Goal: Information Seeking & Learning: Learn about a topic

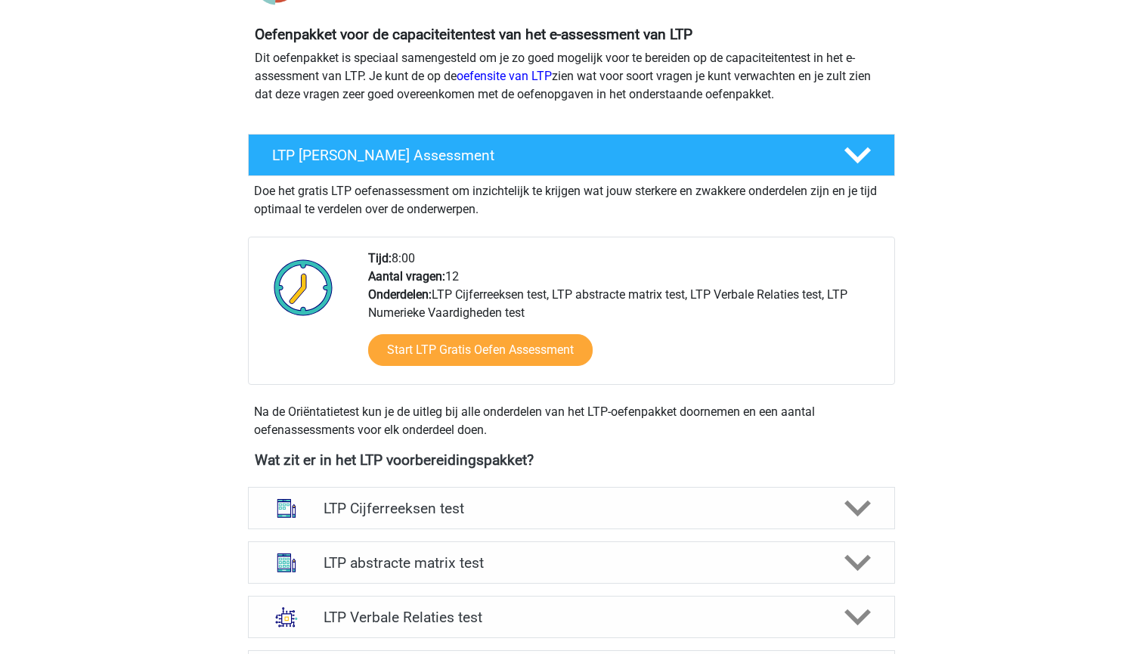
scroll to position [463, 0]
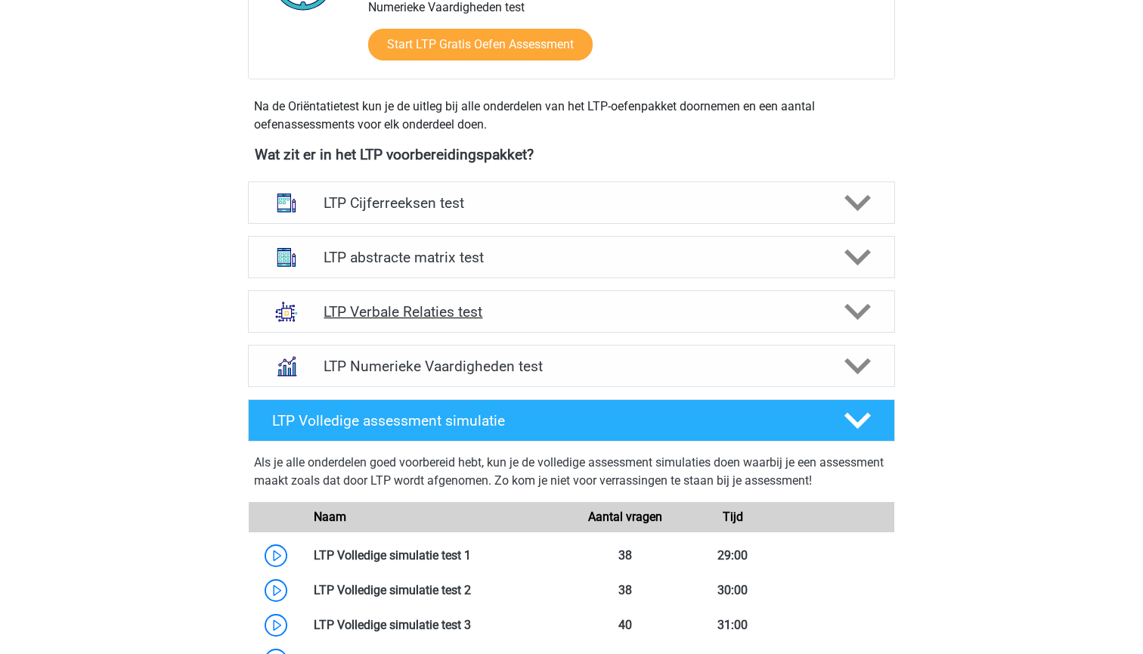
click at [646, 324] on div "LTP Verbale Relaties test" at bounding box center [571, 311] width 647 height 42
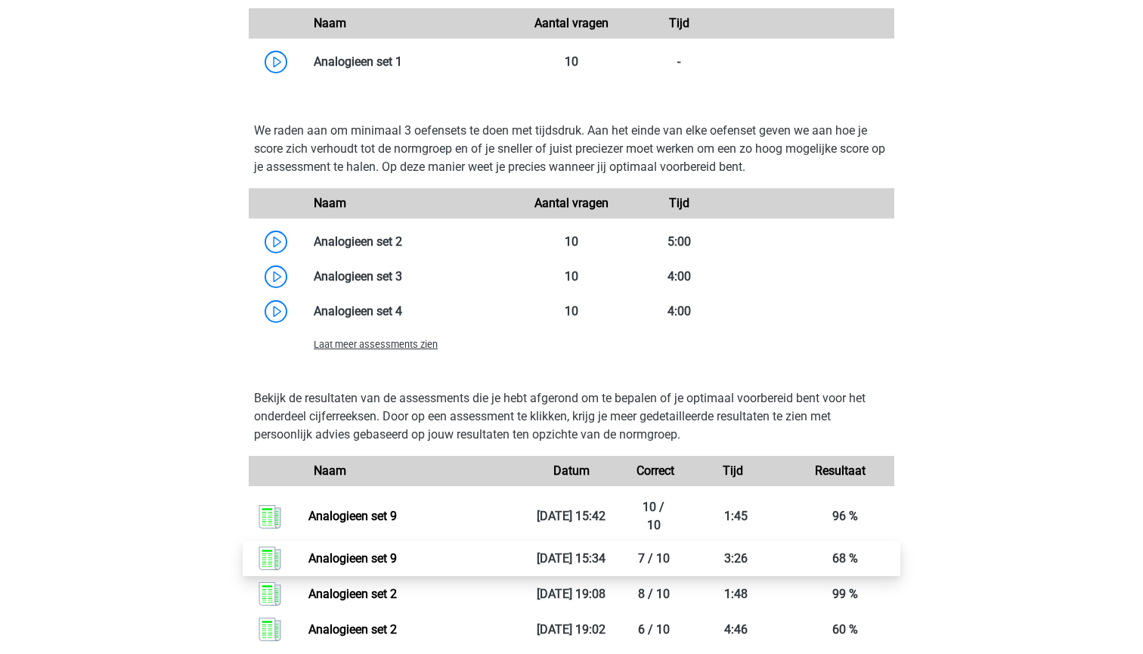
scroll to position [1300, 0]
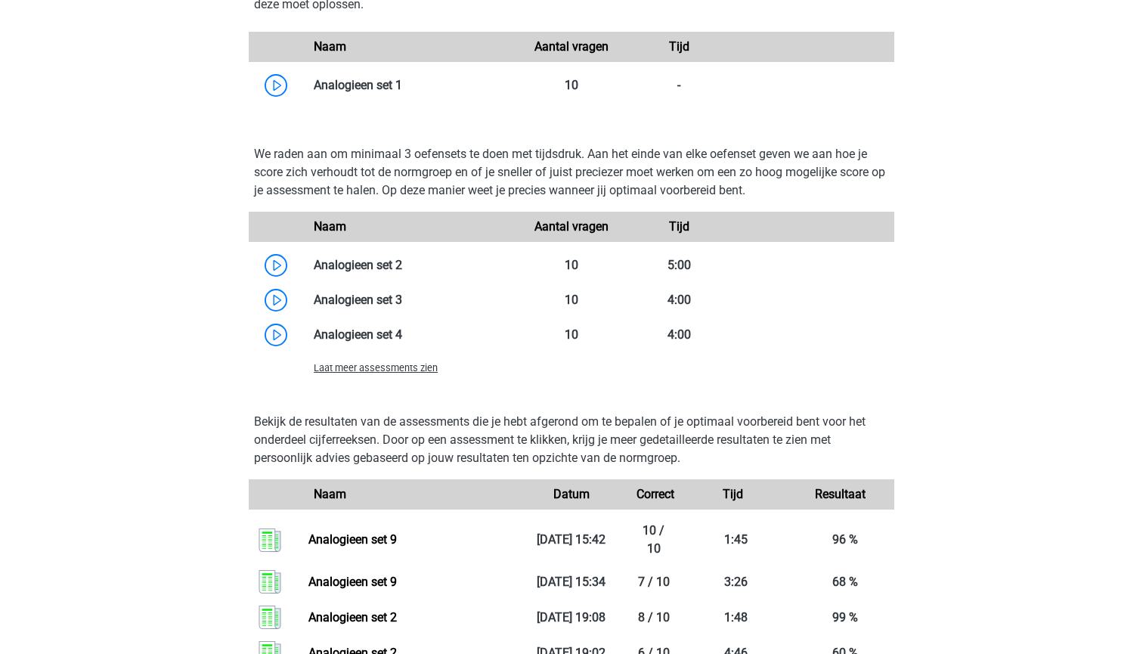
click at [404, 368] on span "Laat meer assessments zien" at bounding box center [376, 367] width 124 height 11
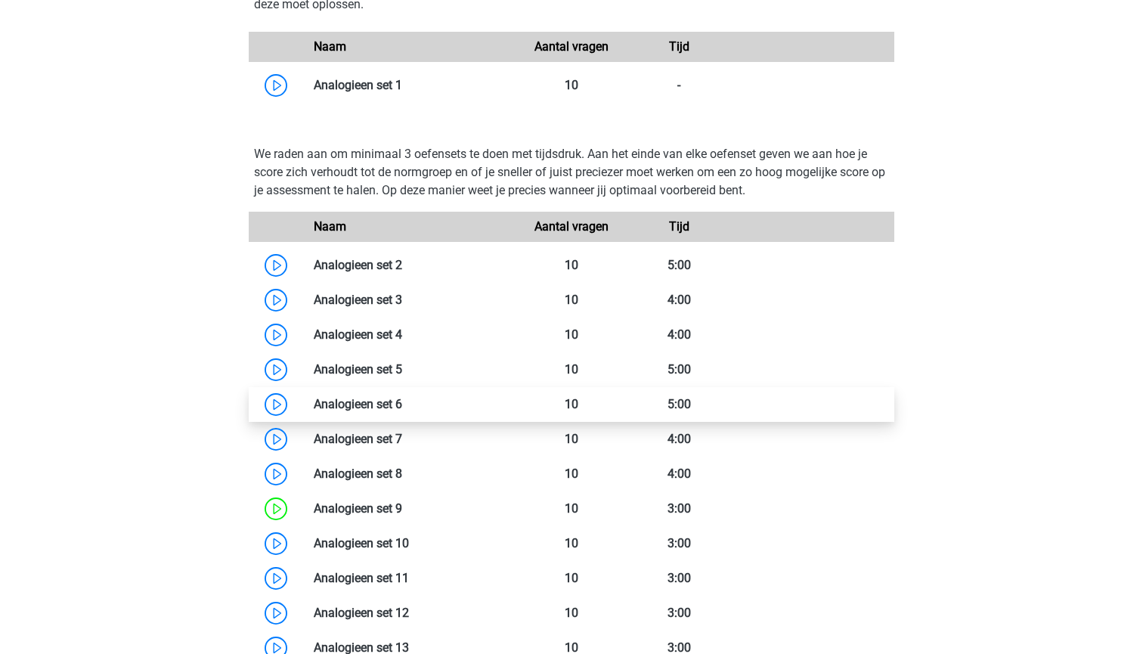
click at [402, 404] on link at bounding box center [402, 404] width 0 height 14
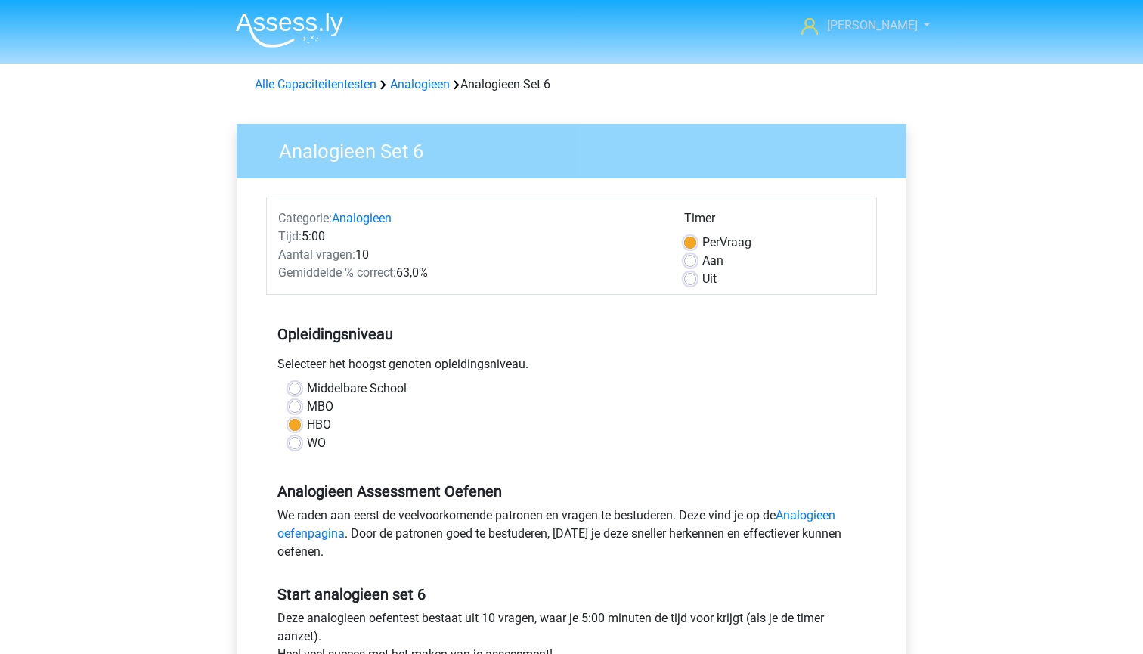
click at [887, 23] on span "[PERSON_NAME]" at bounding box center [872, 25] width 91 height 14
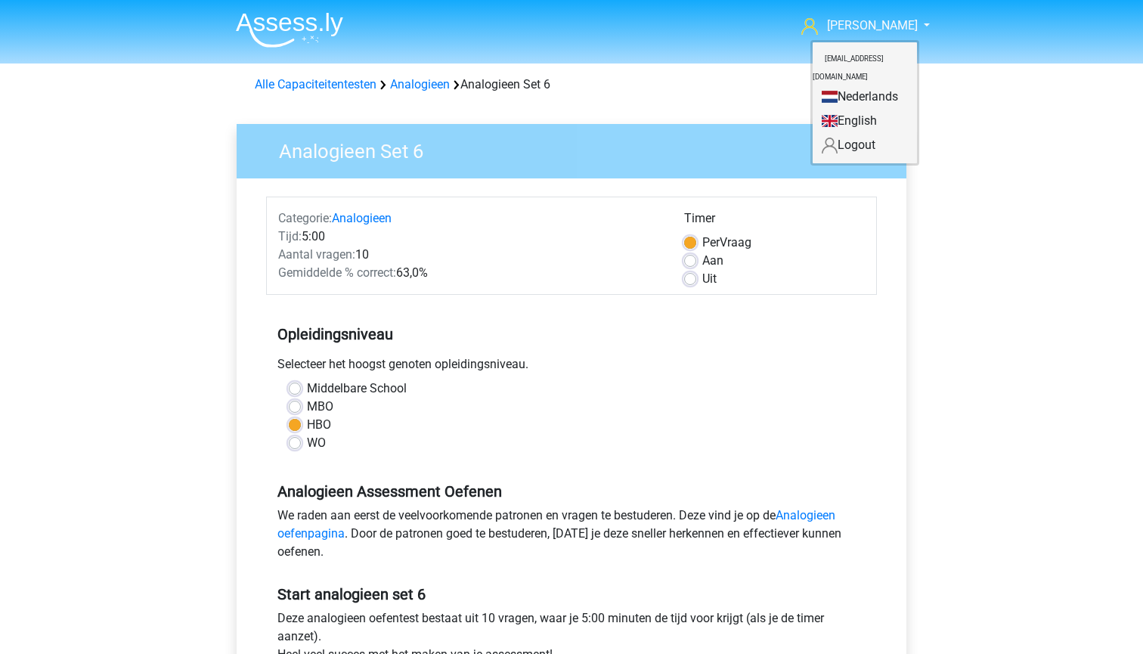
click at [964, 212] on div "sven svendatema1@gmail.com Nederlands English" at bounding box center [571, 597] width 1143 height 1195
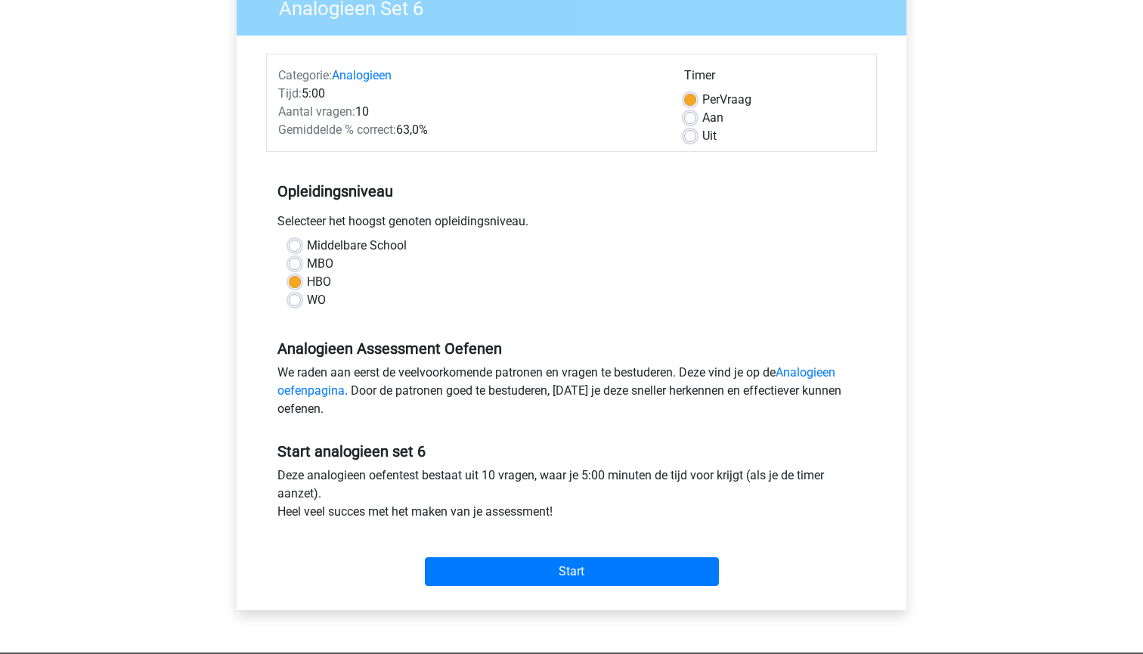
scroll to position [150, 0]
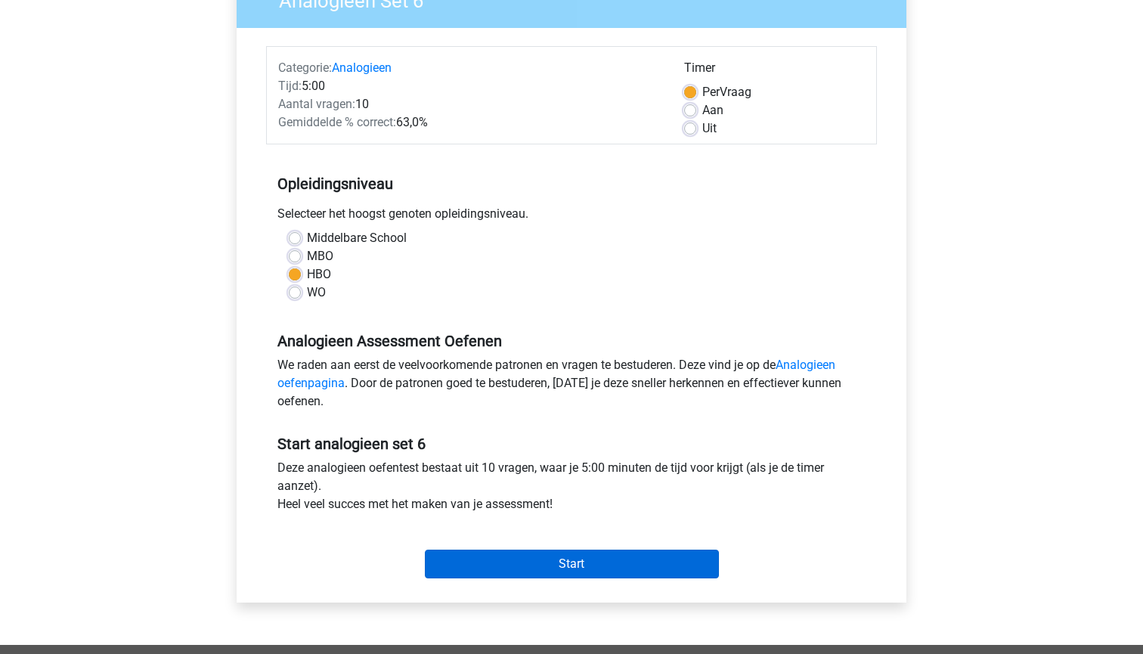
click at [629, 564] on input "Start" at bounding box center [572, 564] width 294 height 29
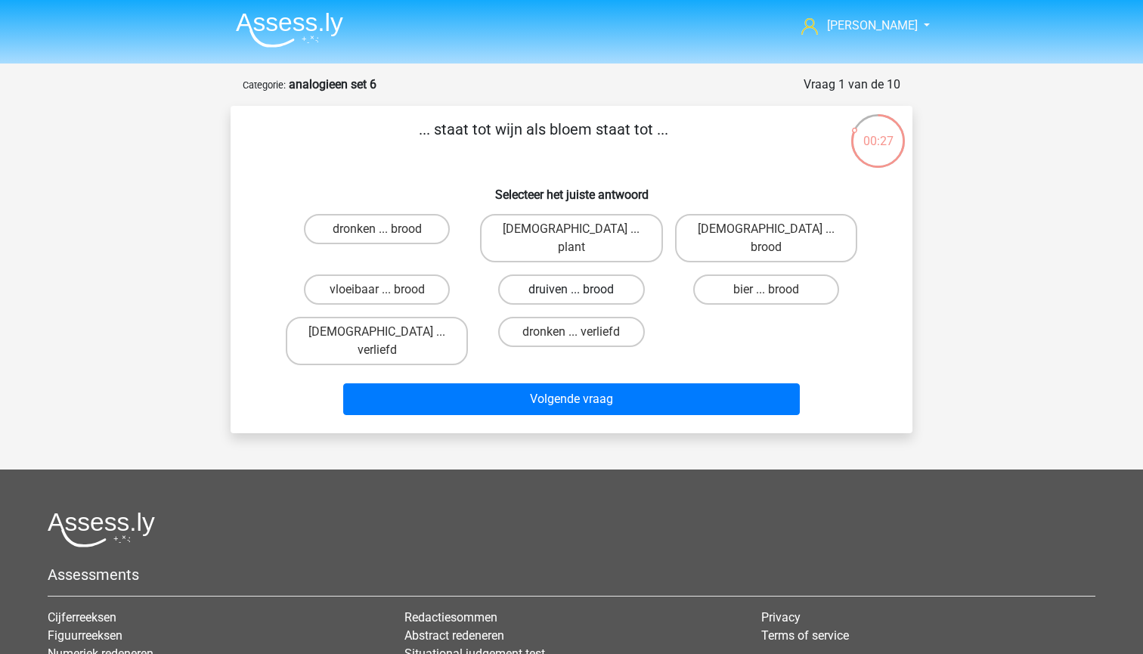
click at [567, 274] on label "druiven ... brood" at bounding box center [571, 289] width 146 height 30
click at [572, 290] on input "druiven ... brood" at bounding box center [577, 295] width 10 height 10
radio input "true"
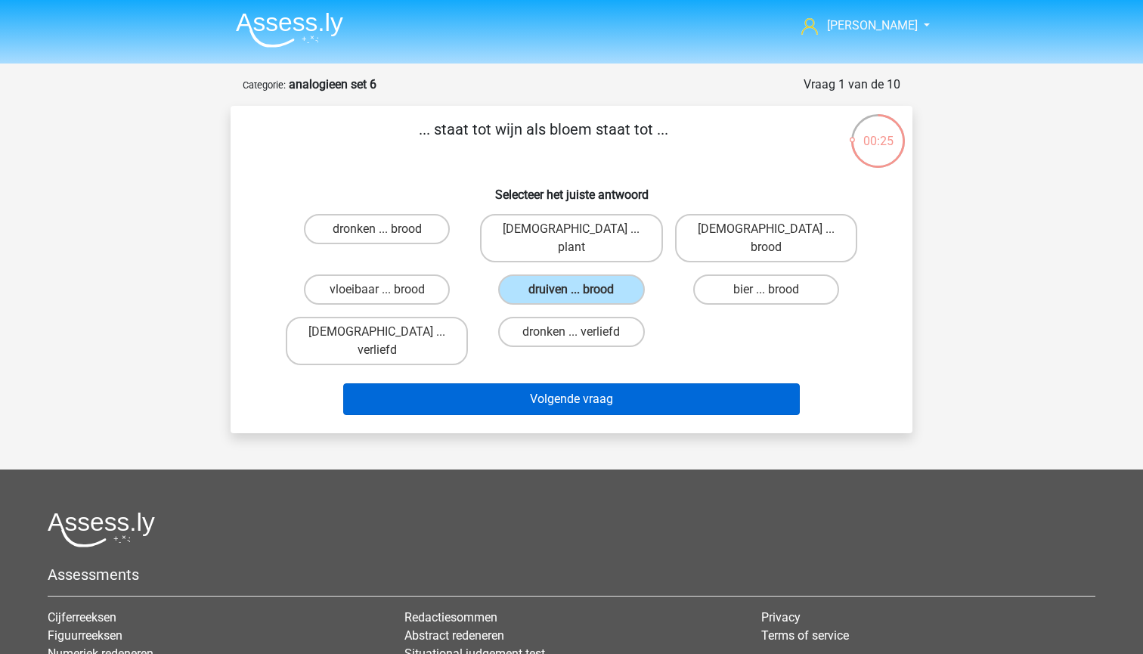
click at [558, 383] on button "Volgende vraag" at bounding box center [571, 399] width 457 height 32
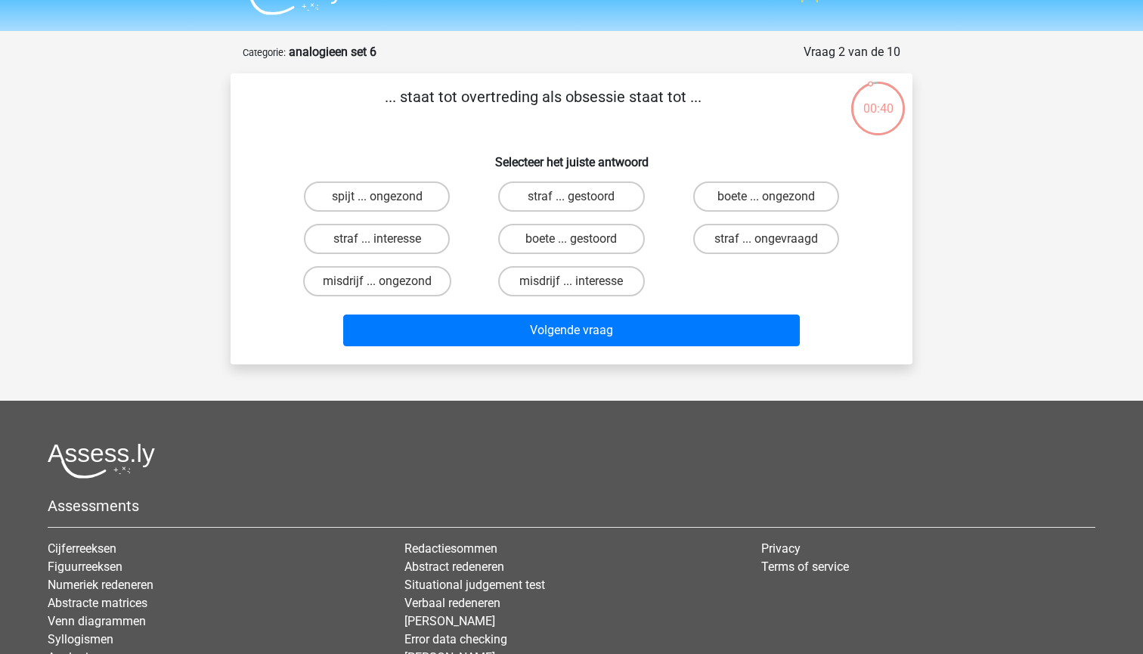
scroll to position [3, 0]
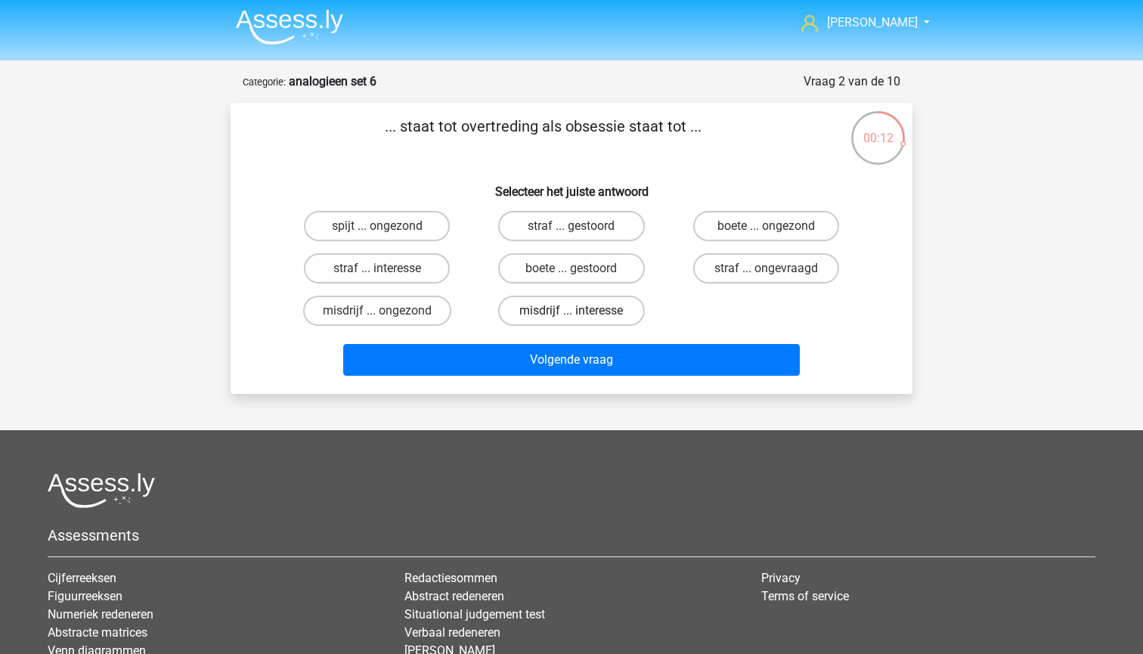
click at [562, 313] on label "misdrijf ... interesse" at bounding box center [571, 311] width 146 height 30
click at [572, 313] on input "misdrijf ... interesse" at bounding box center [577, 316] width 10 height 10
radio input "true"
click at [358, 269] on label "straf ... interesse" at bounding box center [377, 268] width 146 height 30
click at [377, 269] on input "straf ... interesse" at bounding box center [382, 273] width 10 height 10
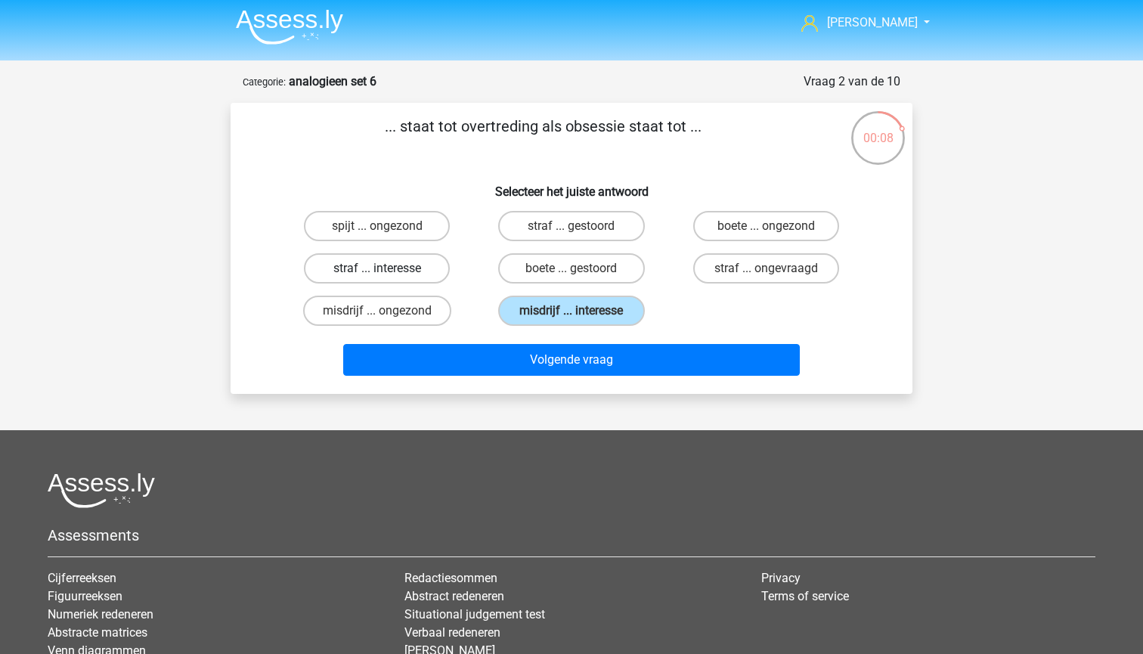
radio input "true"
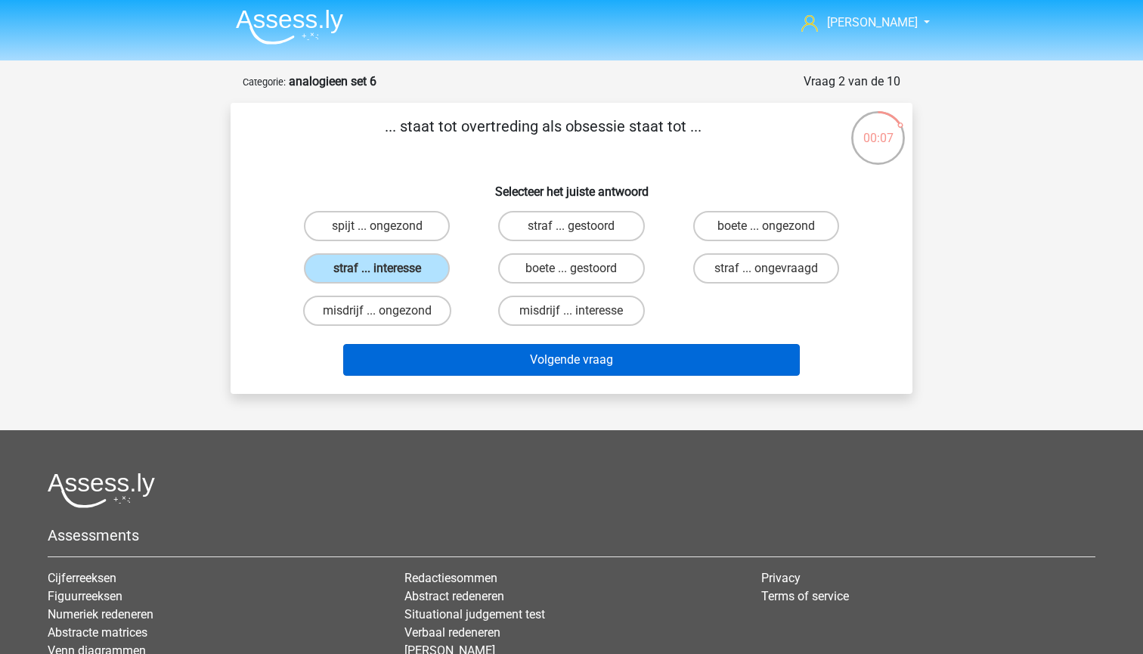
click at [520, 354] on button "Volgende vraag" at bounding box center [571, 360] width 457 height 32
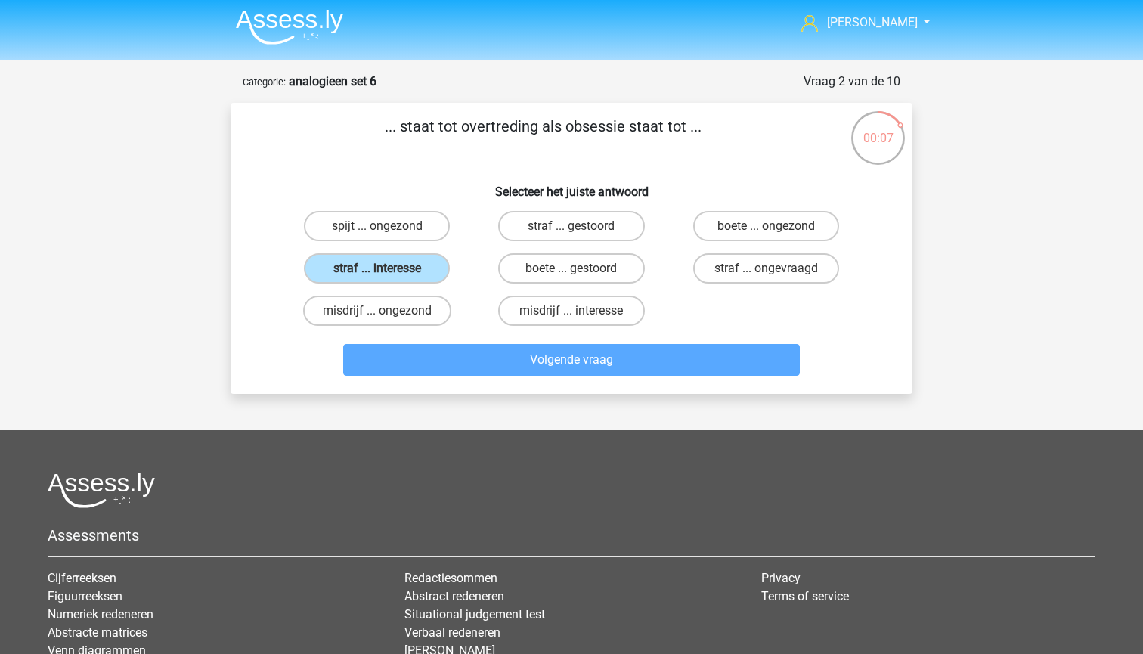
scroll to position [76, 0]
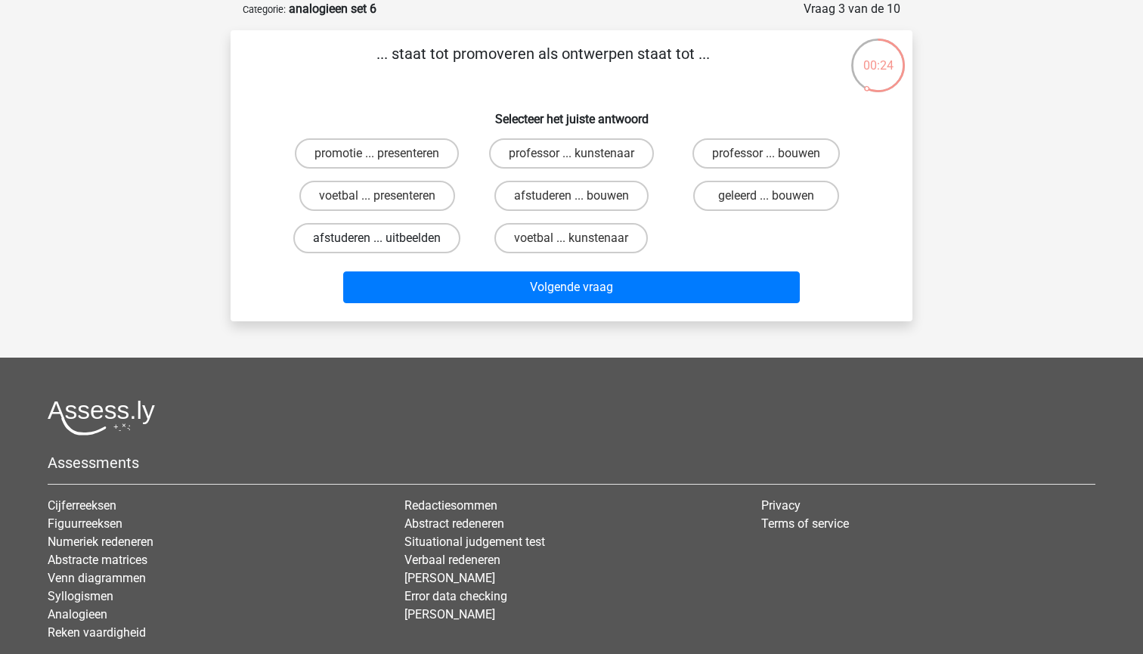
click at [403, 241] on label "afstuderen ... uitbeelden" at bounding box center [376, 238] width 167 height 30
click at [387, 241] on input "afstuderen ... uitbeelden" at bounding box center [382, 243] width 10 height 10
radio input "true"
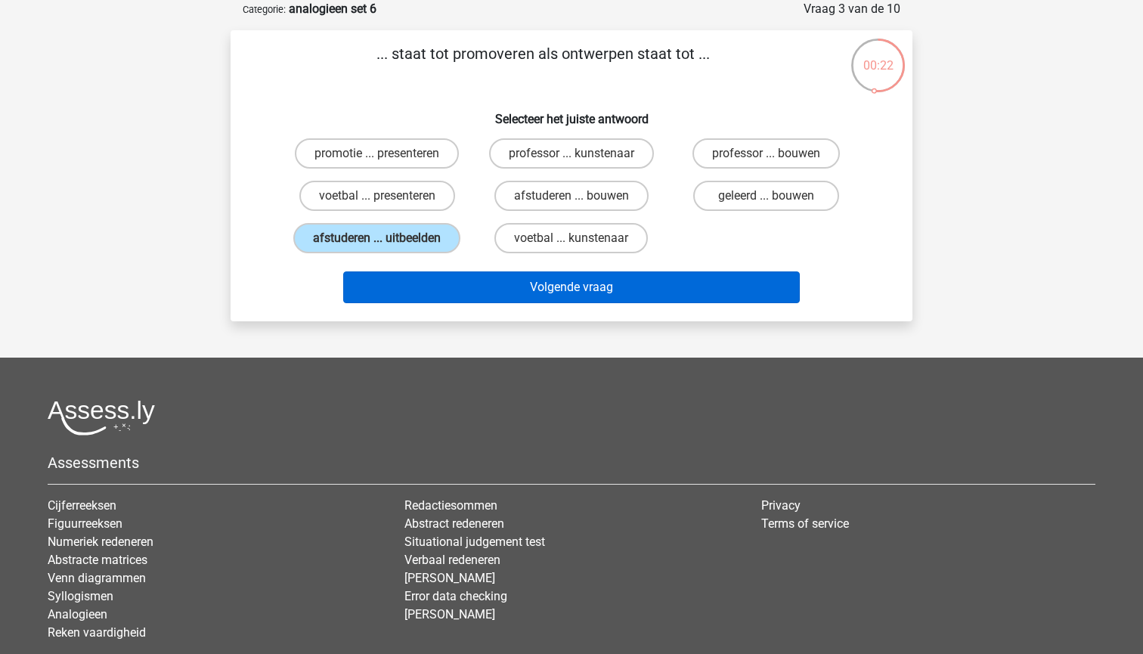
click at [448, 294] on button "Volgende vraag" at bounding box center [571, 287] width 457 height 32
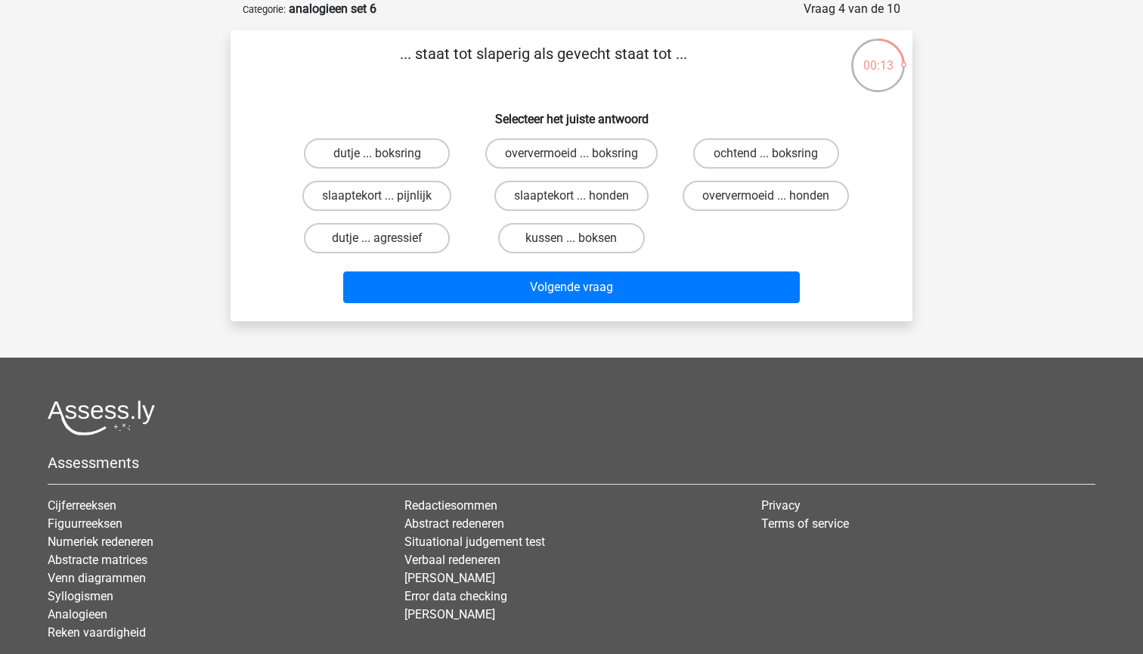
click at [416, 180] on div "slaaptekort ... pijnlijk" at bounding box center [377, 196] width 194 height 42
click at [415, 201] on label "slaaptekort ... pijnlijk" at bounding box center [376, 196] width 149 height 30
click at [387, 201] on input "slaaptekort ... pijnlijk" at bounding box center [382, 201] width 10 height 10
radio input "true"
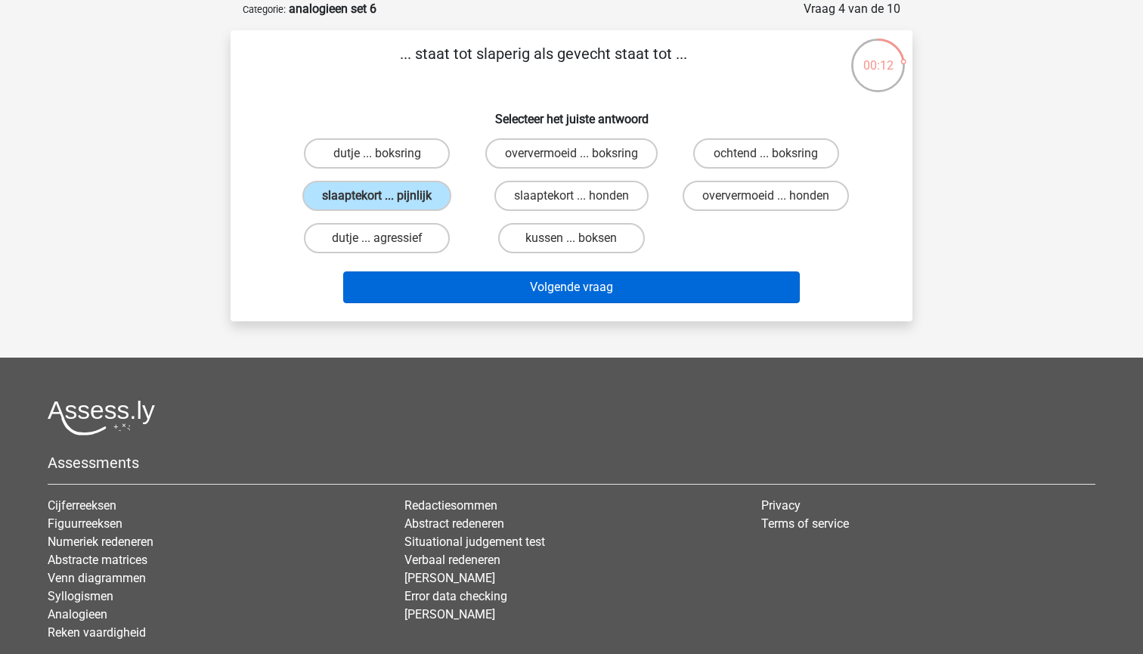
click at [445, 279] on button "Volgende vraag" at bounding box center [571, 287] width 457 height 32
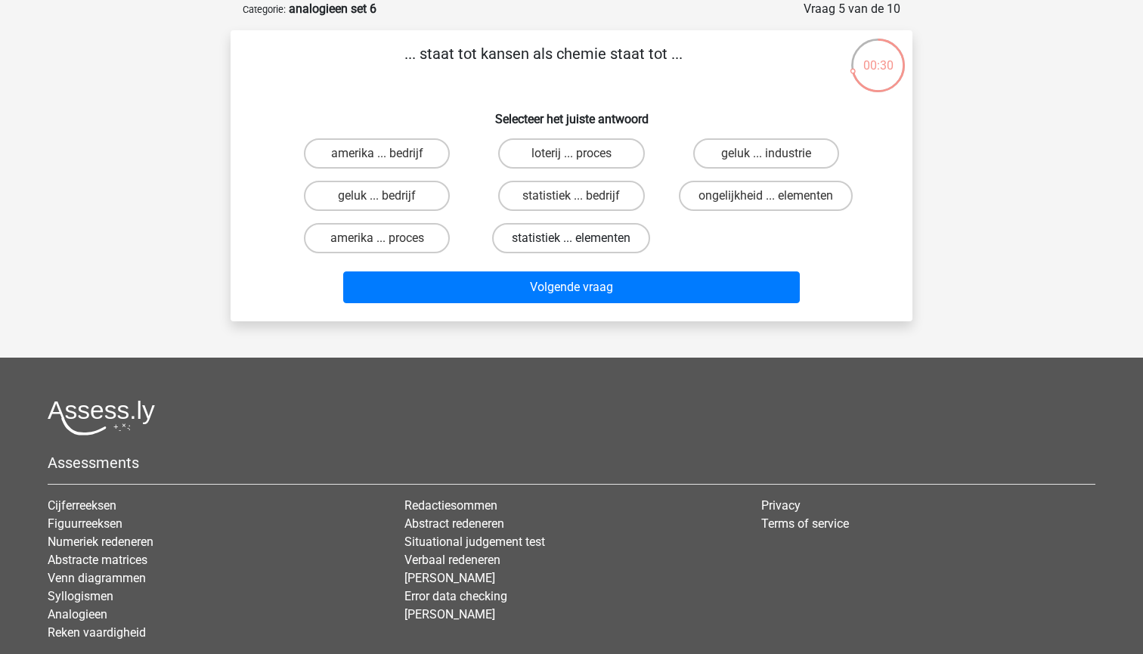
click at [520, 246] on label "statistiek ... elementen" at bounding box center [571, 238] width 158 height 30
click at [572, 246] on input "statistiek ... elementen" at bounding box center [577, 243] width 10 height 10
radio input "true"
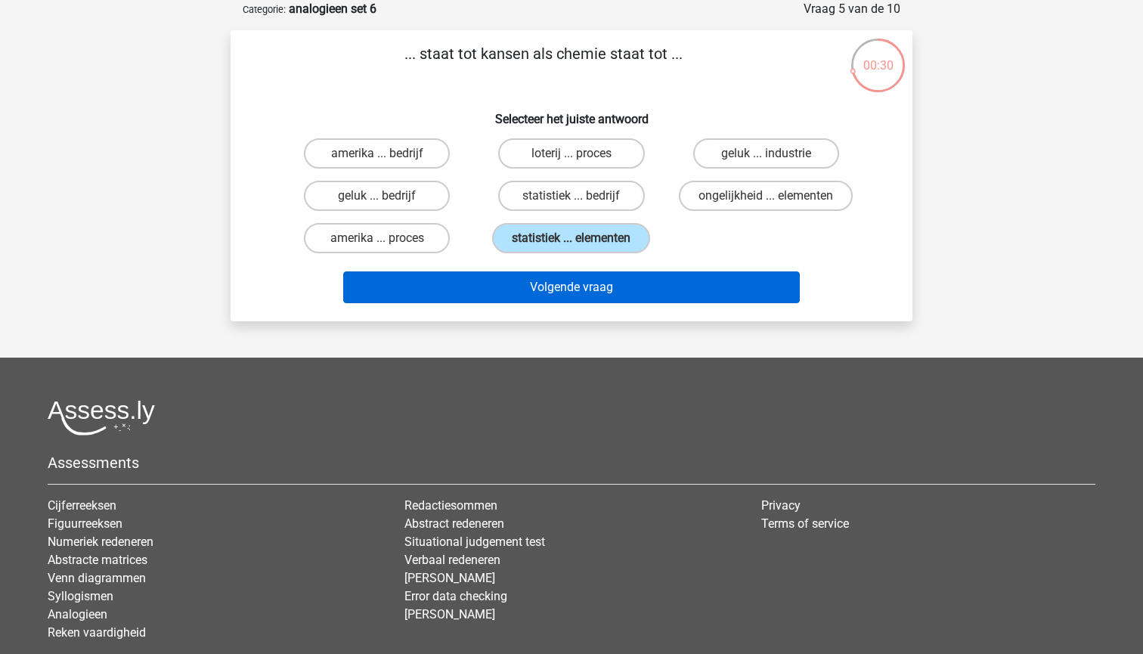
click at [520, 299] on button "Volgende vraag" at bounding box center [571, 287] width 457 height 32
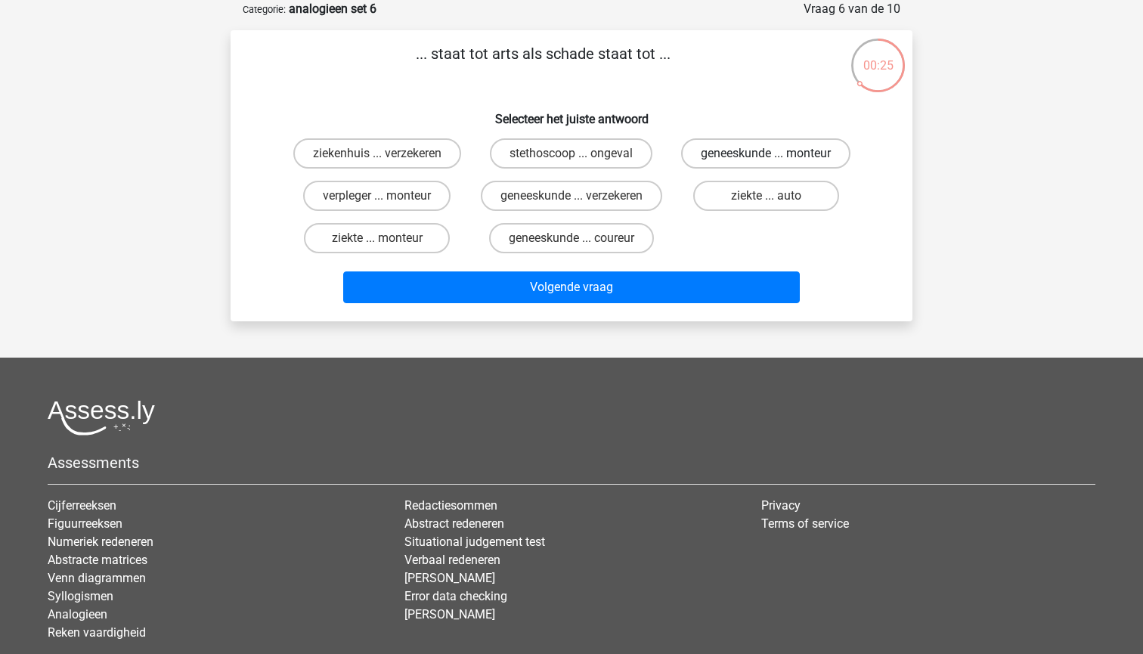
click at [709, 167] on label "geneeskunde ... monteur" at bounding box center [765, 153] width 169 height 30
click at [766, 163] on input "geneeskunde ... monteur" at bounding box center [771, 158] width 10 height 10
radio input "true"
click at [739, 203] on label "ziekte ... auto" at bounding box center [766, 196] width 146 height 30
click at [766, 203] on input "ziekte ... auto" at bounding box center [771, 201] width 10 height 10
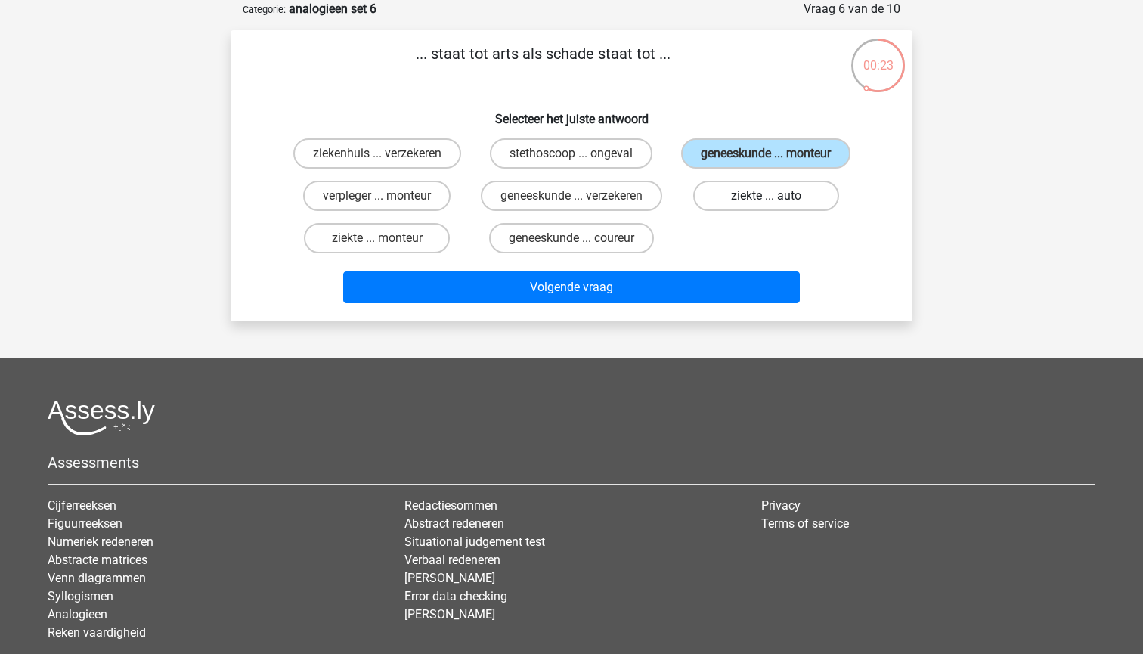
radio input "true"
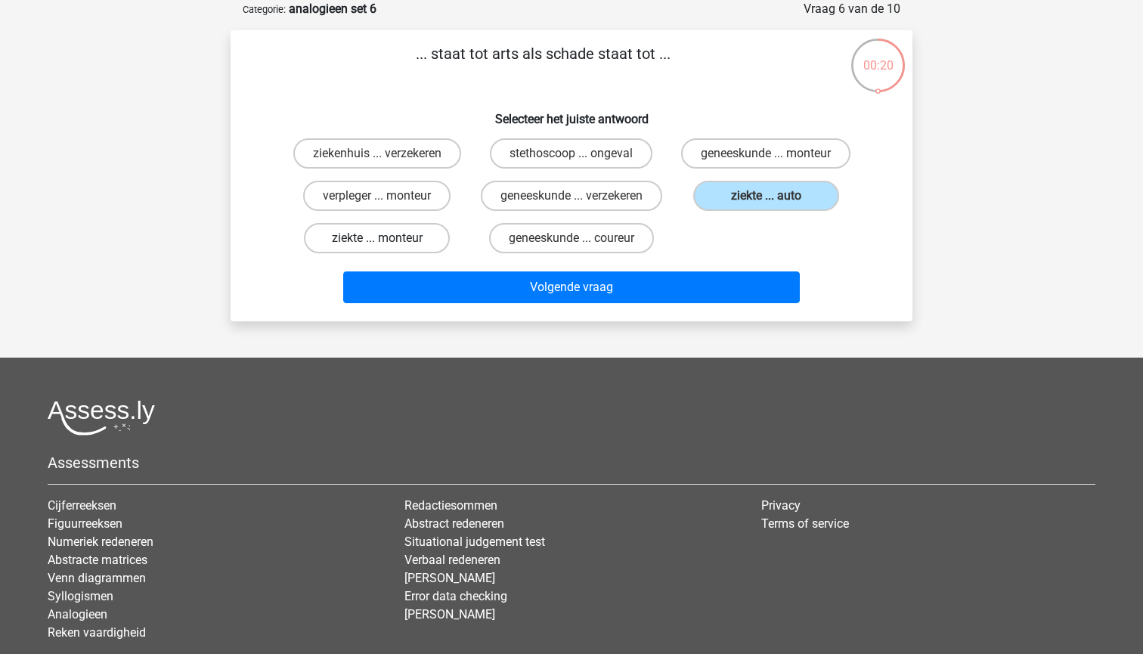
click at [408, 253] on label "ziekte ... monteur" at bounding box center [377, 238] width 146 height 30
click at [387, 248] on input "ziekte ... monteur" at bounding box center [382, 243] width 10 height 10
radio input "true"
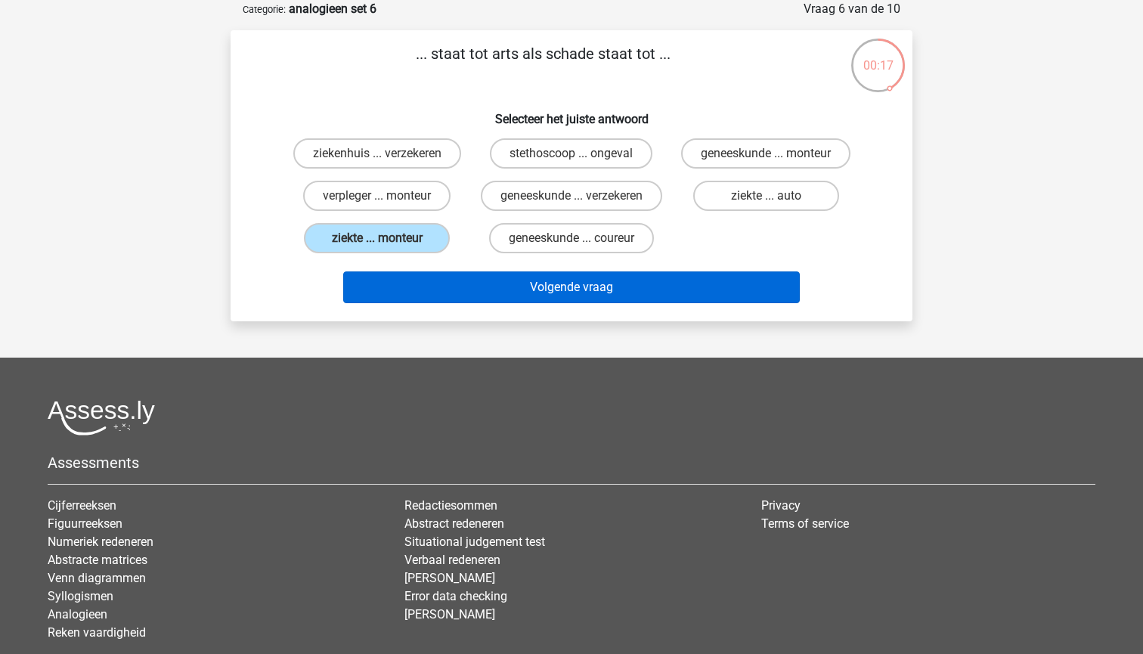
click at [544, 303] on button "Volgende vraag" at bounding box center [571, 287] width 457 height 32
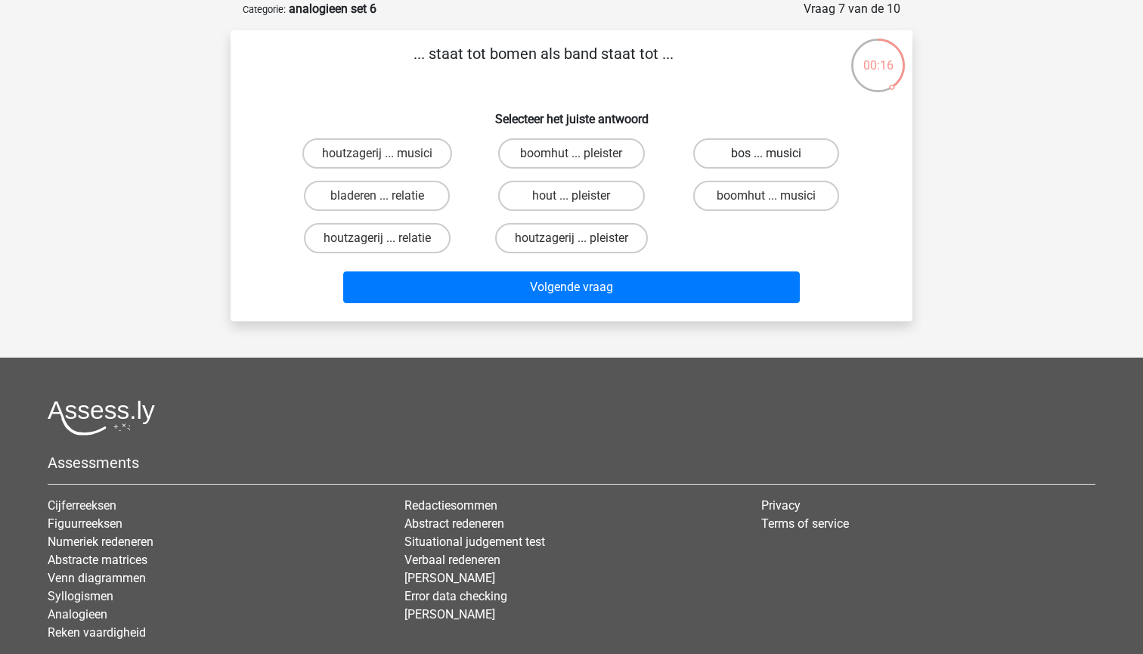
click at [732, 164] on label "bos ... musici" at bounding box center [766, 153] width 146 height 30
click at [766, 163] on input "bos ... musici" at bounding box center [771, 158] width 10 height 10
radio input "true"
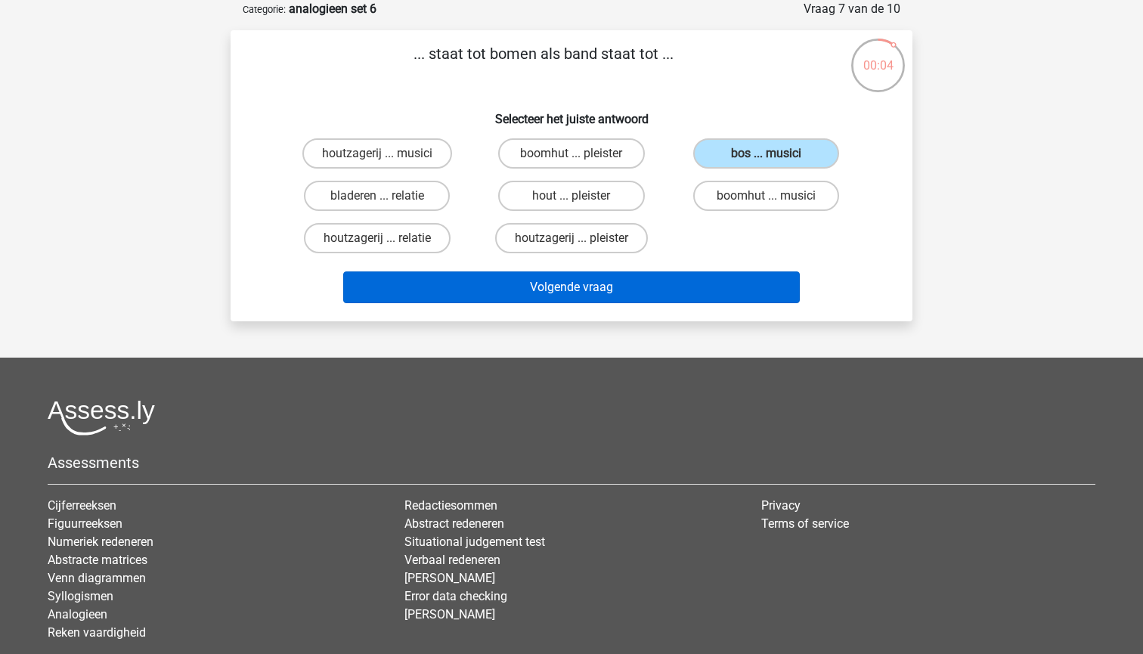
click at [737, 293] on button "Volgende vraag" at bounding box center [571, 287] width 457 height 32
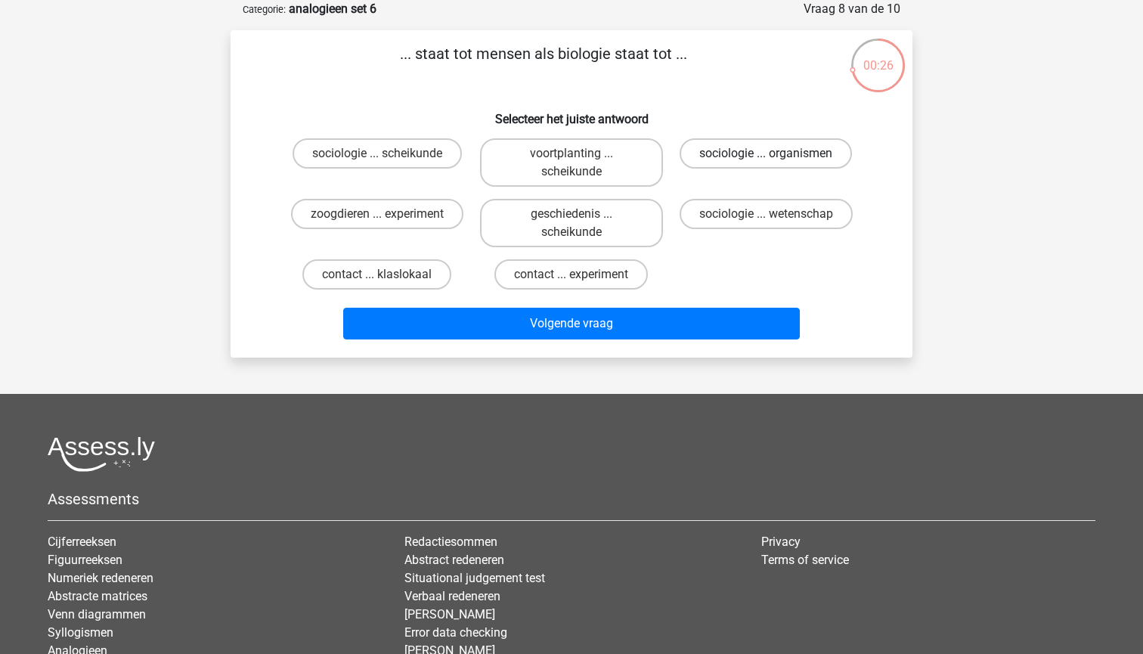
click at [735, 164] on label "sociologie ... organismen" at bounding box center [766, 153] width 172 height 30
click at [766, 163] on input "sociologie ... organismen" at bounding box center [771, 158] width 10 height 10
radio input "true"
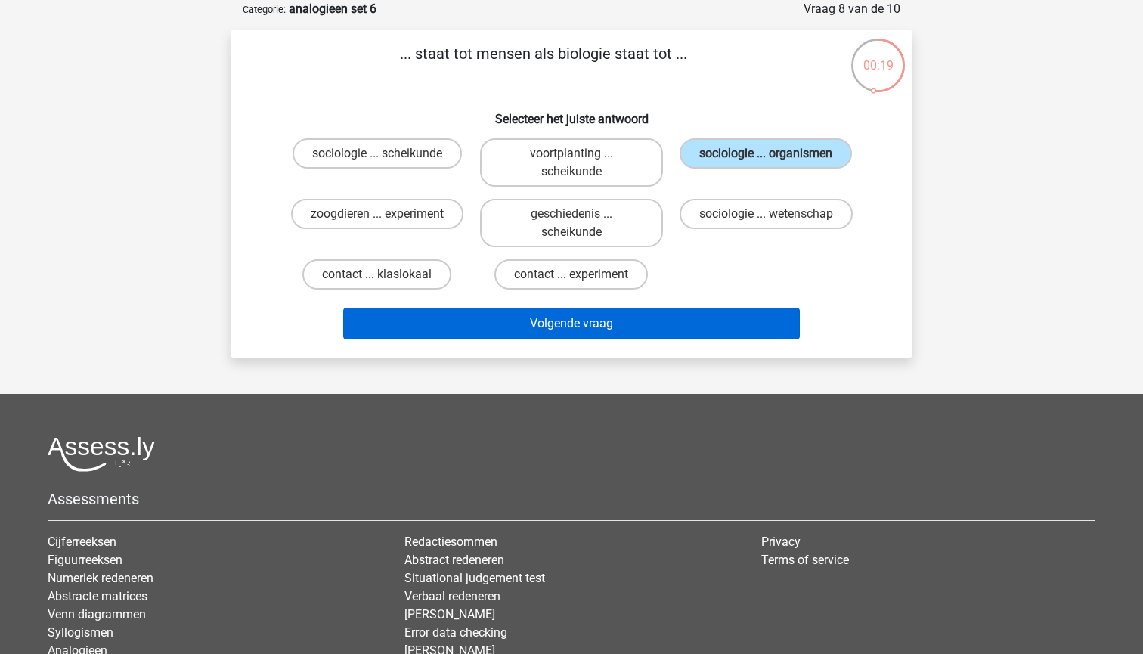
click at [751, 320] on button "Volgende vraag" at bounding box center [571, 324] width 457 height 32
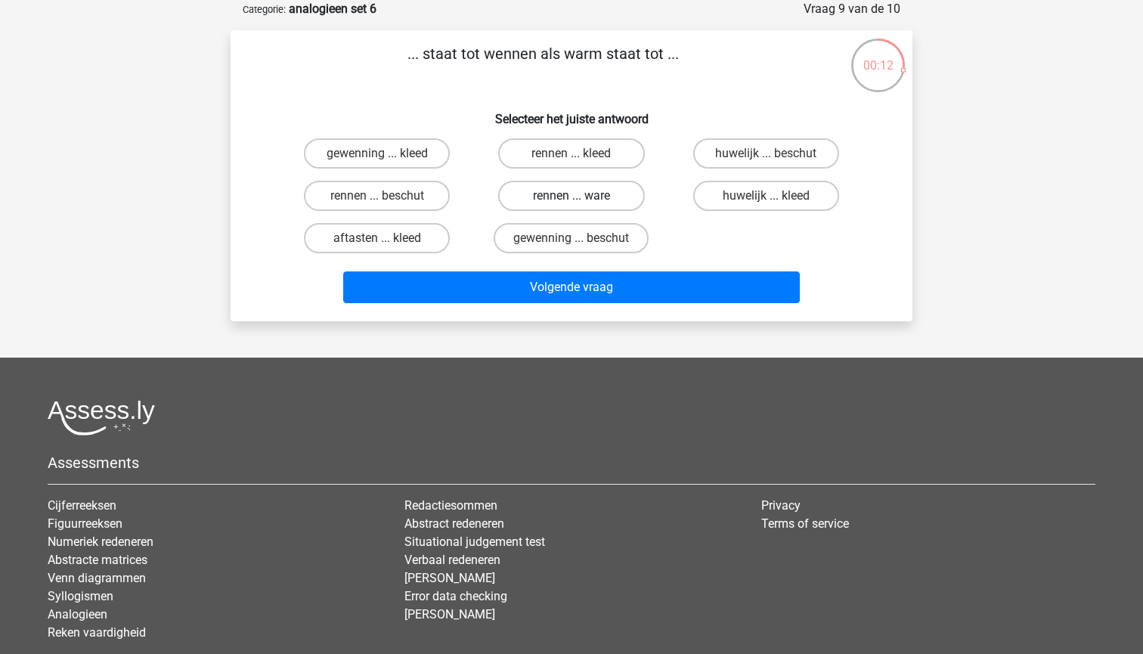
click at [597, 196] on label "rennen ... ware" at bounding box center [571, 196] width 146 height 30
click at [581, 196] on input "rennen ... ware" at bounding box center [577, 201] width 10 height 10
radio input "true"
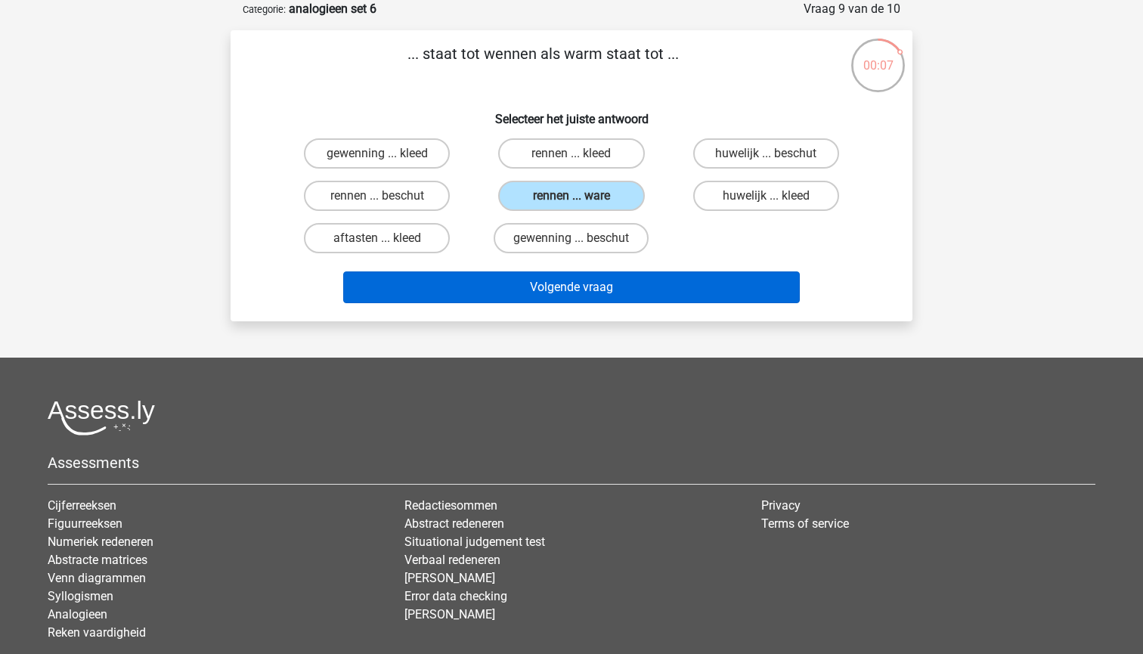
click at [587, 298] on button "Volgende vraag" at bounding box center [571, 287] width 457 height 32
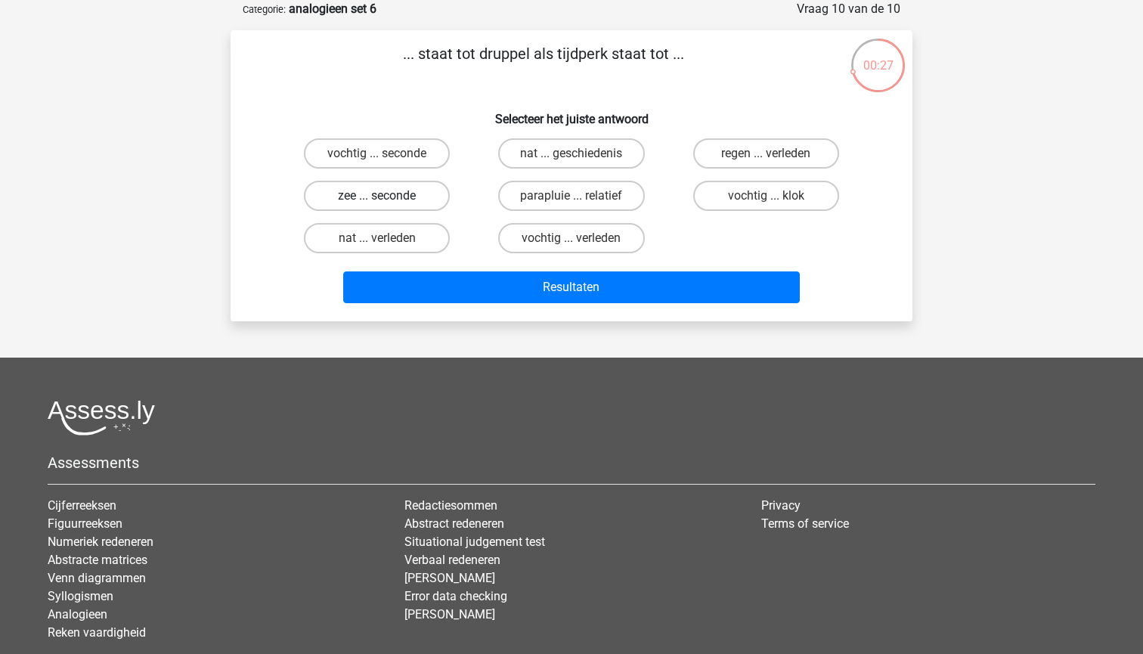
click at [377, 187] on label "zee ... seconde" at bounding box center [377, 196] width 146 height 30
click at [377, 196] on input "zee ... seconde" at bounding box center [382, 201] width 10 height 10
radio input "true"
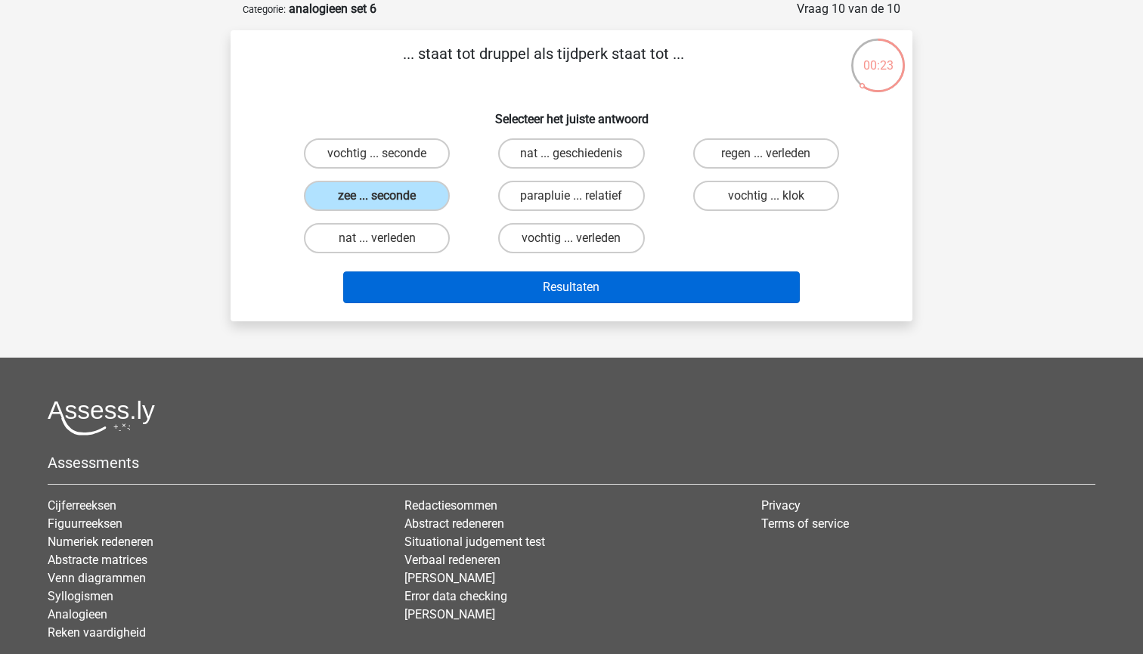
click at [414, 284] on button "Resultaten" at bounding box center [571, 287] width 457 height 32
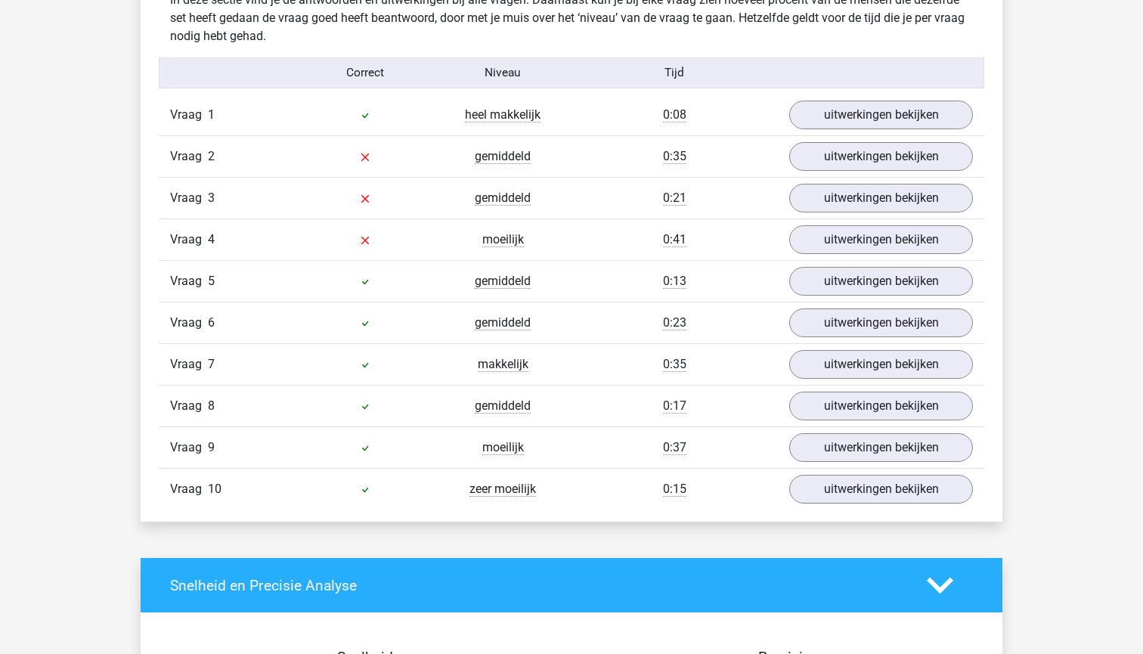
scroll to position [894, 0]
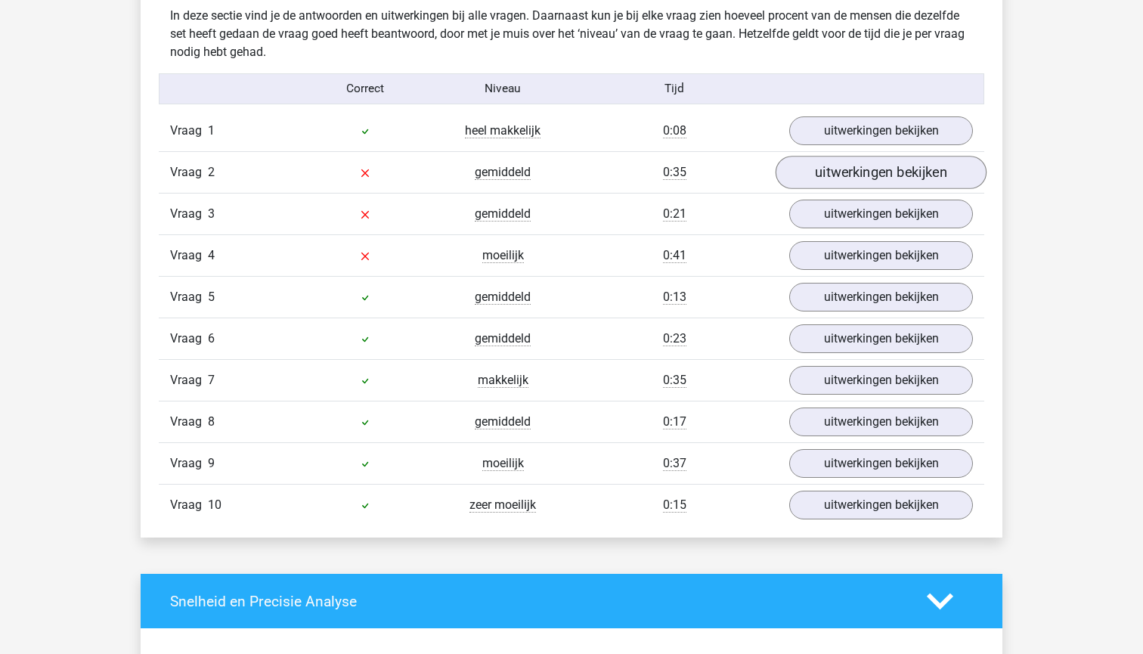
click at [903, 181] on link "uitwerkingen bekijken" at bounding box center [881, 172] width 211 height 33
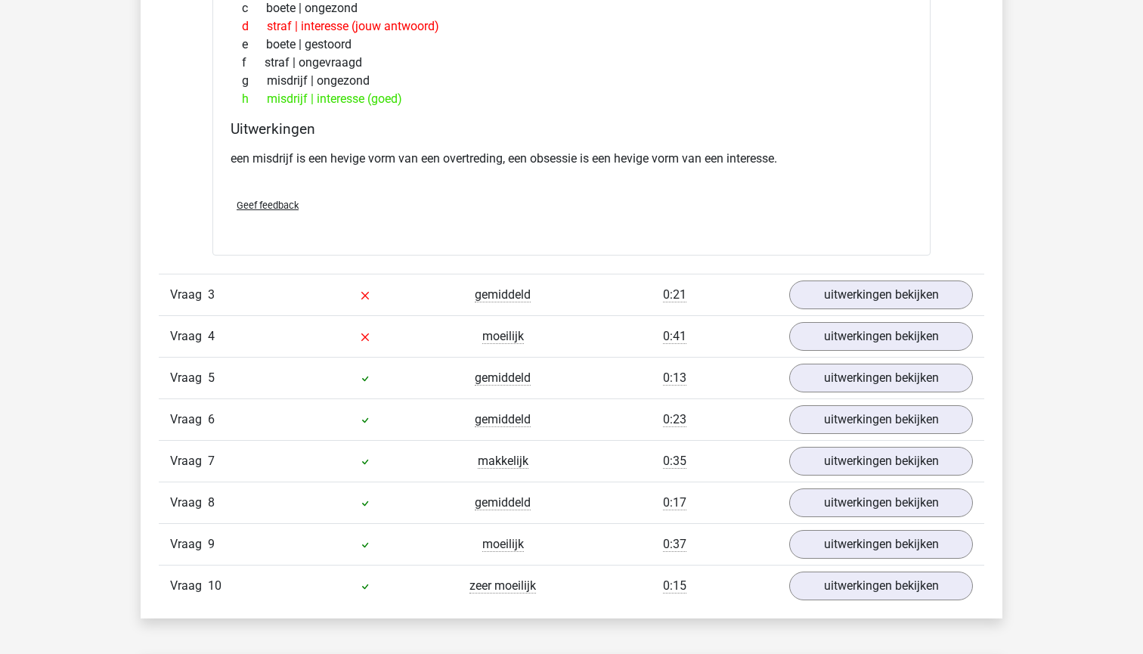
scroll to position [1350, 0]
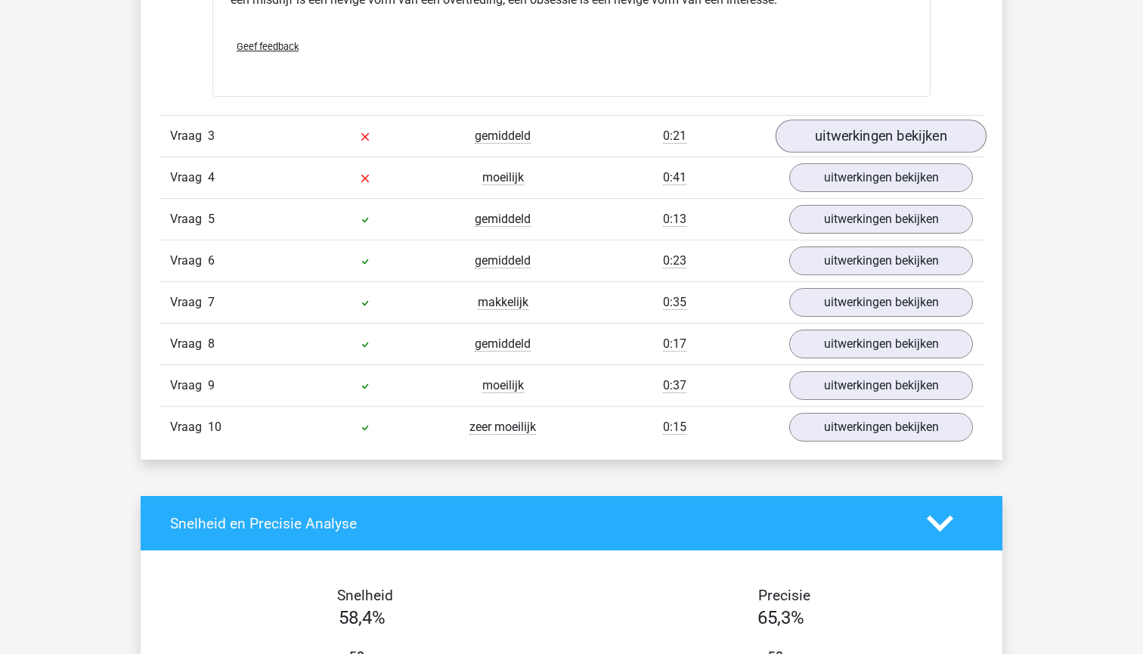
click at [825, 140] on link "uitwerkingen bekijken" at bounding box center [881, 135] width 211 height 33
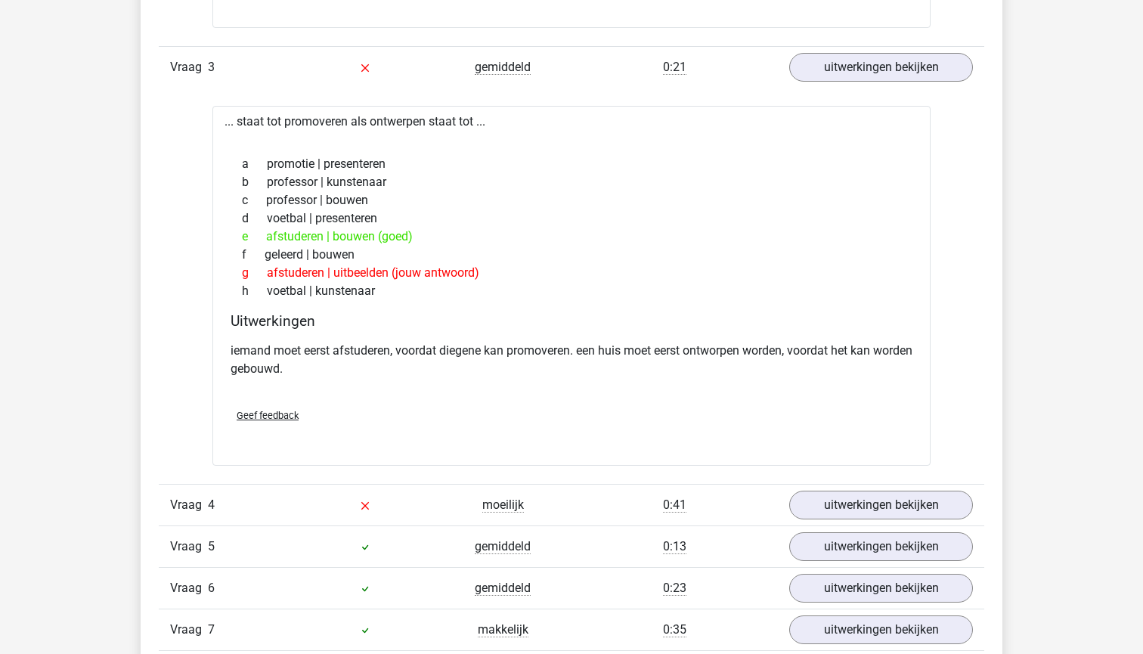
scroll to position [1567, 0]
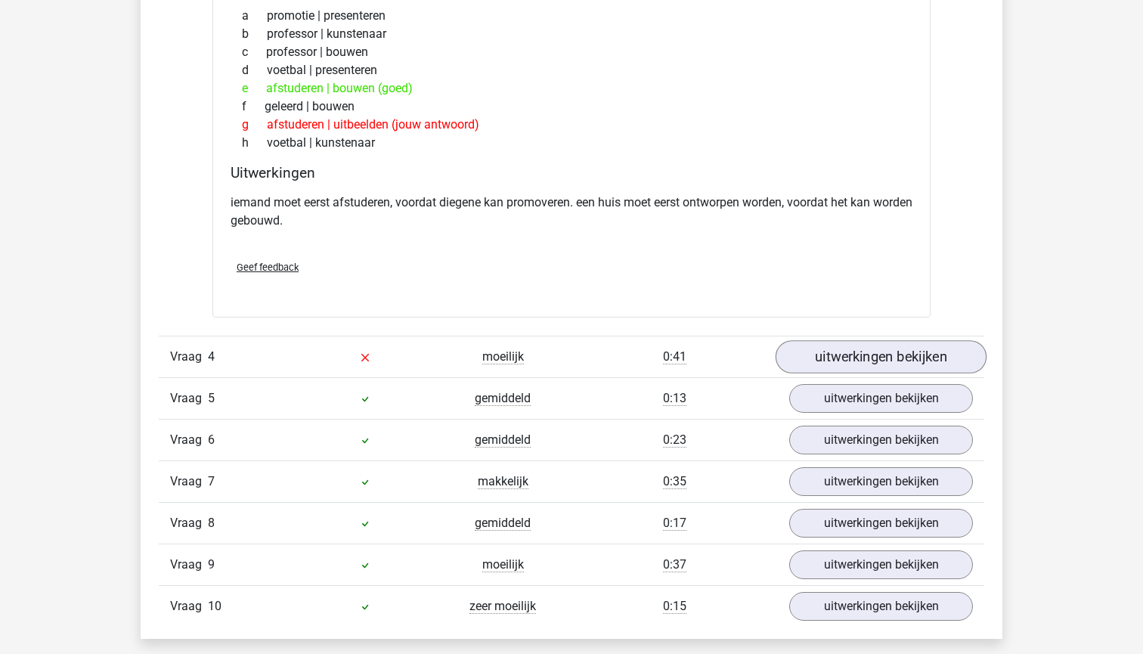
click at [891, 357] on link "uitwerkingen bekijken" at bounding box center [881, 357] width 211 height 33
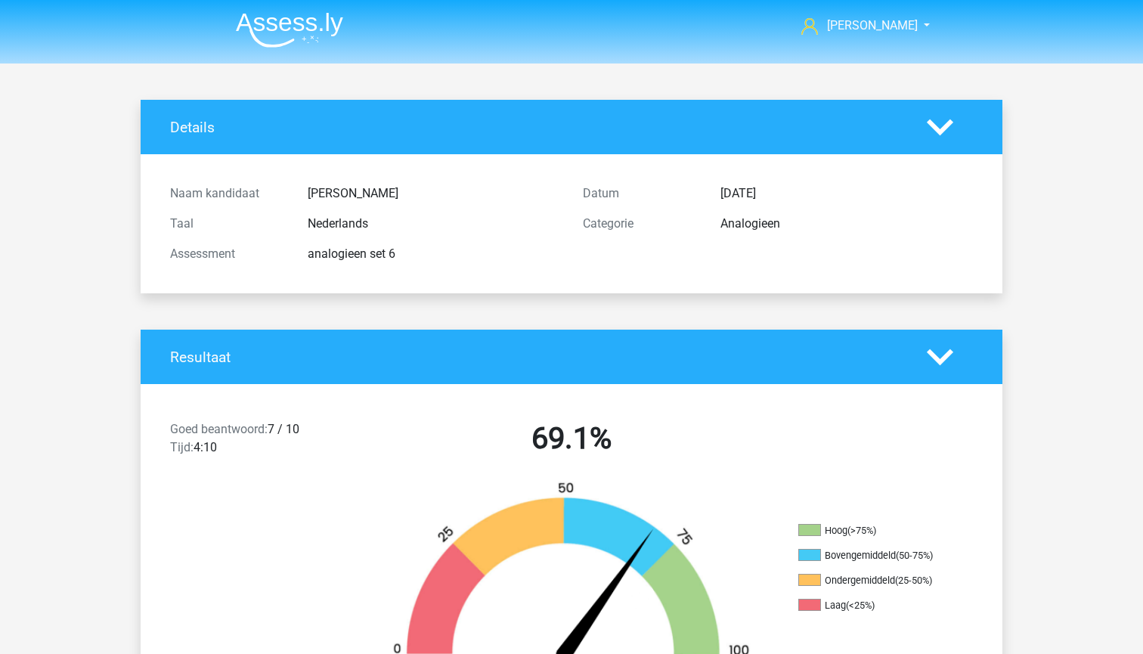
scroll to position [0, 0]
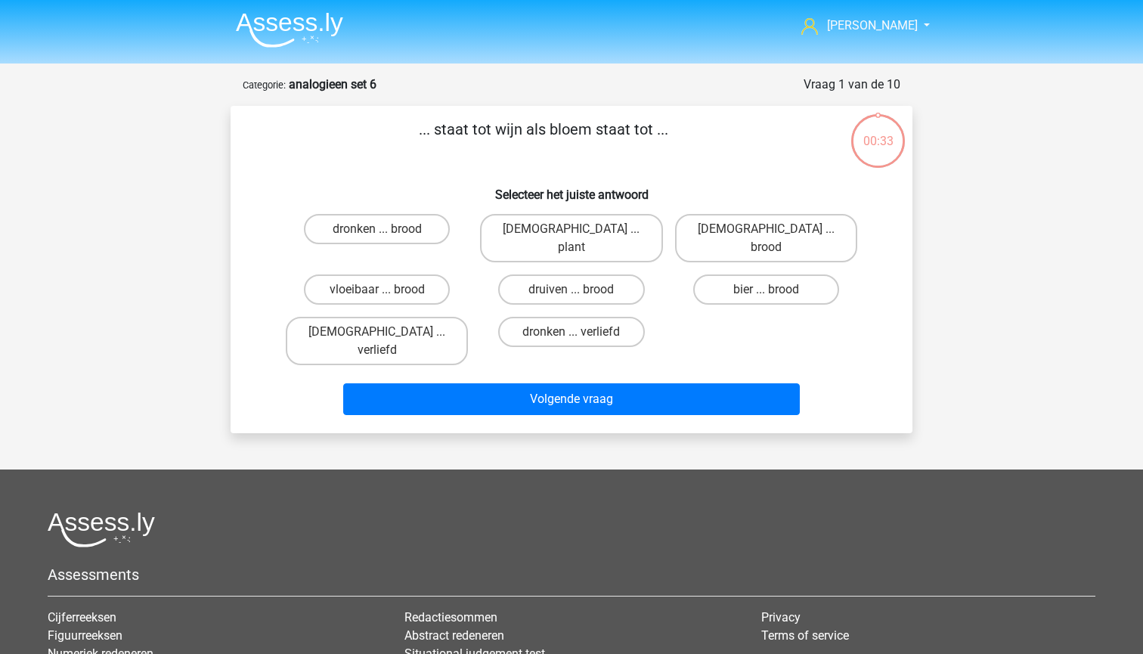
scroll to position [76, 0]
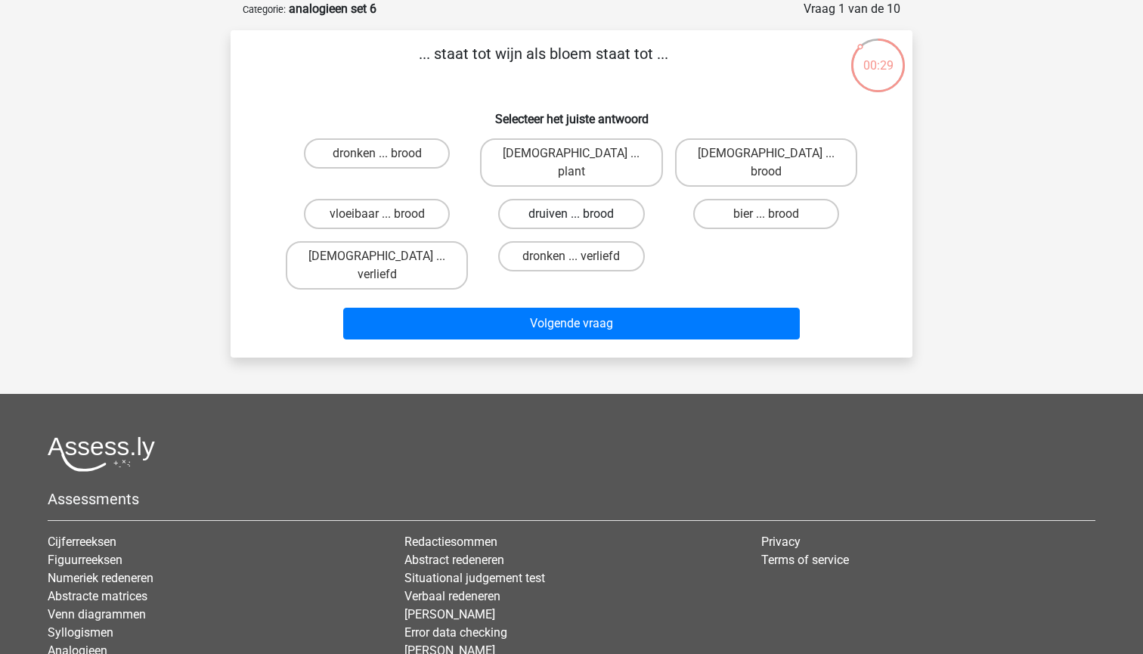
click at [538, 204] on label "druiven ... brood" at bounding box center [571, 214] width 146 height 30
click at [572, 214] on input "druiven ... brood" at bounding box center [577, 219] width 10 height 10
radio input "true"
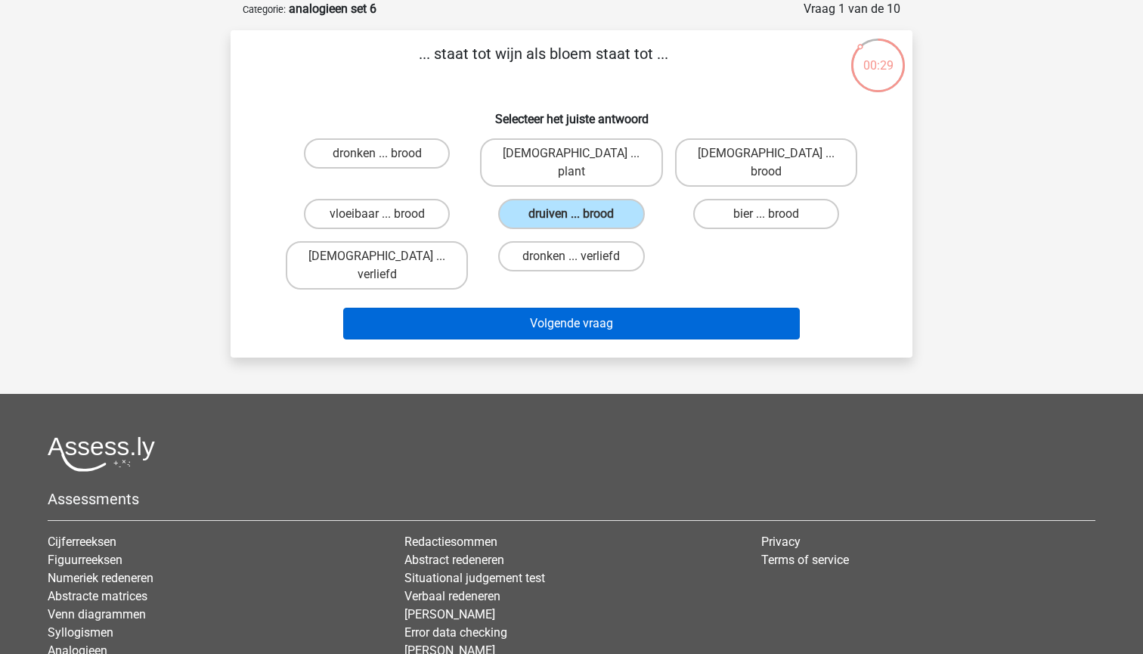
click at [549, 308] on button "Volgende vraag" at bounding box center [571, 324] width 457 height 32
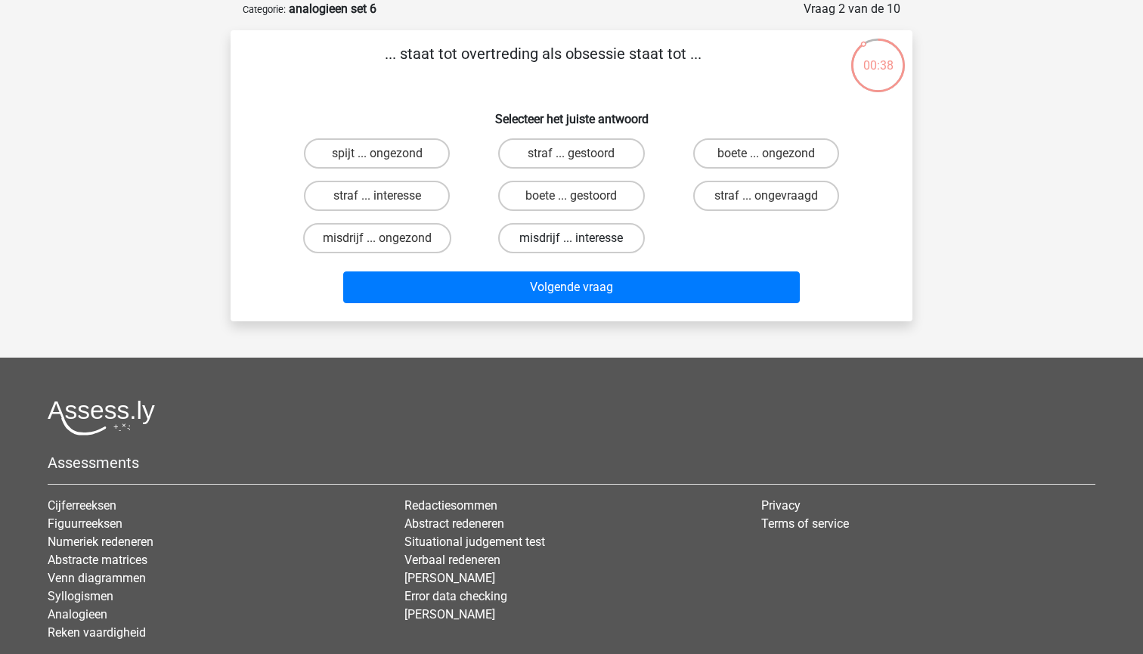
click at [529, 238] on label "misdrijf ... interesse" at bounding box center [571, 238] width 146 height 30
click at [572, 238] on input "misdrijf ... interesse" at bounding box center [577, 243] width 10 height 10
radio input "true"
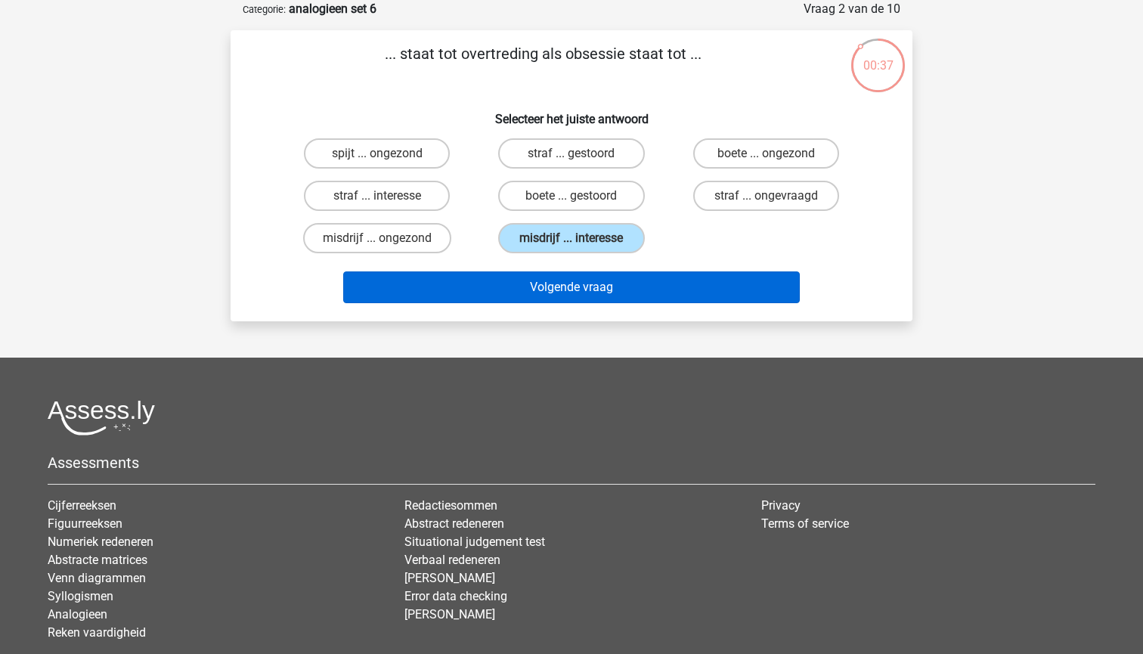
click at [532, 280] on button "Volgende vraag" at bounding box center [571, 287] width 457 height 32
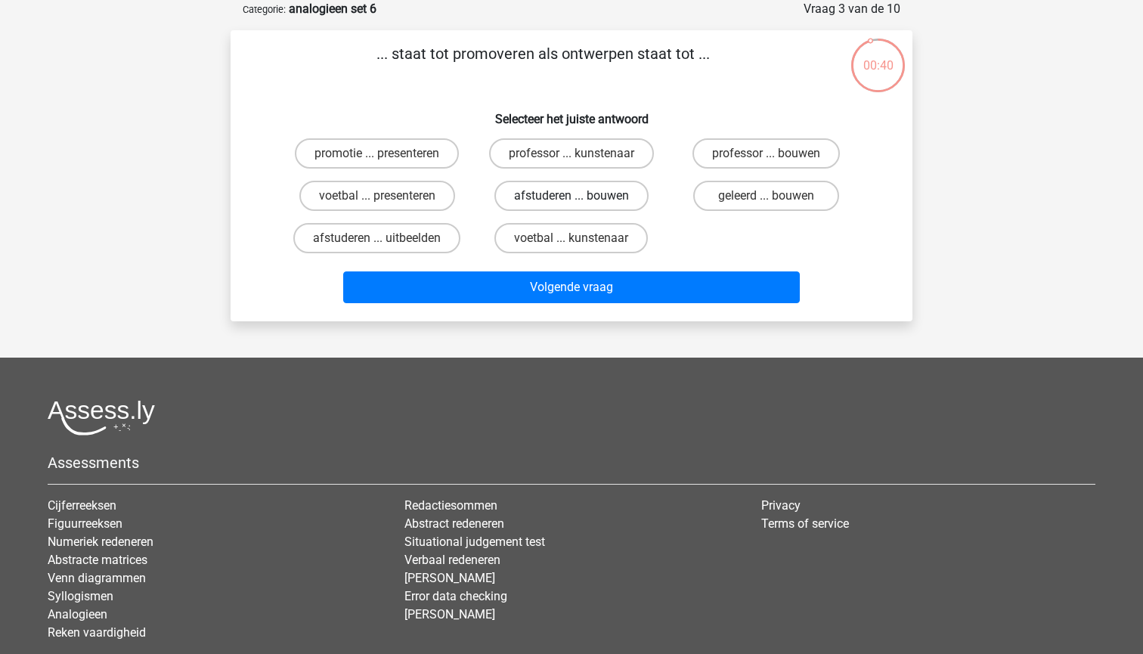
click at [586, 187] on label "afstuderen ... bouwen" at bounding box center [571, 196] width 154 height 30
click at [581, 196] on input "afstuderen ... bouwen" at bounding box center [577, 201] width 10 height 10
radio input "true"
click at [410, 246] on label "afstuderen ... uitbeelden" at bounding box center [376, 238] width 167 height 30
click at [387, 246] on input "afstuderen ... uitbeelden" at bounding box center [382, 243] width 10 height 10
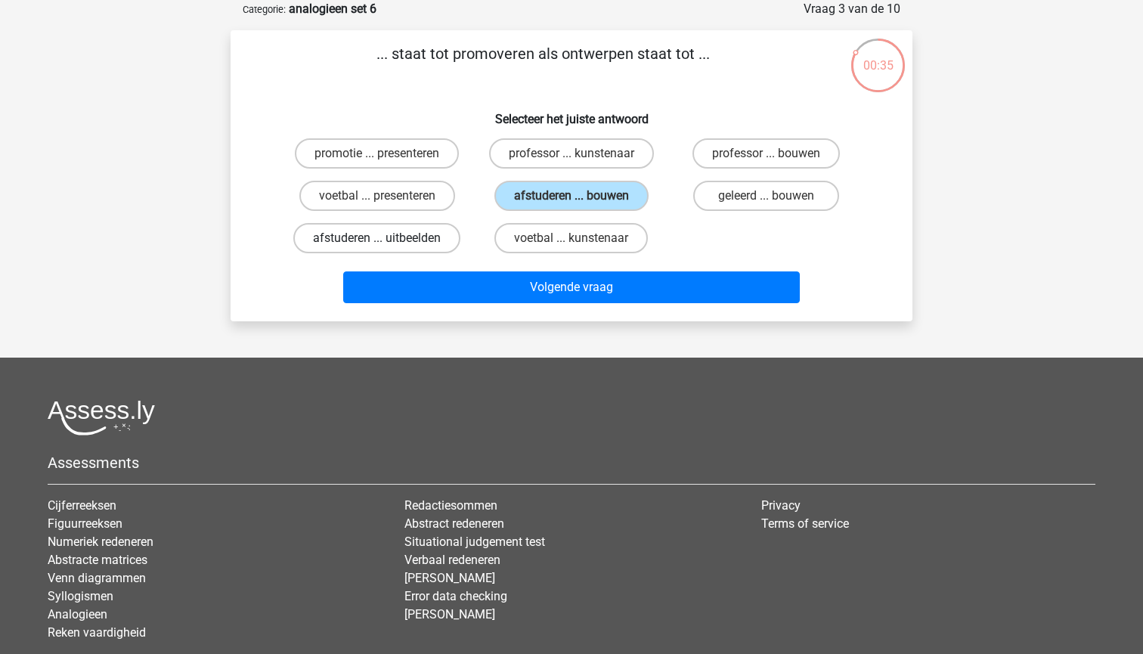
radio input "true"
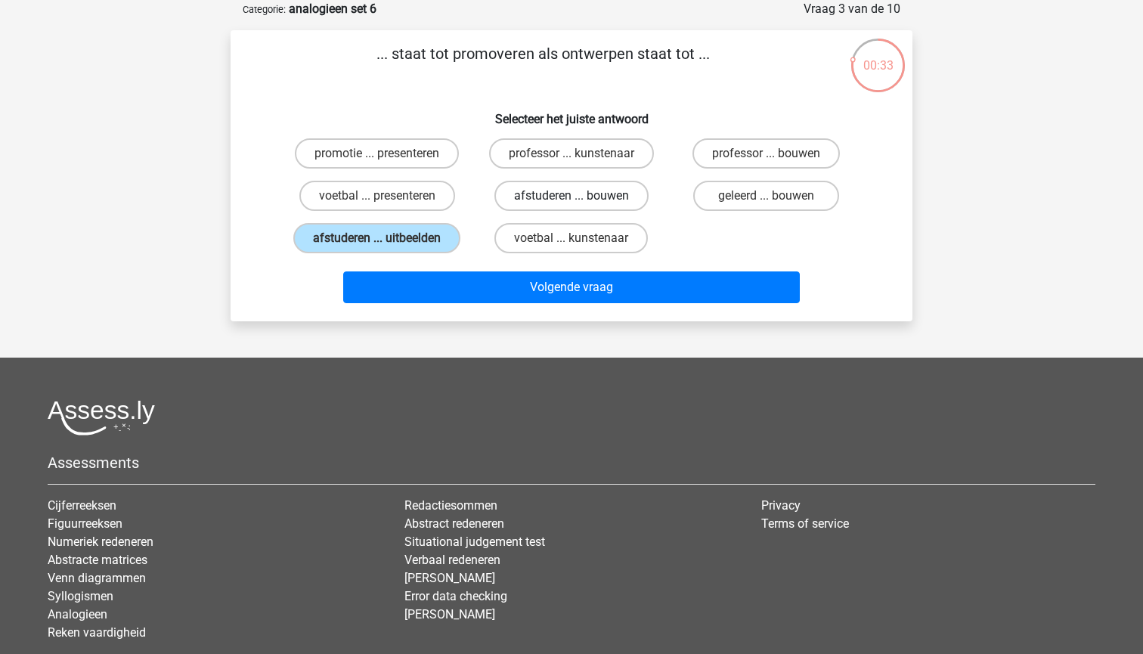
click at [535, 203] on label "afstuderen ... bouwen" at bounding box center [571, 196] width 154 height 30
click at [572, 203] on input "afstuderen ... bouwen" at bounding box center [577, 201] width 10 height 10
radio input "true"
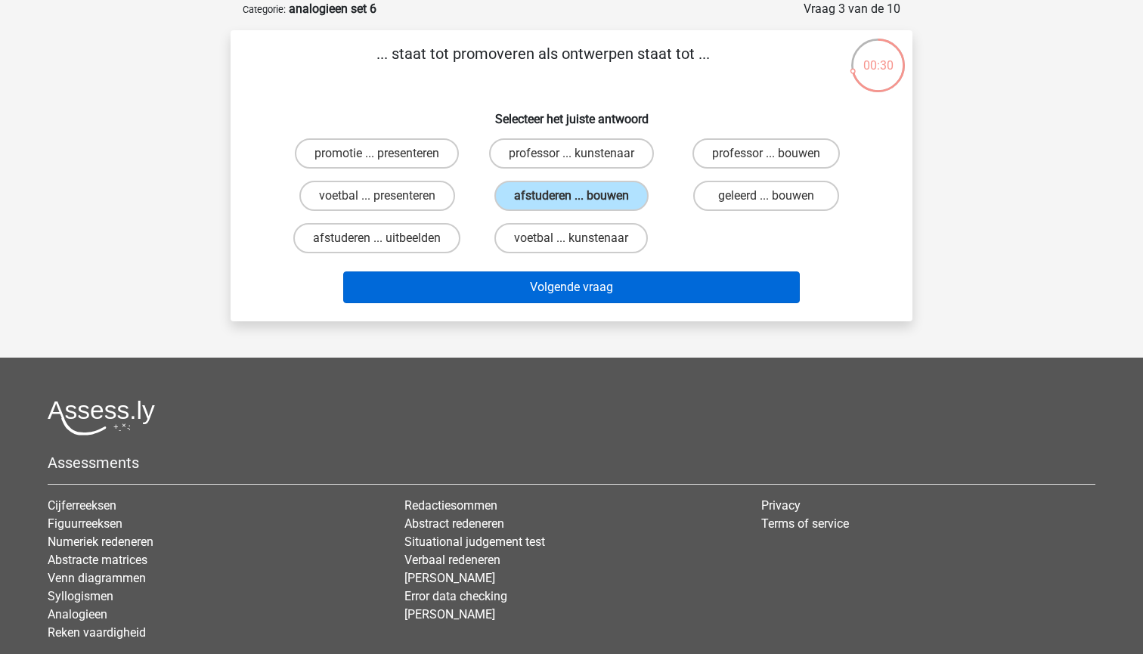
click at [535, 281] on button "Volgende vraag" at bounding box center [571, 287] width 457 height 32
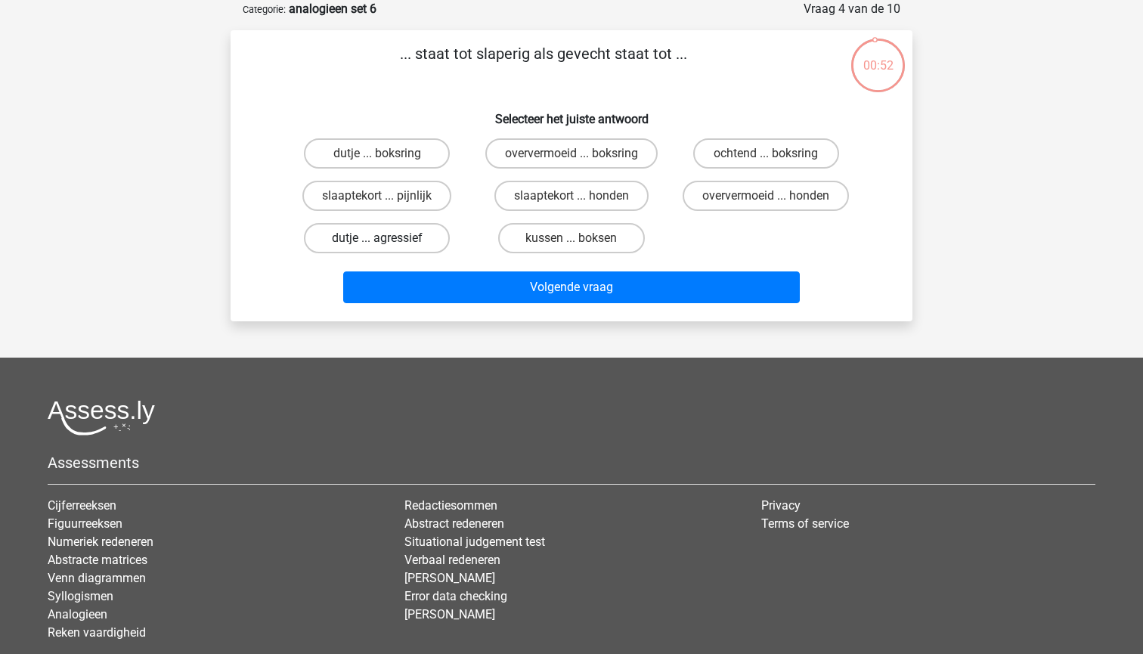
click at [417, 245] on label "dutje ... agressief" at bounding box center [377, 238] width 146 height 30
click at [387, 245] on input "dutje ... agressief" at bounding box center [382, 243] width 10 height 10
radio input "true"
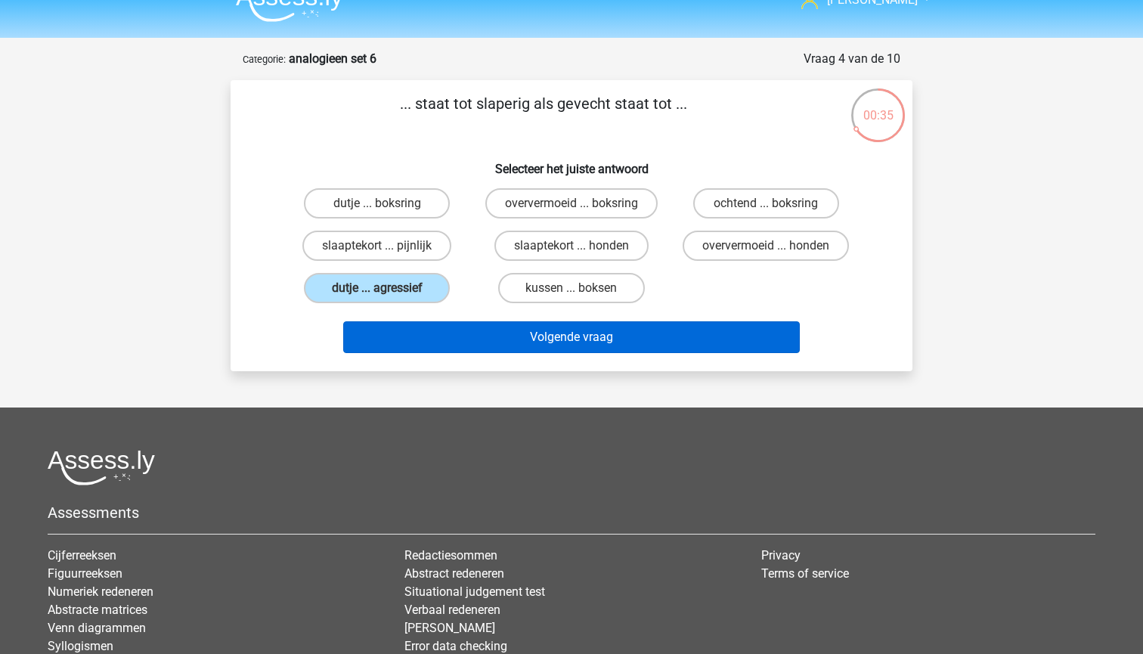
scroll to position [17, 0]
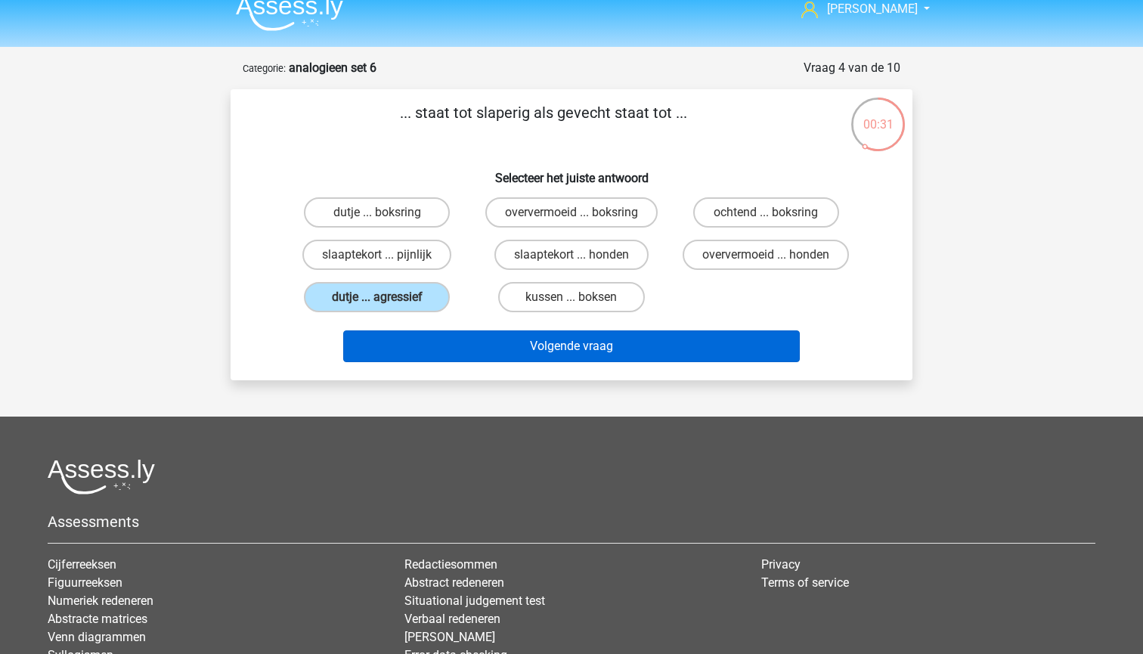
click at [498, 330] on button "Volgende vraag" at bounding box center [571, 346] width 457 height 32
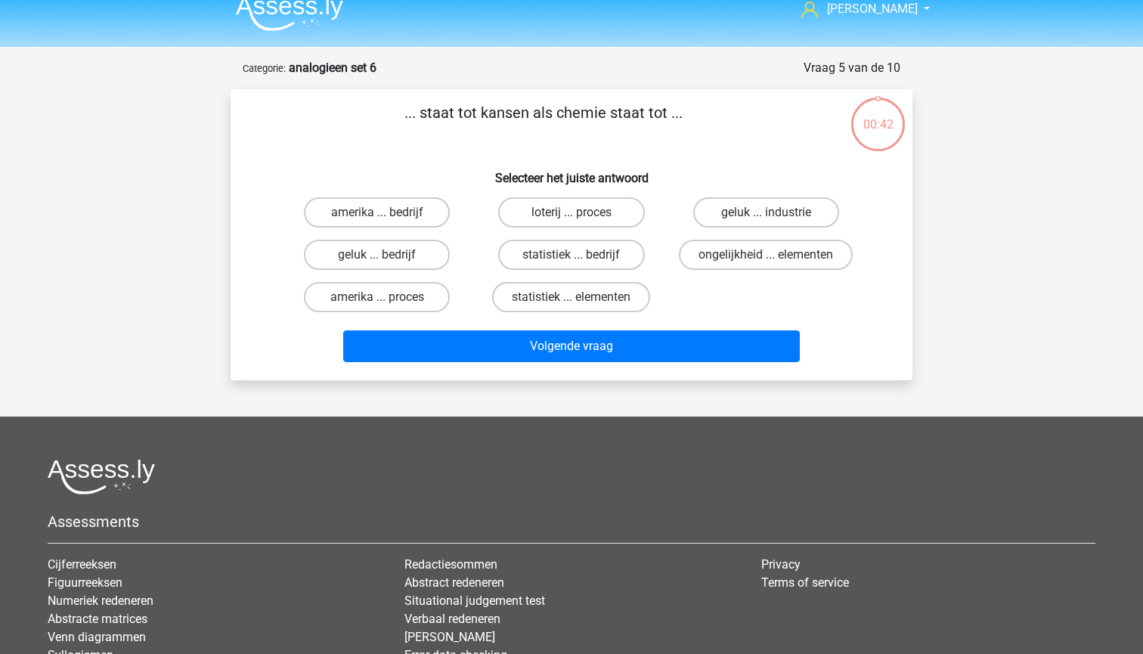
scroll to position [76, 0]
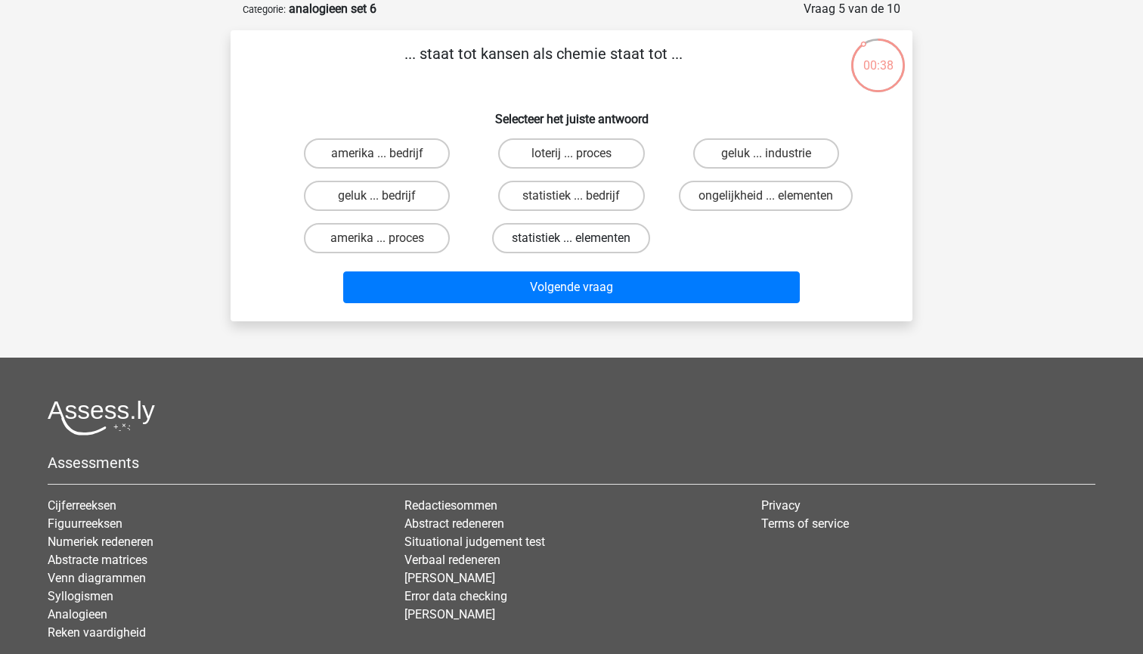
click at [590, 246] on label "statistiek ... elementen" at bounding box center [571, 238] width 158 height 30
click at [581, 246] on input "statistiek ... elementen" at bounding box center [577, 243] width 10 height 10
radio input "true"
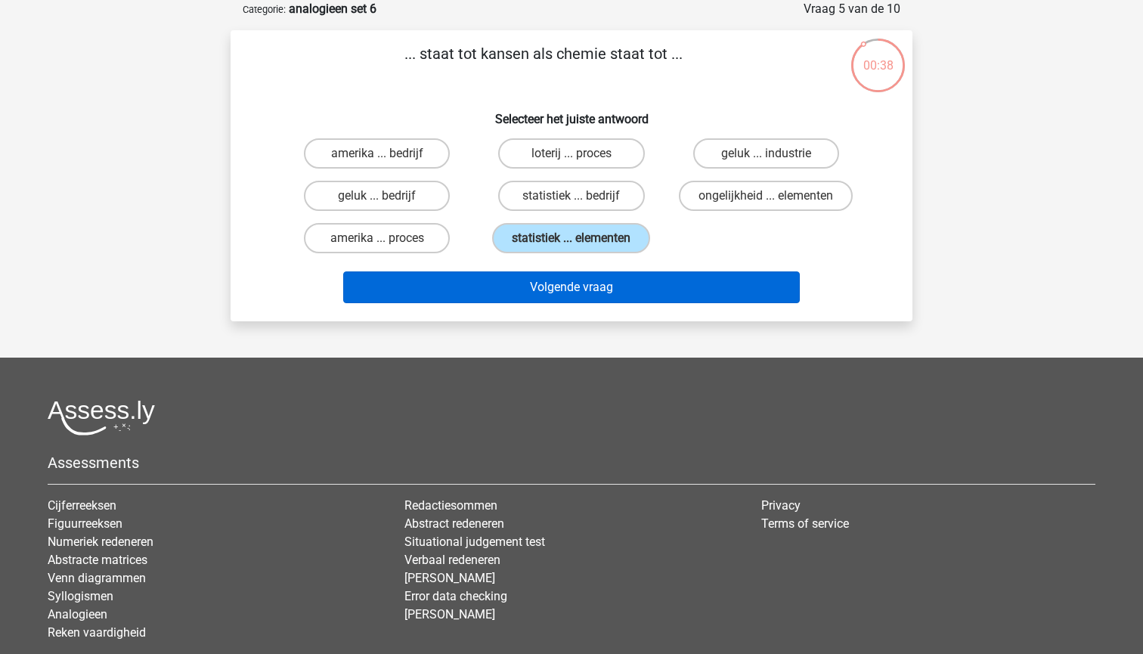
click at [588, 284] on button "Volgende vraag" at bounding box center [571, 287] width 457 height 32
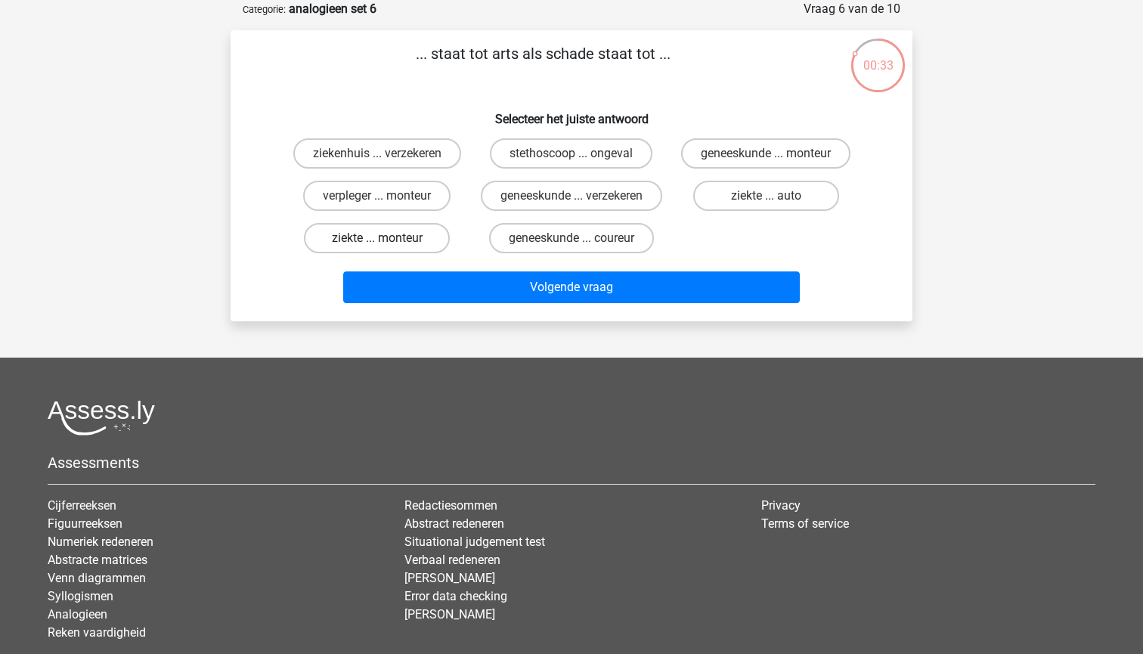
click at [419, 253] on label "ziekte ... monteur" at bounding box center [377, 238] width 146 height 30
click at [387, 248] on input "ziekte ... monteur" at bounding box center [382, 243] width 10 height 10
radio input "true"
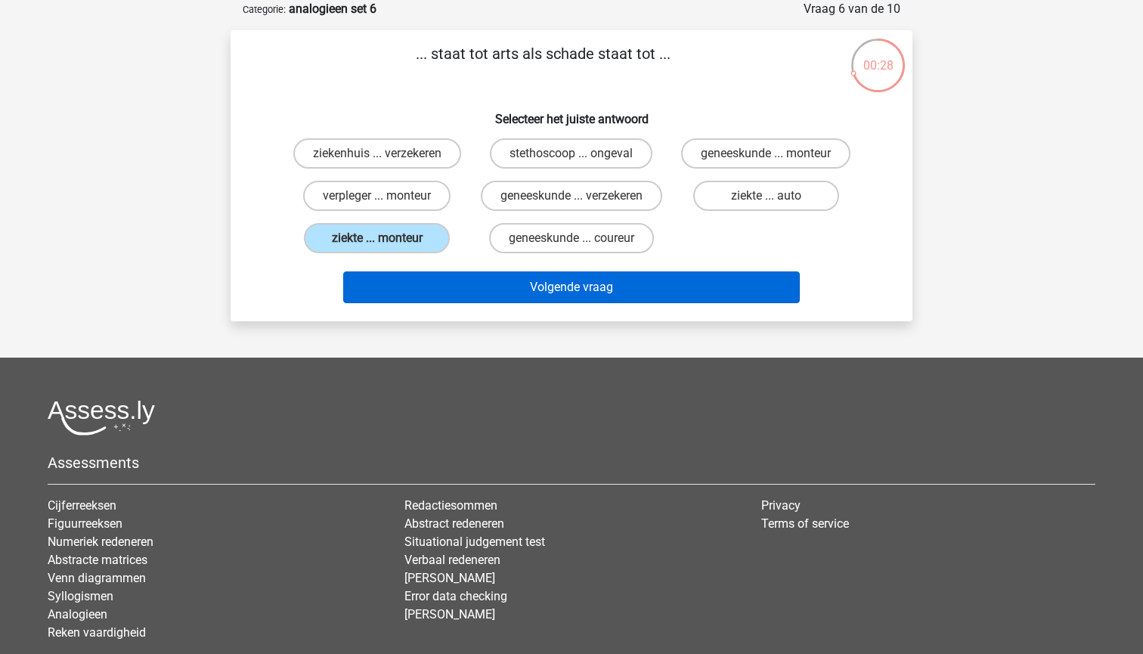
click at [442, 298] on button "Volgende vraag" at bounding box center [571, 287] width 457 height 32
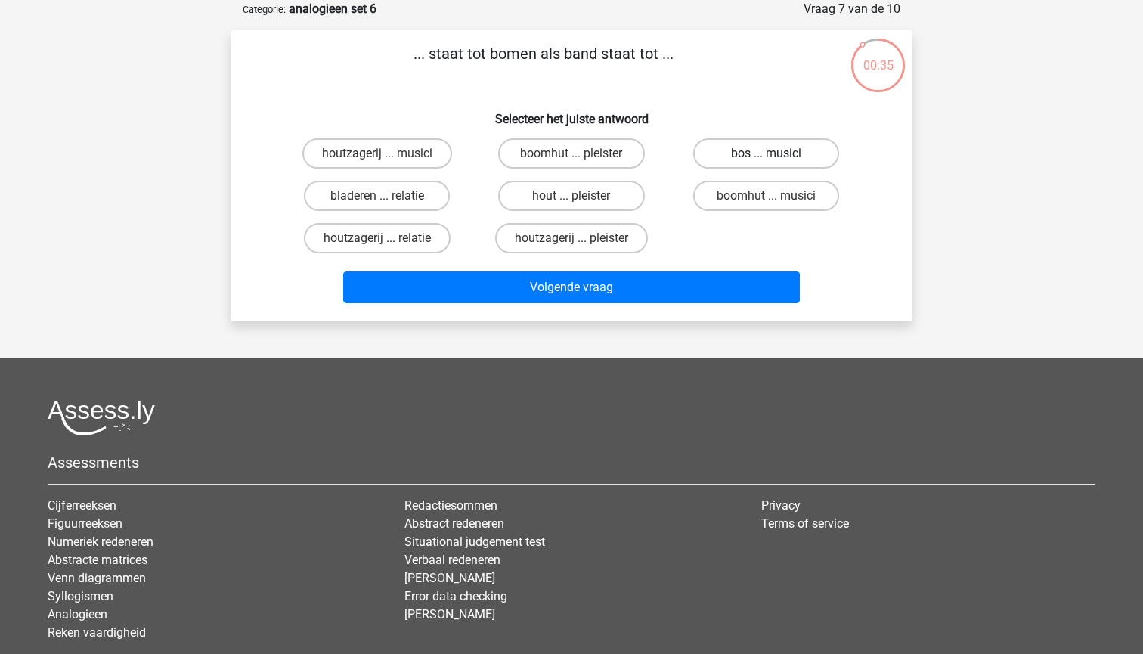
click at [756, 147] on label "bos ... musici" at bounding box center [766, 153] width 146 height 30
click at [766, 153] on input "bos ... musici" at bounding box center [771, 158] width 10 height 10
radio input "true"
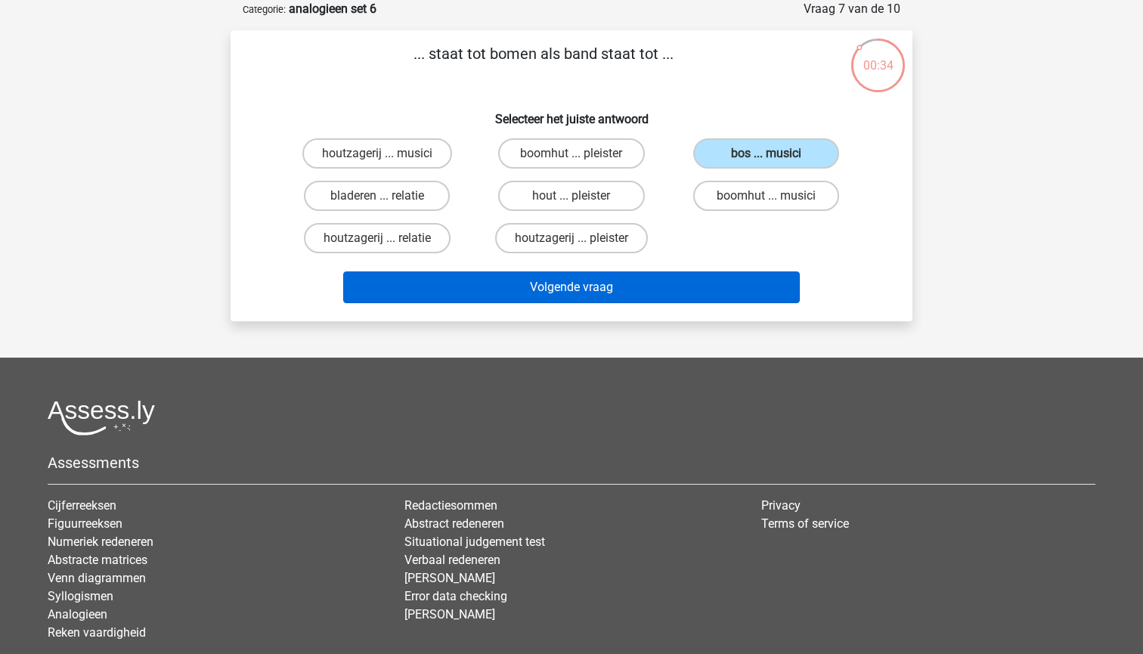
click at [662, 286] on button "Volgende vraag" at bounding box center [571, 287] width 457 height 32
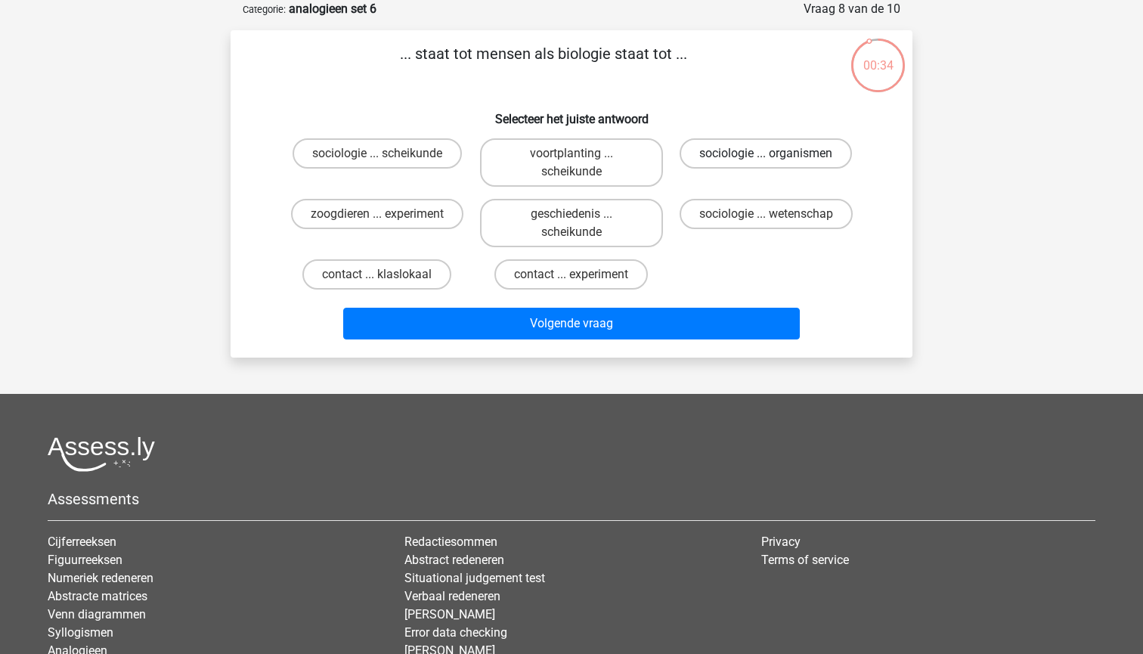
click at [723, 150] on label "sociologie ... organismen" at bounding box center [766, 153] width 172 height 30
click at [766, 153] on input "sociologie ... organismen" at bounding box center [771, 158] width 10 height 10
radio input "true"
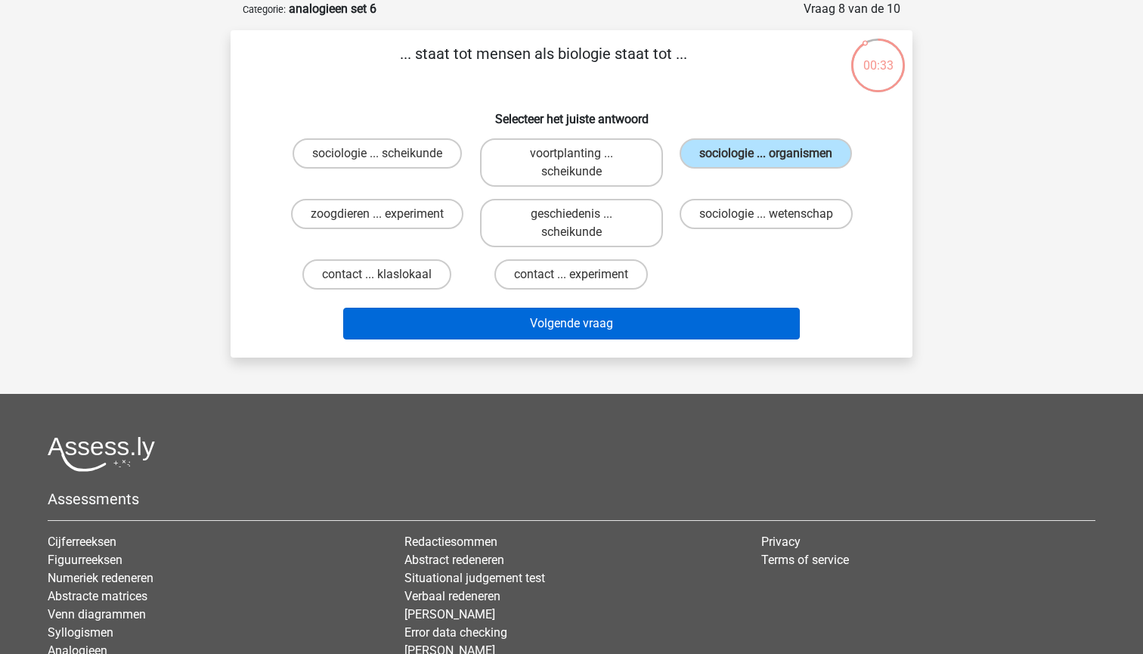
click at [683, 324] on button "Volgende vraag" at bounding box center [571, 324] width 457 height 32
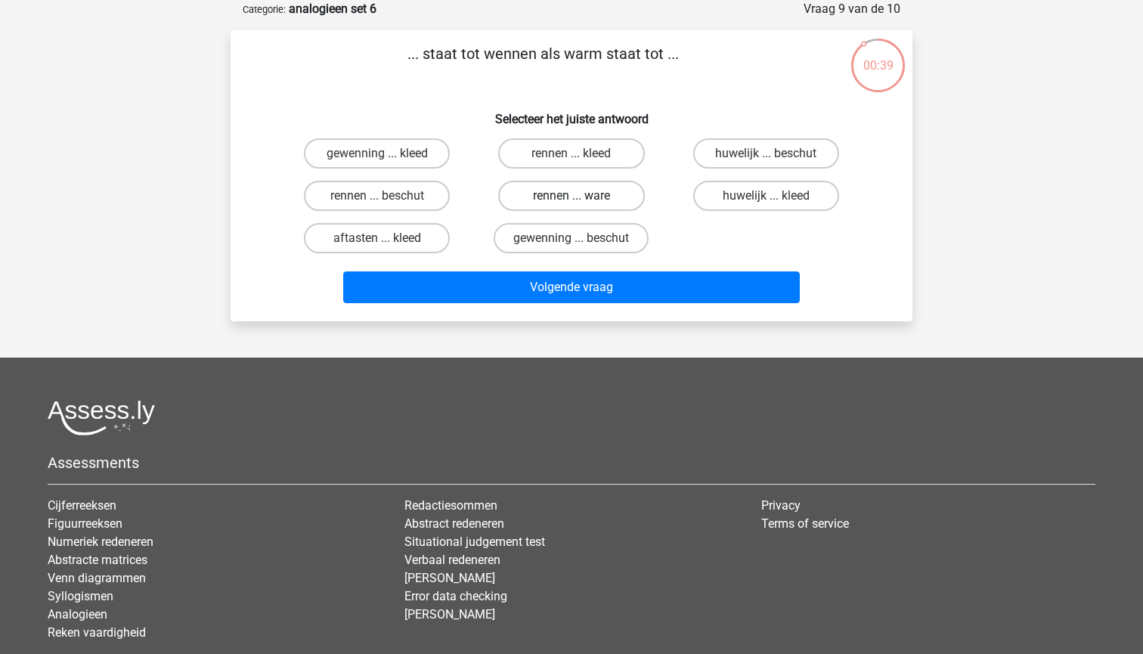
click at [563, 197] on label "rennen ... ware" at bounding box center [571, 196] width 146 height 30
click at [572, 197] on input "rennen ... ware" at bounding box center [577, 201] width 10 height 10
radio input "true"
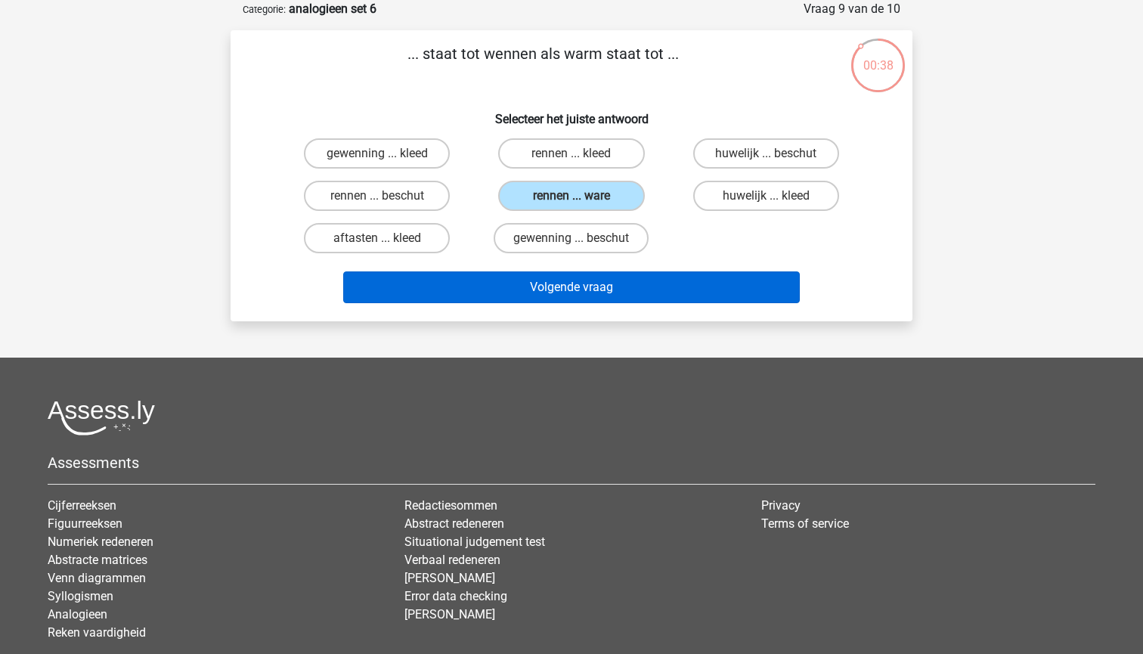
click at [590, 295] on button "Volgende vraag" at bounding box center [571, 287] width 457 height 32
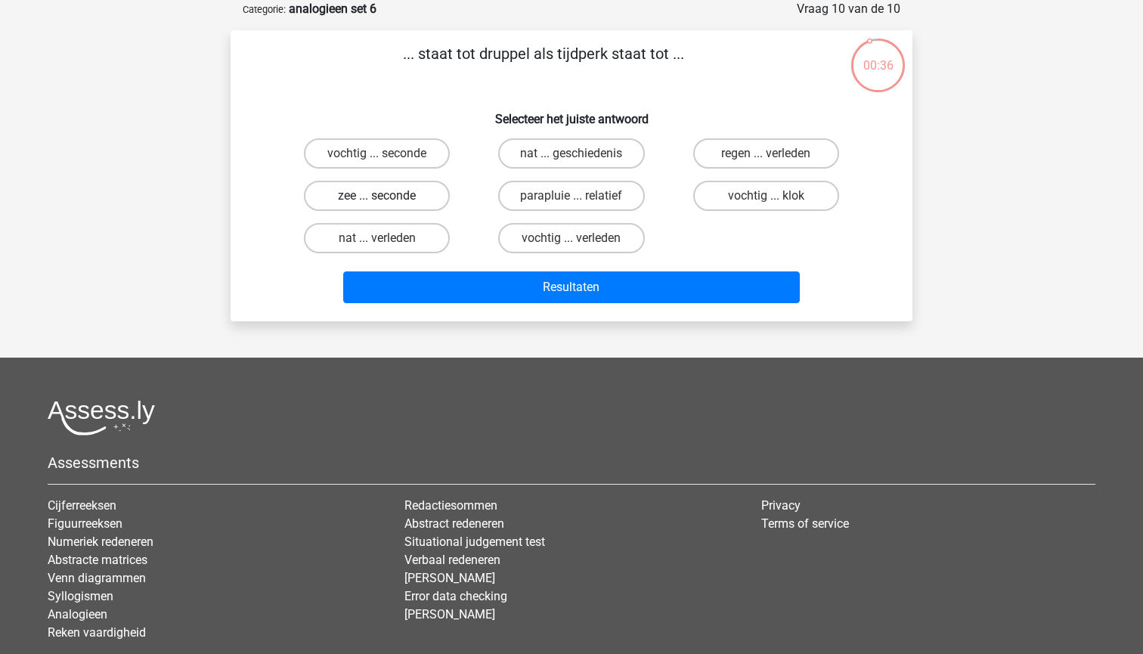
click at [423, 185] on label "zee ... seconde" at bounding box center [377, 196] width 146 height 30
click at [387, 196] on input "zee ... seconde" at bounding box center [382, 201] width 10 height 10
radio input "true"
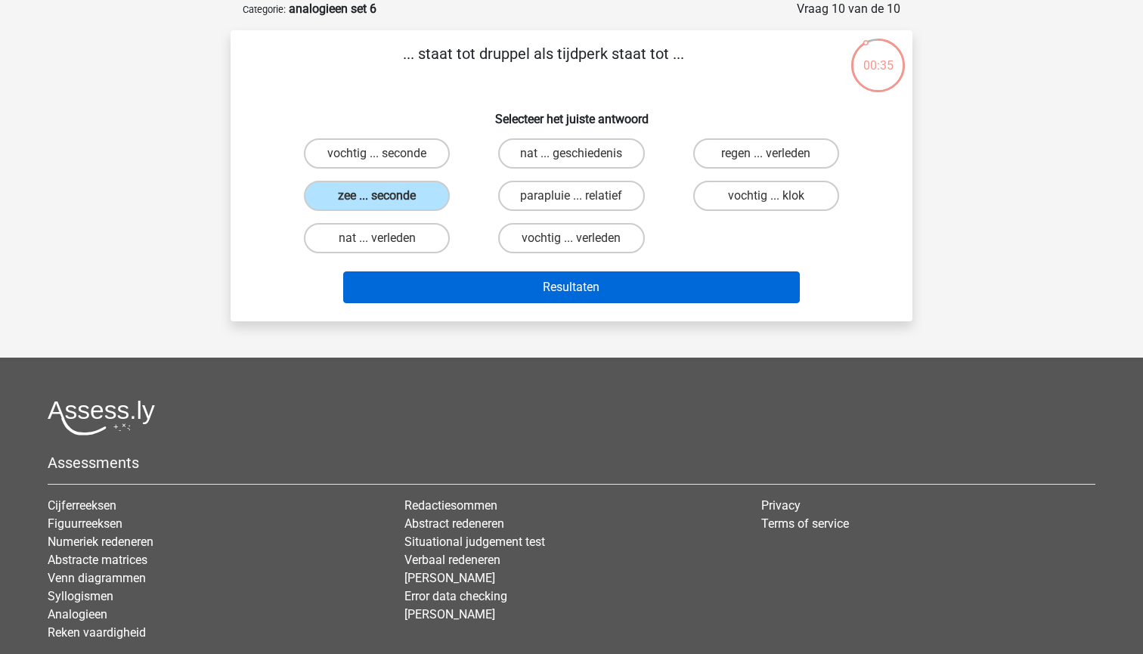
click at [439, 277] on button "Resultaten" at bounding box center [571, 287] width 457 height 32
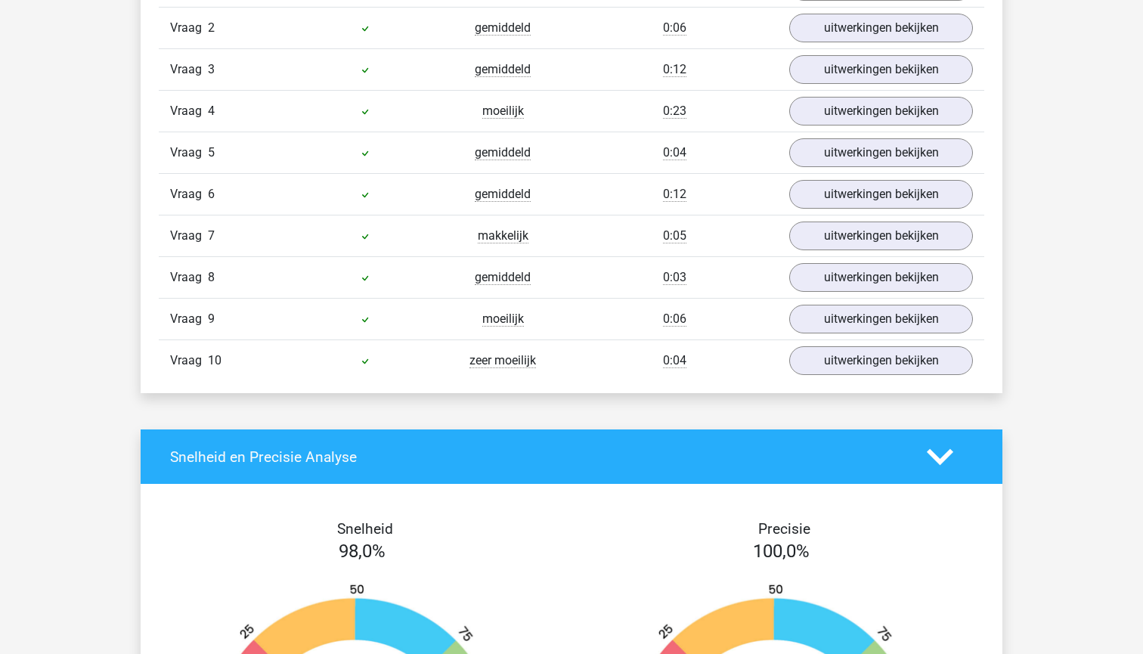
scroll to position [1049, 0]
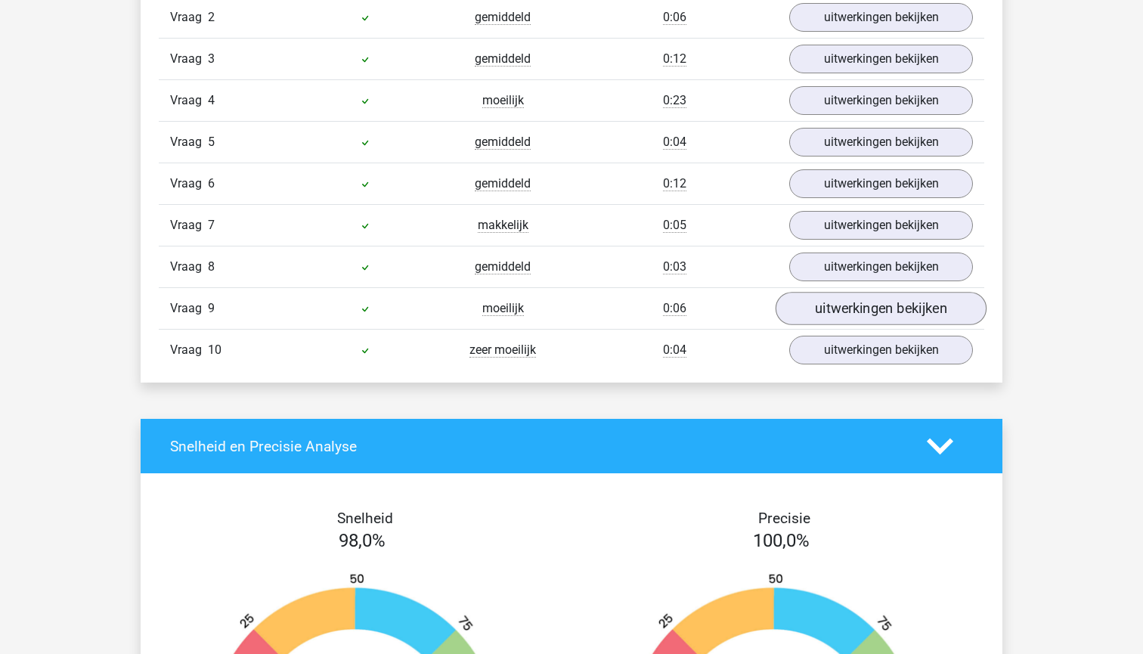
click at [848, 309] on link "uitwerkingen bekijken" at bounding box center [881, 308] width 211 height 33
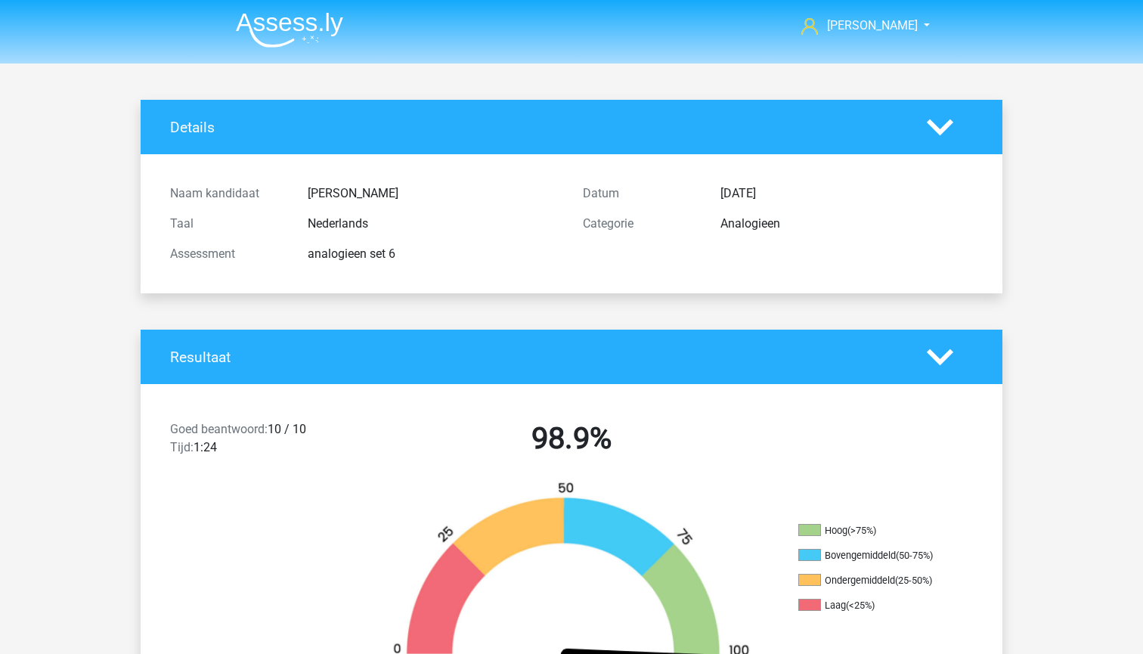
scroll to position [0, 0]
click at [302, 30] on img at bounding box center [289, 30] width 107 height 36
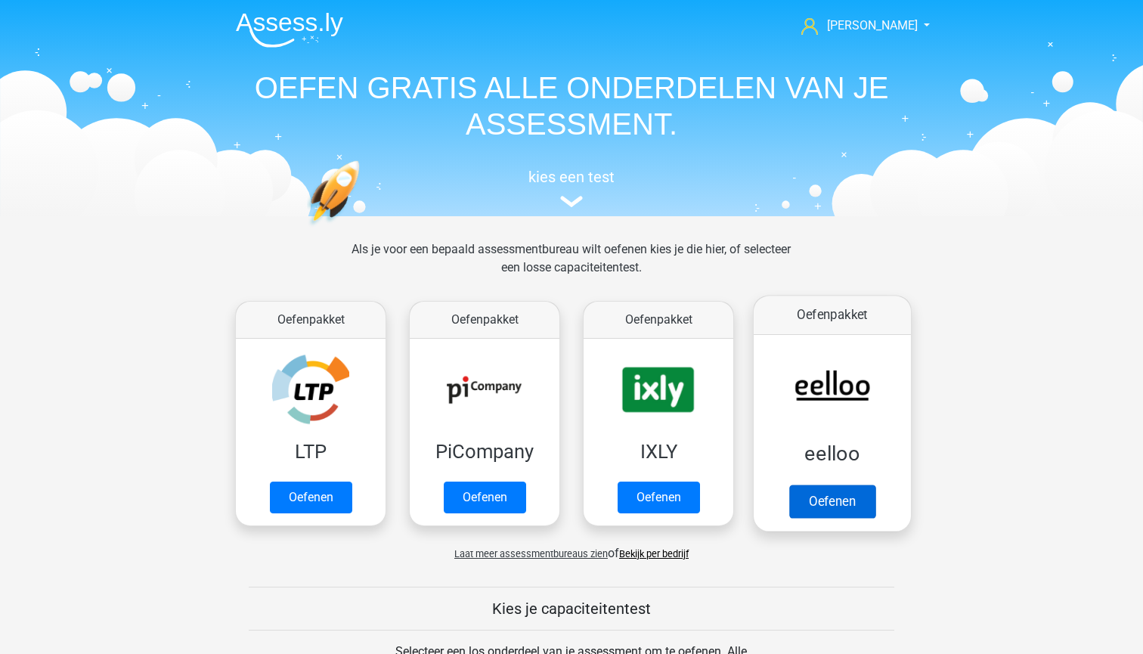
click at [842, 485] on link "Oefenen" at bounding box center [832, 501] width 86 height 33
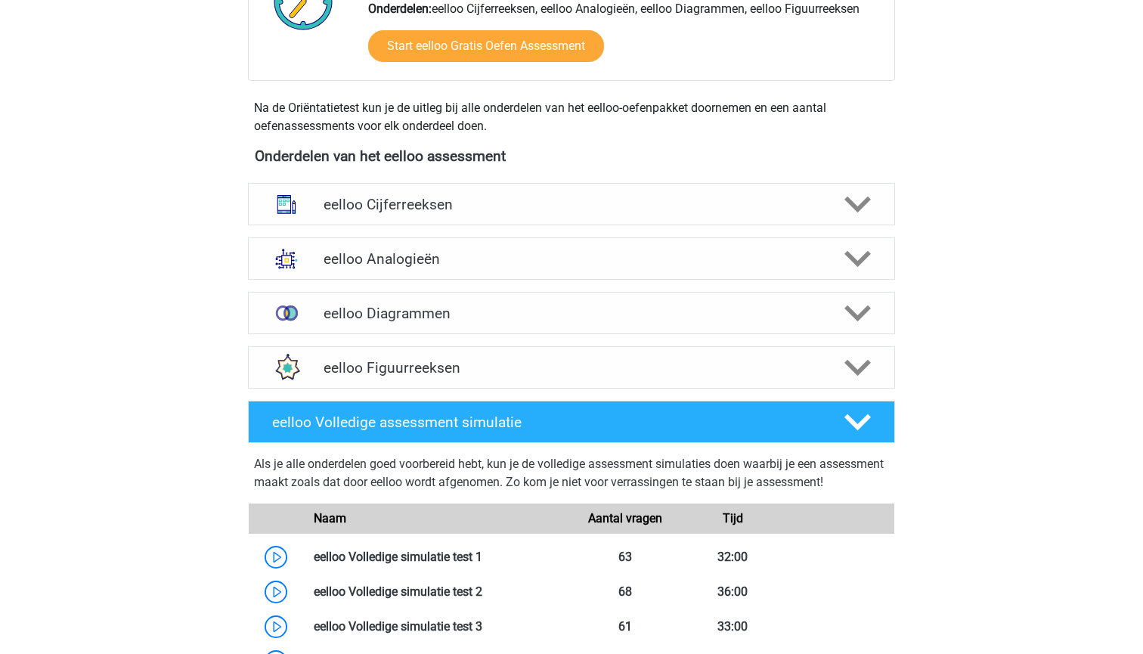
scroll to position [491, 0]
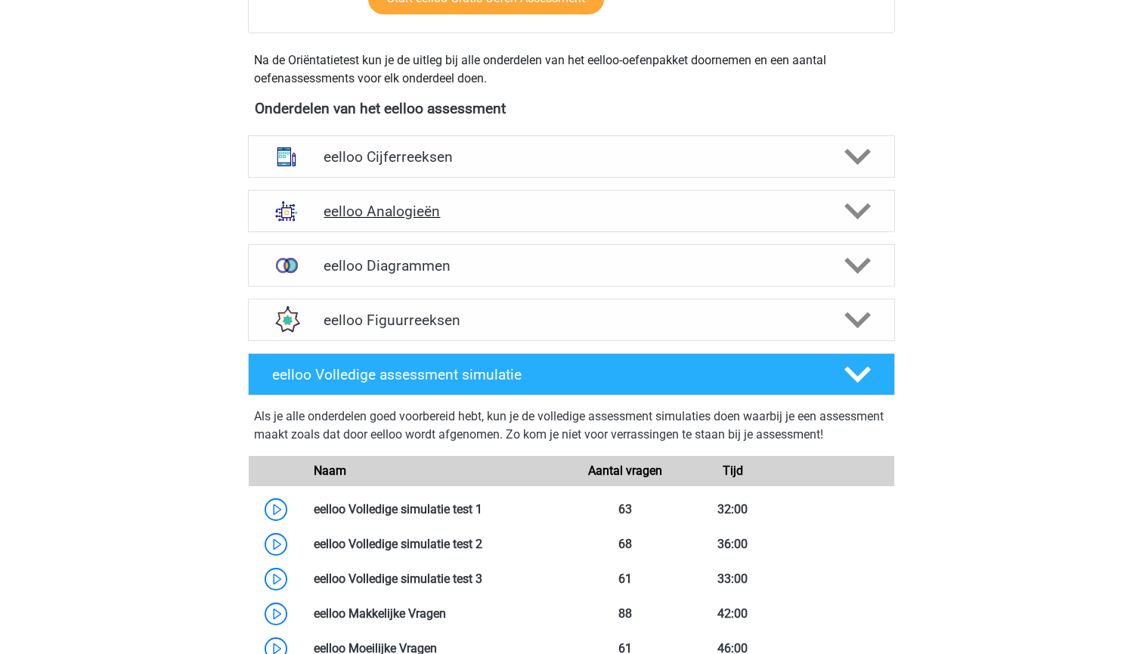
click at [544, 207] on h4 "eelloo Analogieën" at bounding box center [571, 211] width 495 height 17
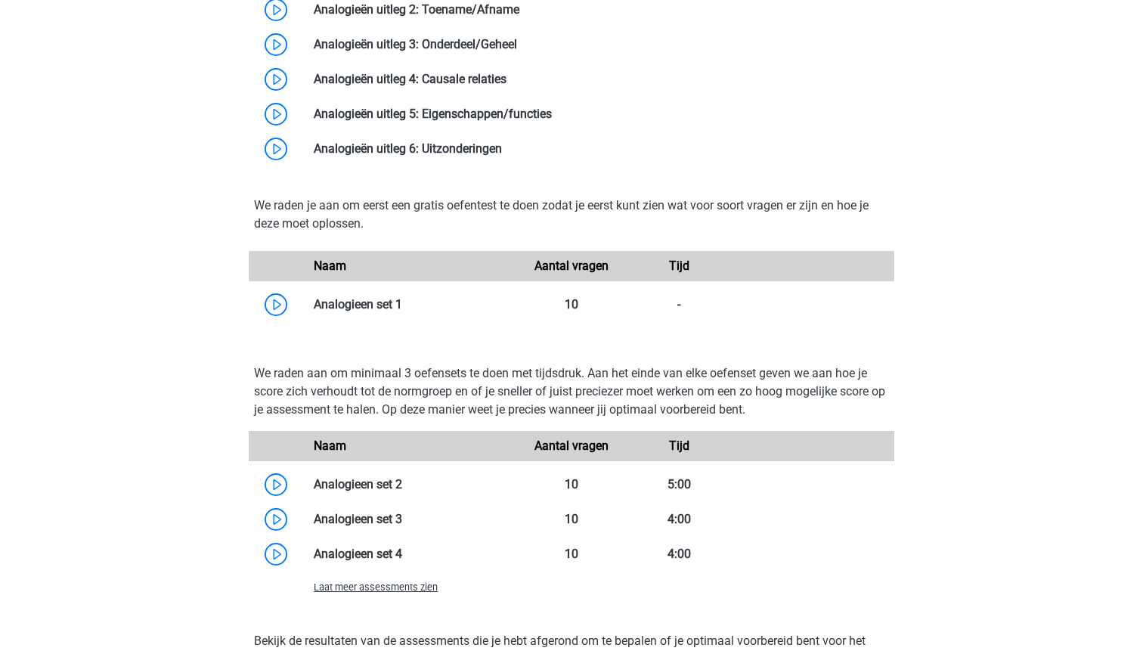
scroll to position [1081, 0]
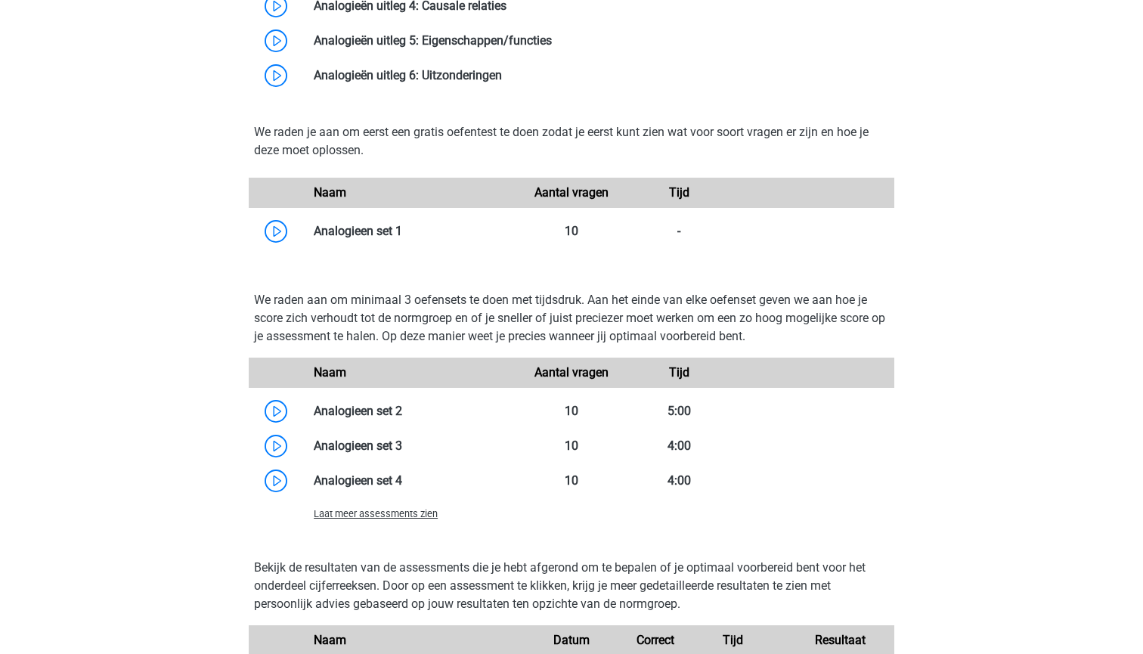
click at [401, 518] on span "Laat meer assessments zien" at bounding box center [376, 513] width 124 height 11
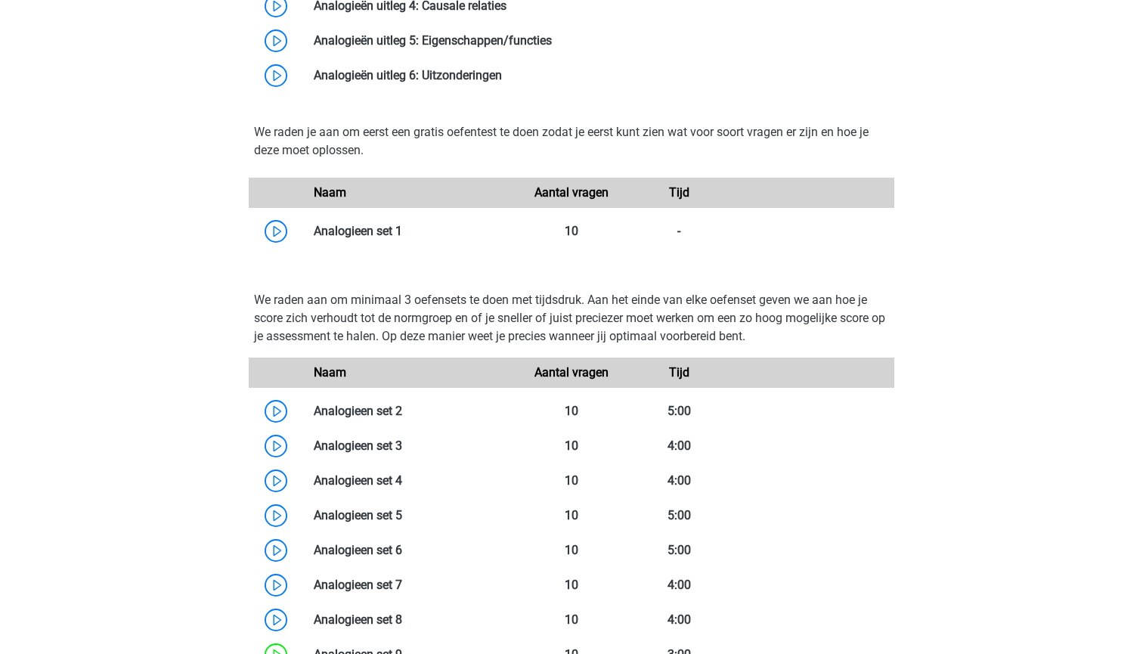
scroll to position [1440, 0]
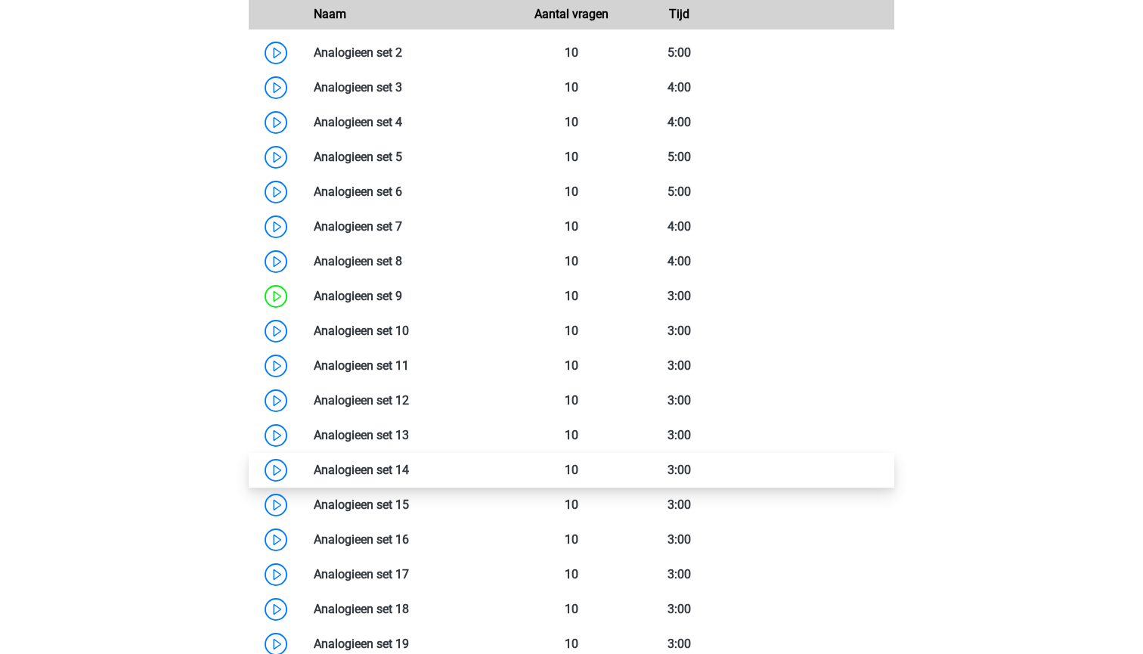
click at [409, 463] on link at bounding box center [409, 470] width 0 height 14
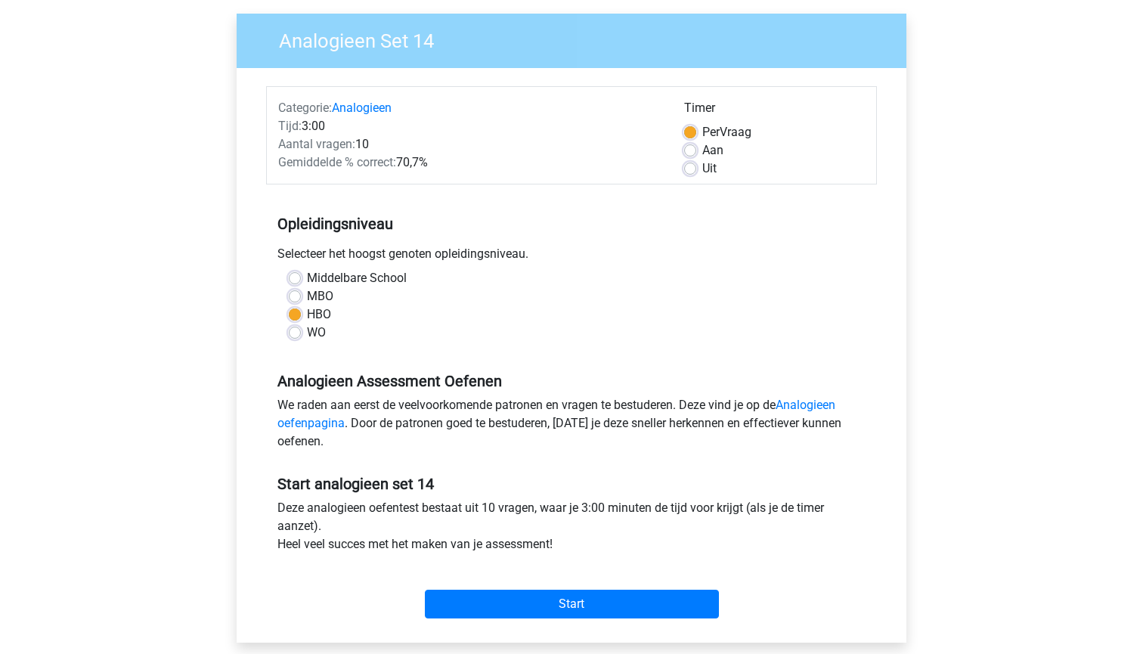
scroll to position [118, 0]
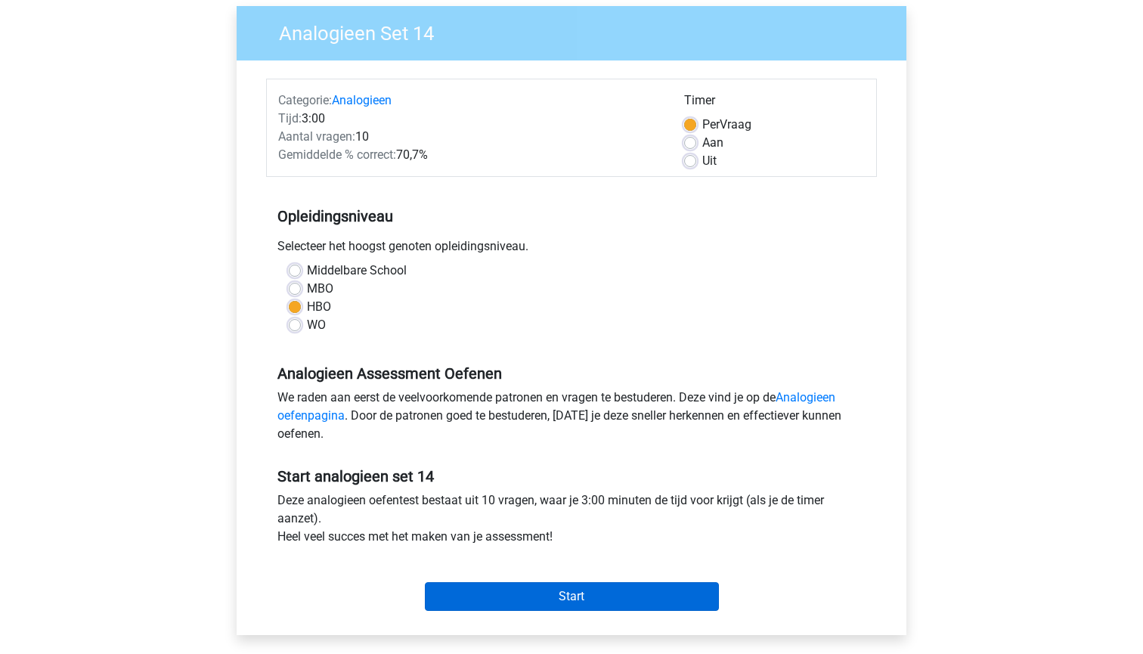
click at [513, 602] on input "Start" at bounding box center [572, 596] width 294 height 29
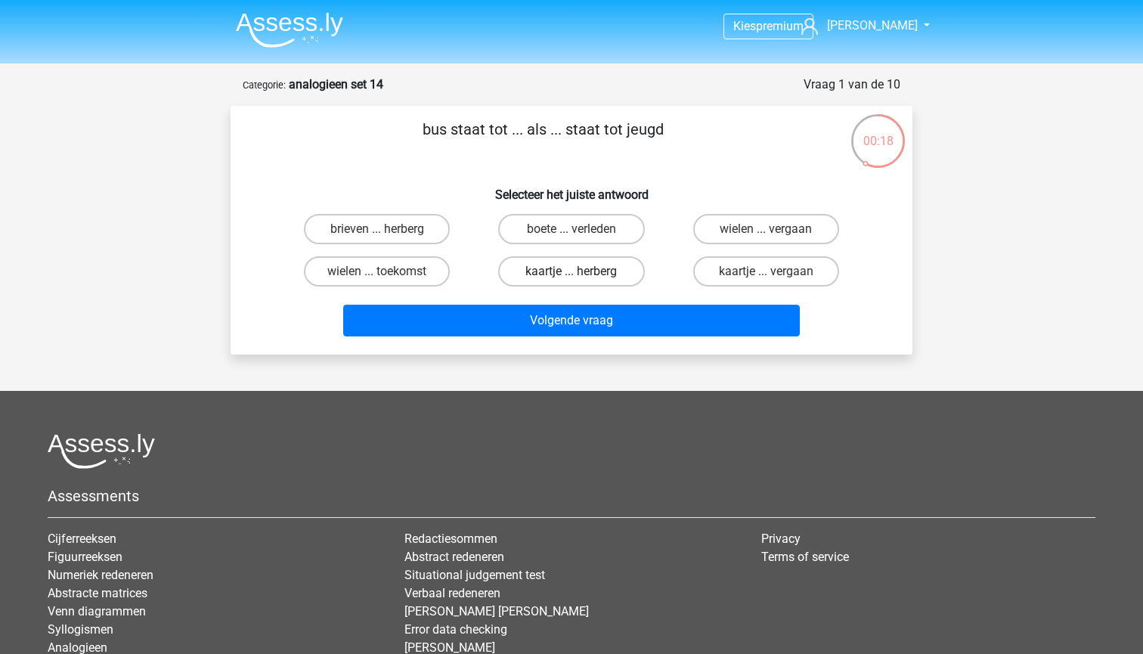
click at [600, 264] on label "kaartje ... herberg" at bounding box center [571, 271] width 146 height 30
click at [581, 271] on input "kaartje ... herberg" at bounding box center [577, 276] width 10 height 10
radio input "true"
click at [395, 231] on label "brieven ... herberg" at bounding box center [377, 229] width 146 height 30
click at [387, 231] on input "brieven ... herberg" at bounding box center [382, 234] width 10 height 10
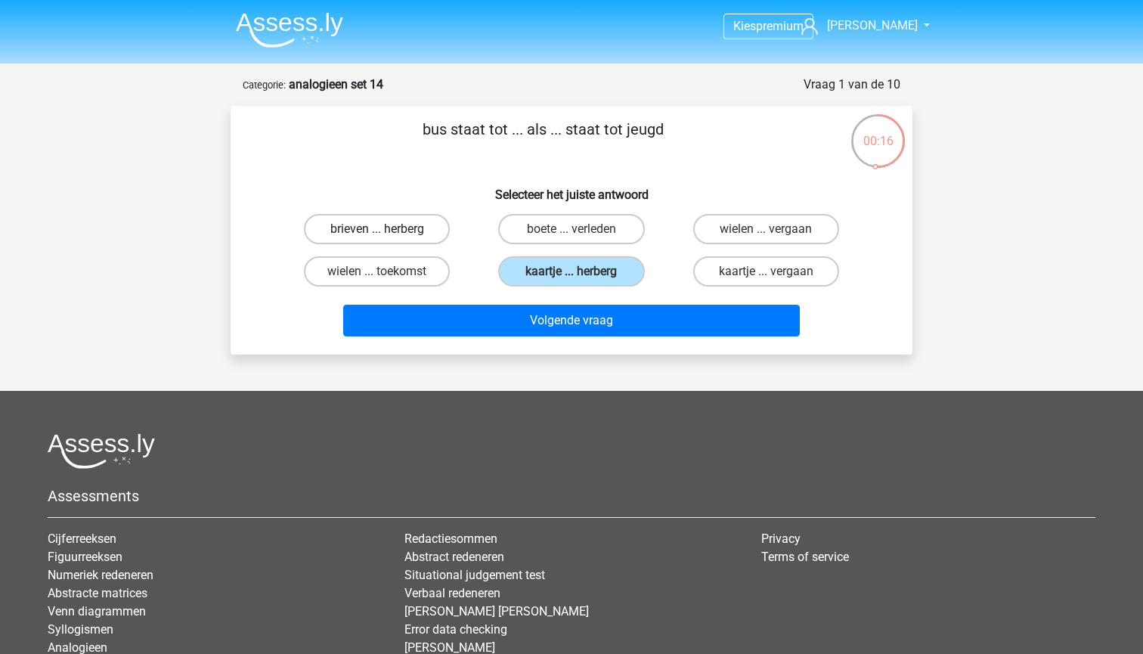
radio input "true"
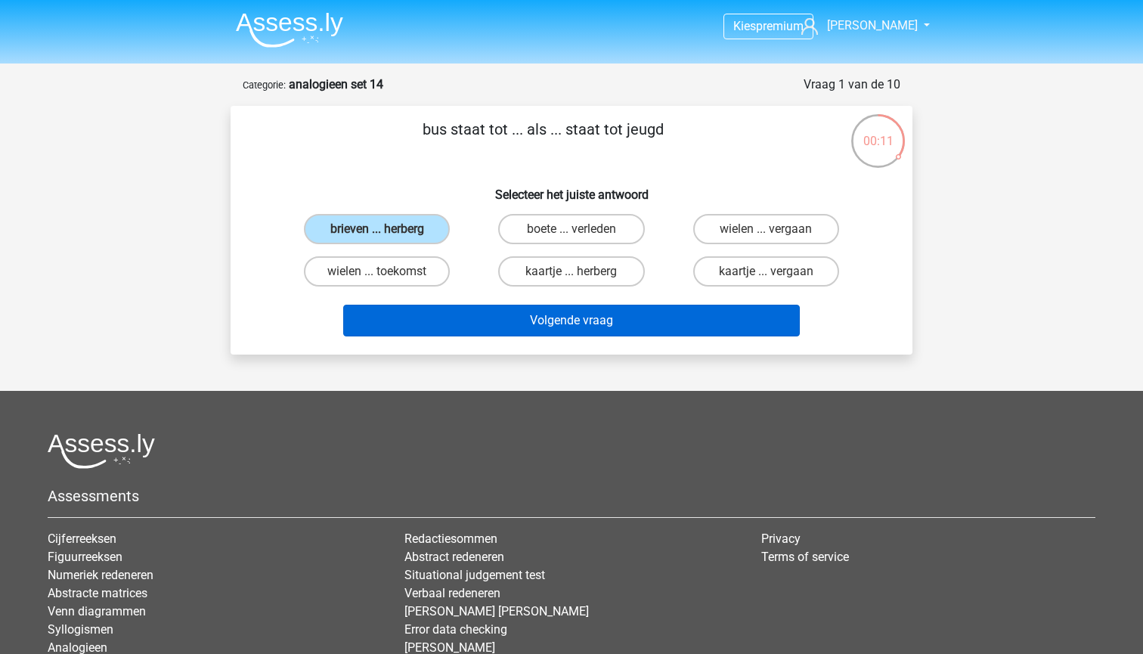
click at [472, 321] on button "Volgende vraag" at bounding box center [571, 321] width 457 height 32
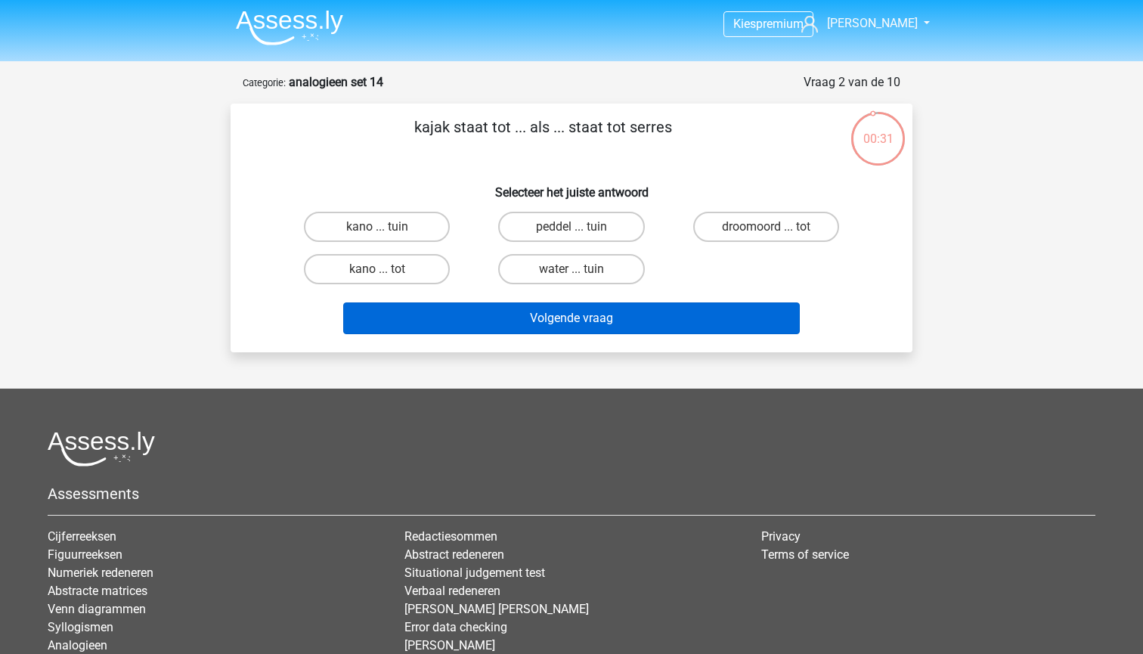
scroll to position [5, 0]
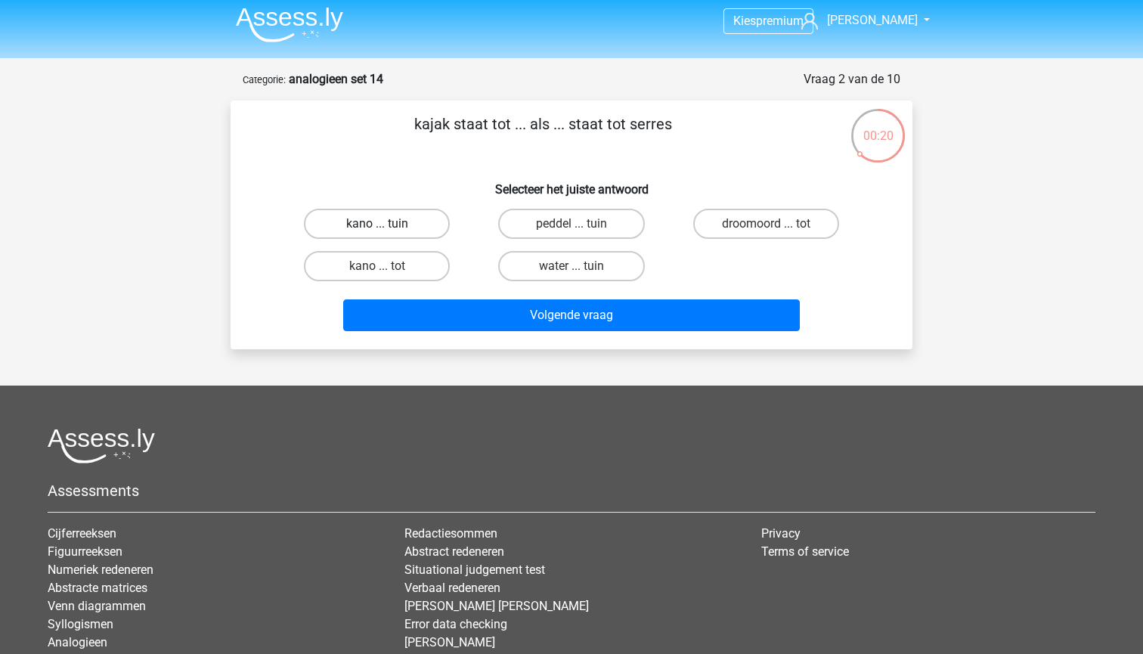
click at [398, 228] on label "kano ... tuin" at bounding box center [377, 224] width 146 height 30
click at [387, 228] on input "kano ... tuin" at bounding box center [382, 229] width 10 height 10
radio input "true"
click at [583, 218] on label "peddel ... tuin" at bounding box center [571, 224] width 146 height 30
click at [581, 224] on input "peddel ... tuin" at bounding box center [577, 229] width 10 height 10
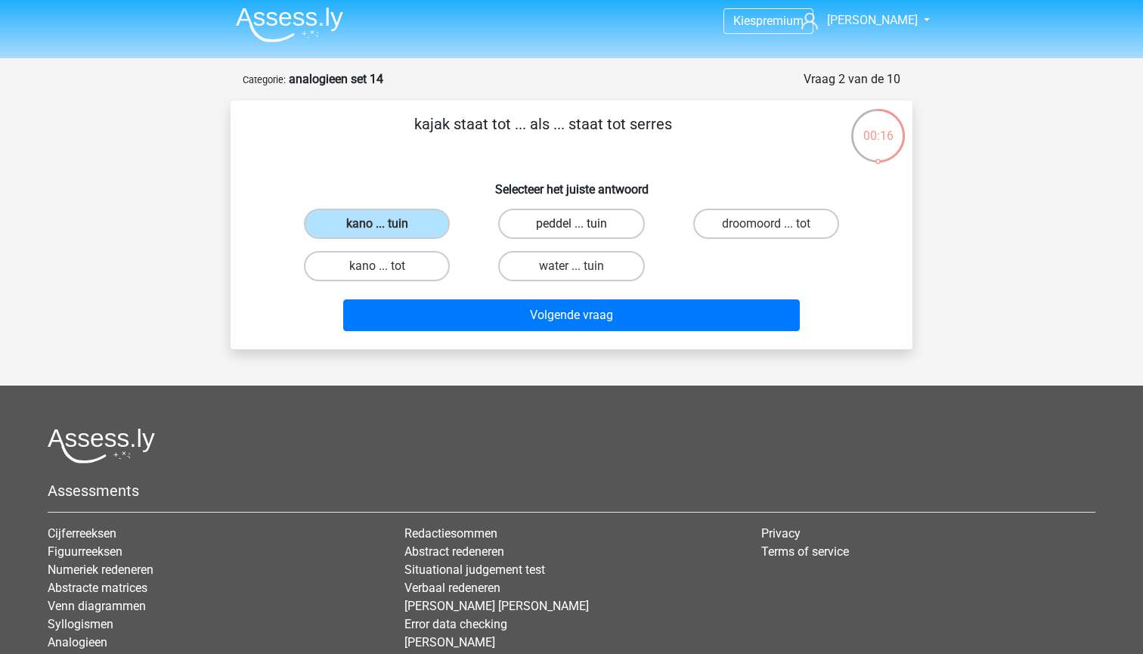
radio input "true"
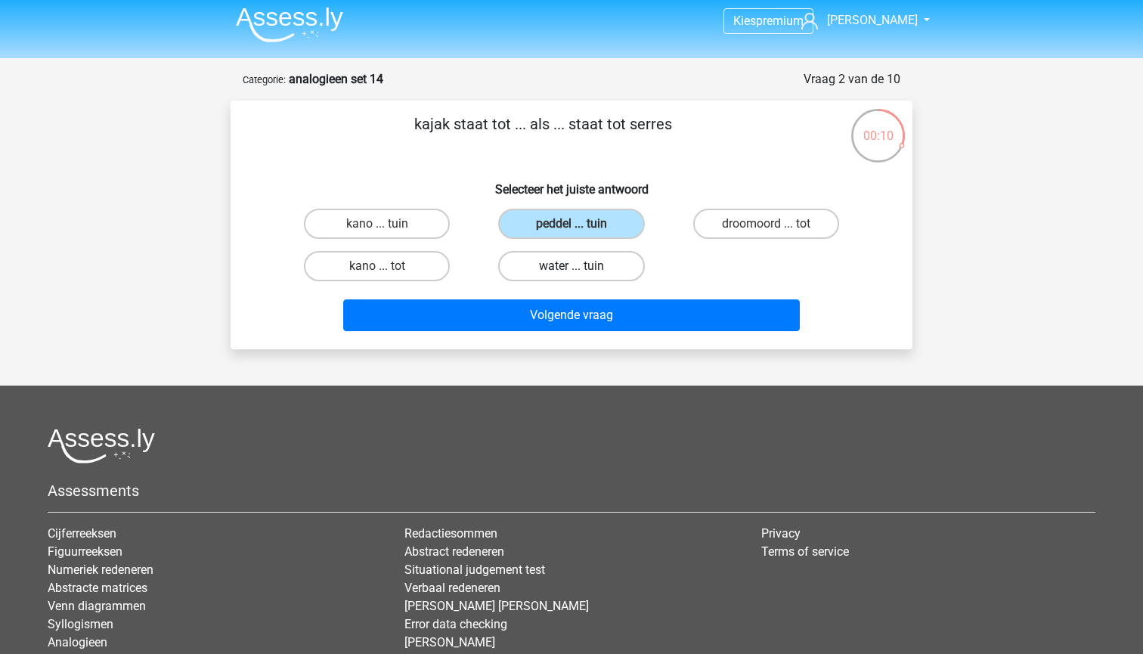
click at [550, 259] on label "water ... tuin" at bounding box center [571, 266] width 146 height 30
click at [572, 266] on input "water ... tuin" at bounding box center [577, 271] width 10 height 10
radio input "true"
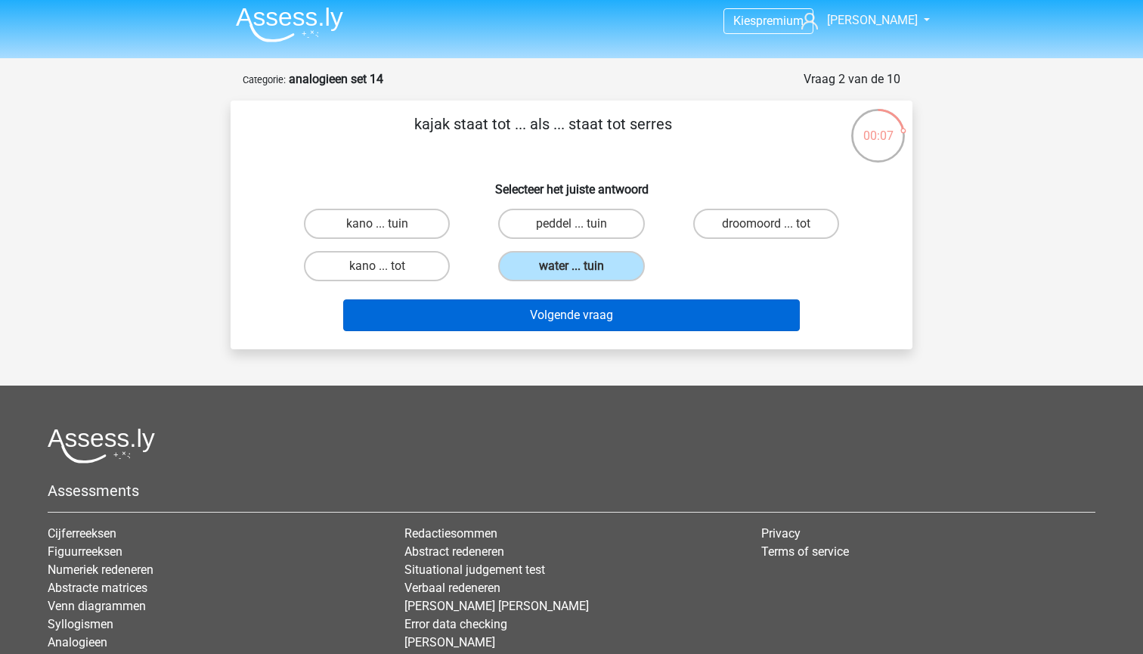
click at [639, 316] on button "Volgende vraag" at bounding box center [571, 315] width 457 height 32
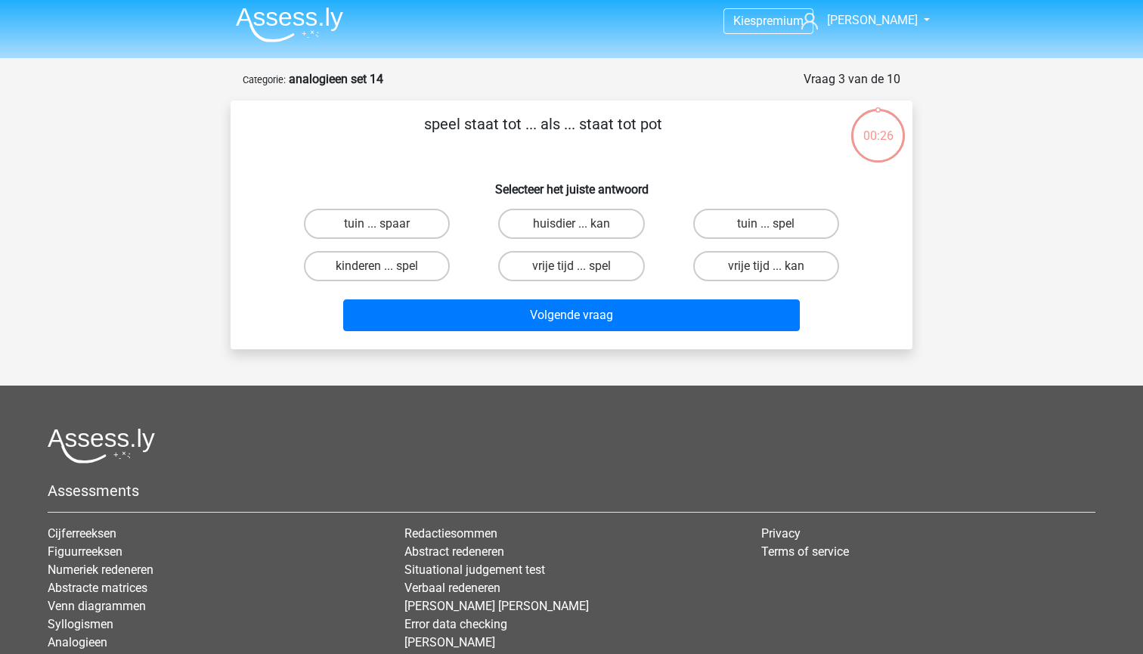
scroll to position [76, 0]
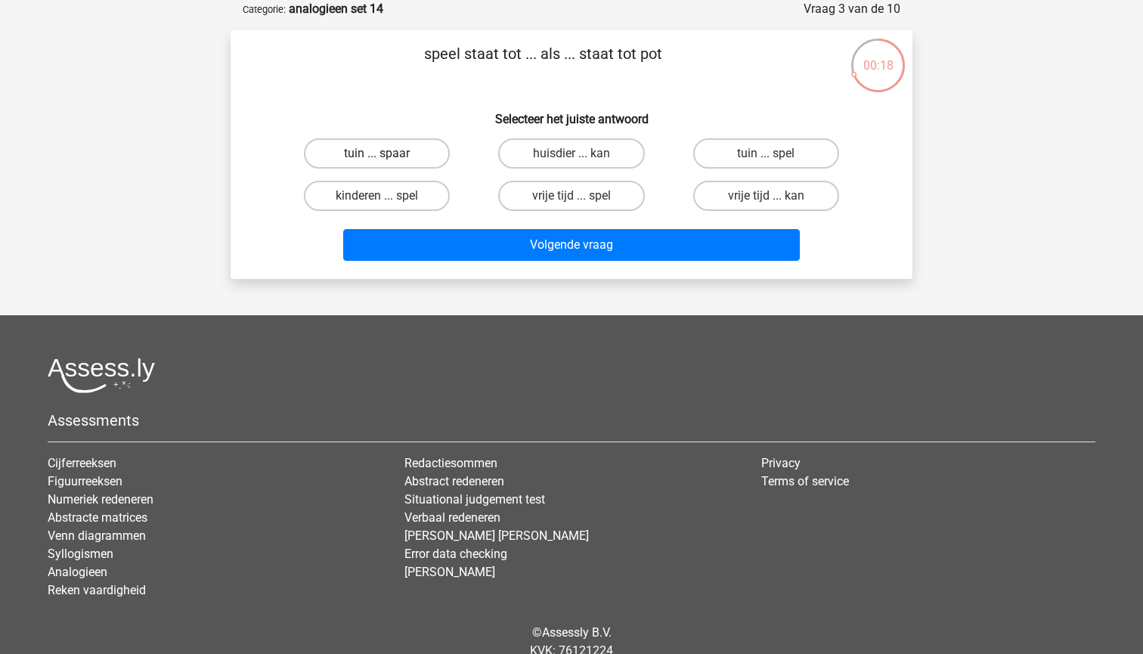
click at [398, 162] on label "tuin ... spaar" at bounding box center [377, 153] width 146 height 30
click at [387, 162] on input "tuin ... spaar" at bounding box center [382, 158] width 10 height 10
radio input "true"
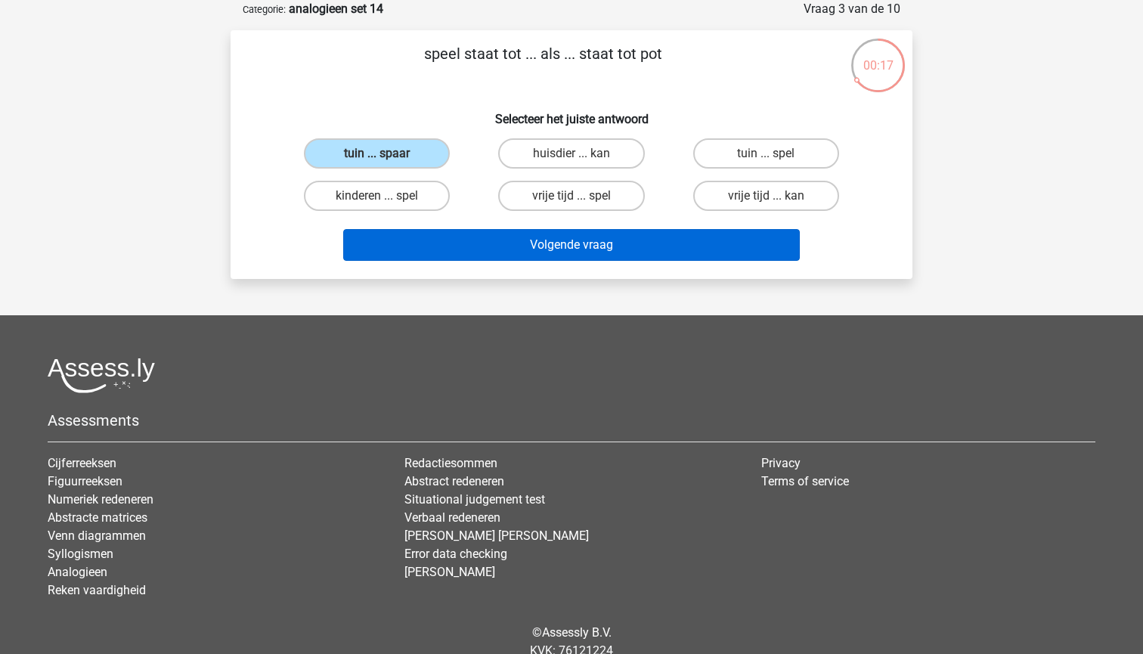
click at [506, 251] on button "Volgende vraag" at bounding box center [571, 245] width 457 height 32
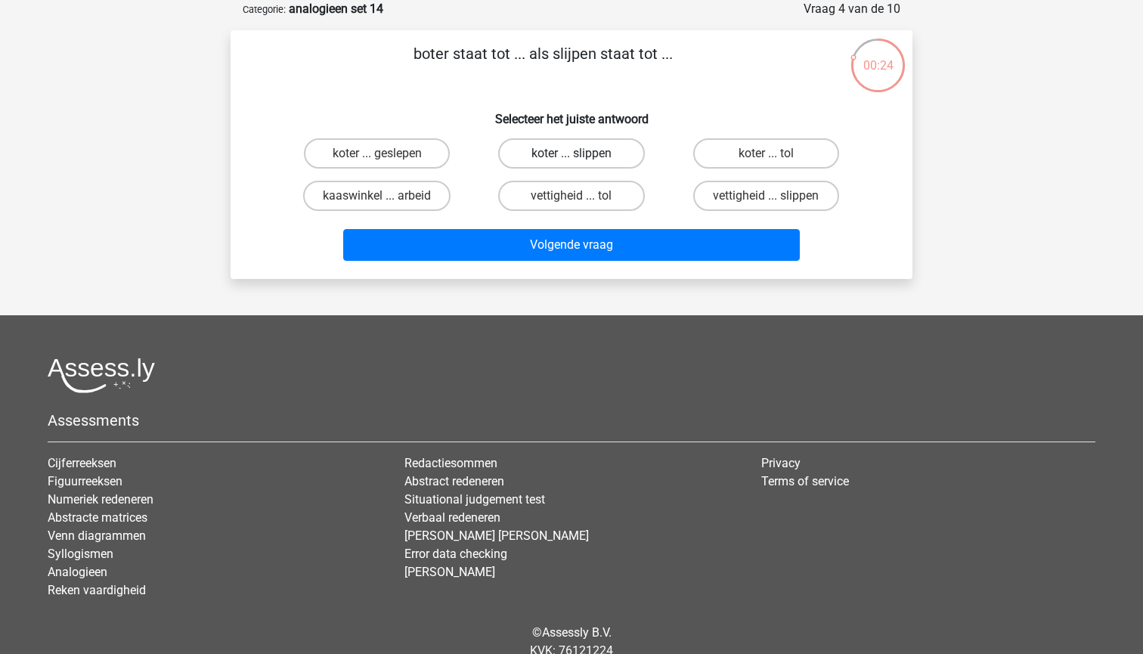
click at [580, 148] on label "koter ... slippen" at bounding box center [571, 153] width 146 height 30
click at [580, 153] on input "koter ... slippen" at bounding box center [577, 158] width 10 height 10
radio input "true"
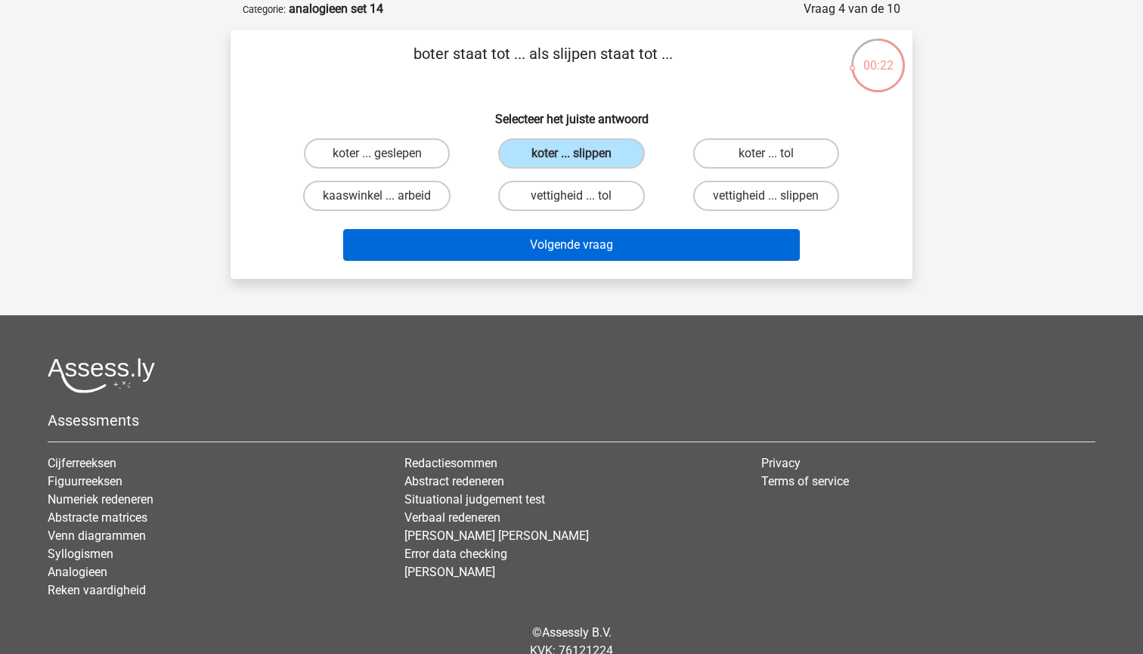
click at [605, 249] on button "Volgende vraag" at bounding box center [571, 245] width 457 height 32
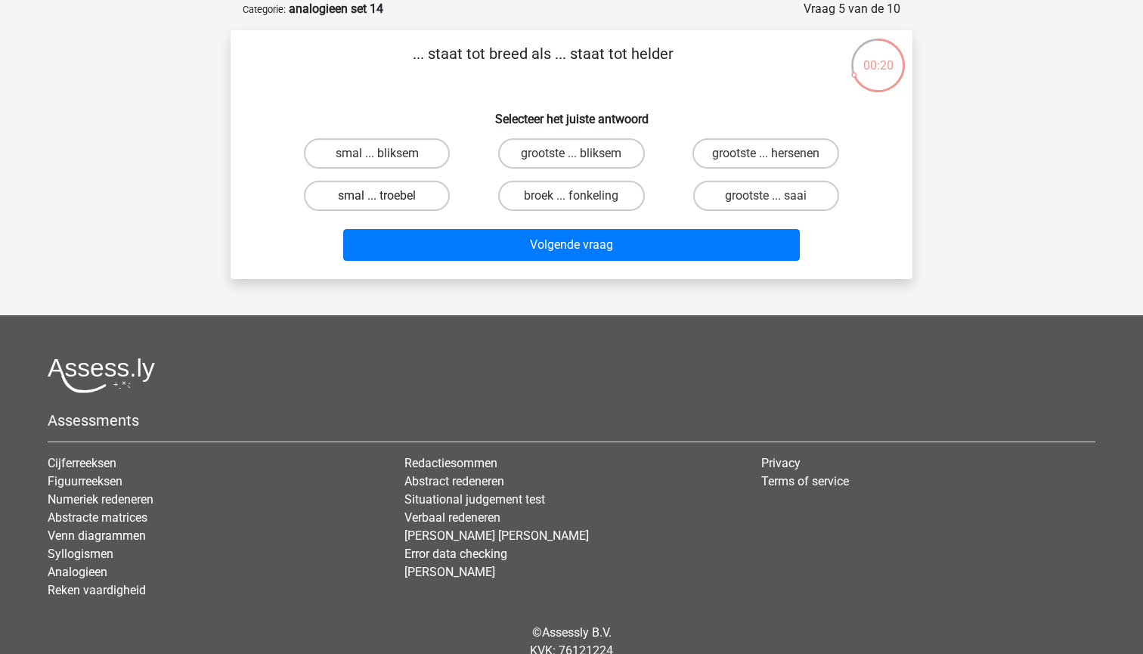
click at [418, 187] on label "smal ... troebel" at bounding box center [377, 196] width 146 height 30
click at [387, 196] on input "smal ... troebel" at bounding box center [382, 201] width 10 height 10
radio input "true"
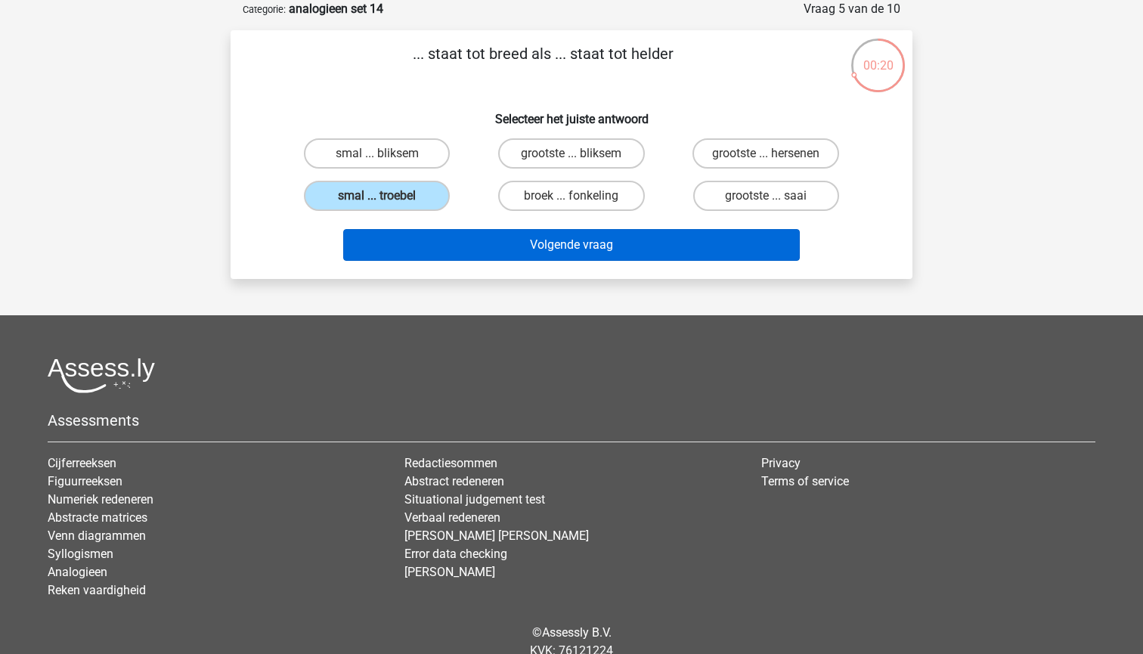
click at [431, 252] on button "Volgende vraag" at bounding box center [571, 245] width 457 height 32
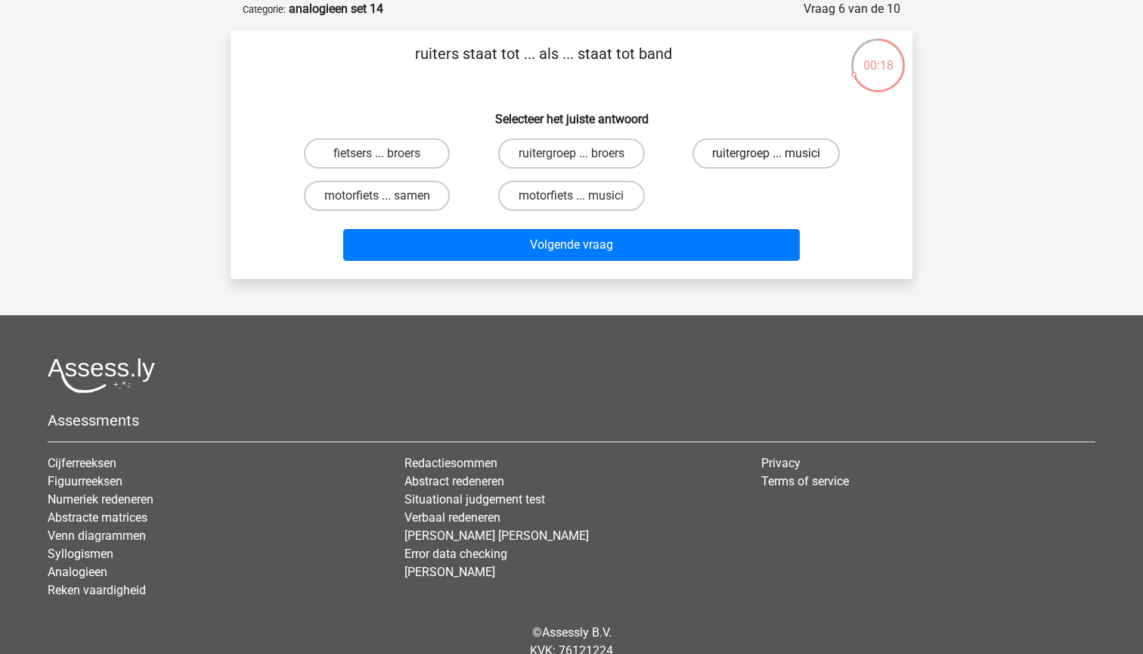
click at [789, 155] on label "ruitergroep ... musici" at bounding box center [766, 153] width 147 height 30
click at [776, 155] on input "ruitergroep ... musici" at bounding box center [771, 158] width 10 height 10
radio input "true"
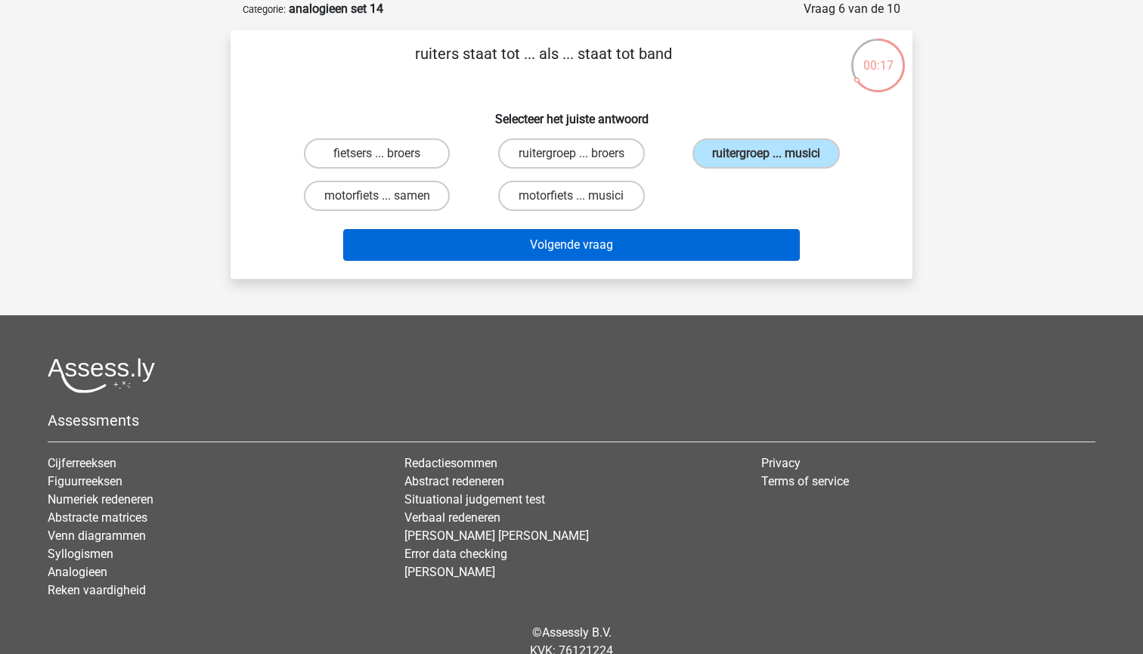
click at [699, 251] on button "Volgende vraag" at bounding box center [571, 245] width 457 height 32
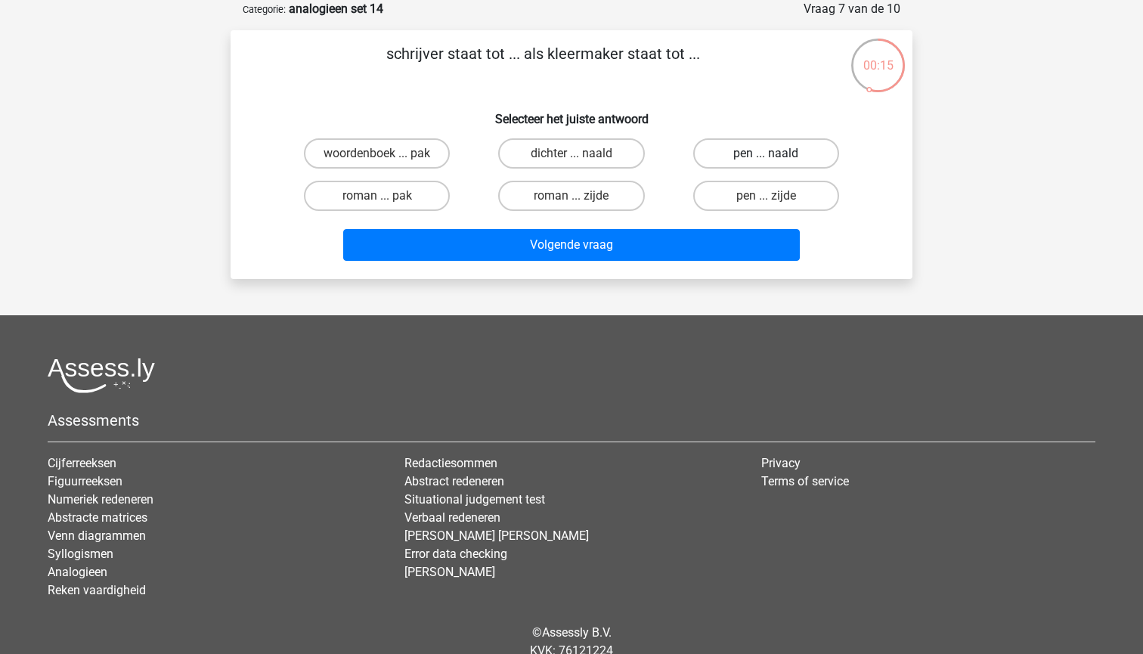
click at [762, 154] on label "pen ... naald" at bounding box center [766, 153] width 146 height 30
click at [766, 154] on input "pen ... naald" at bounding box center [771, 158] width 10 height 10
radio input "true"
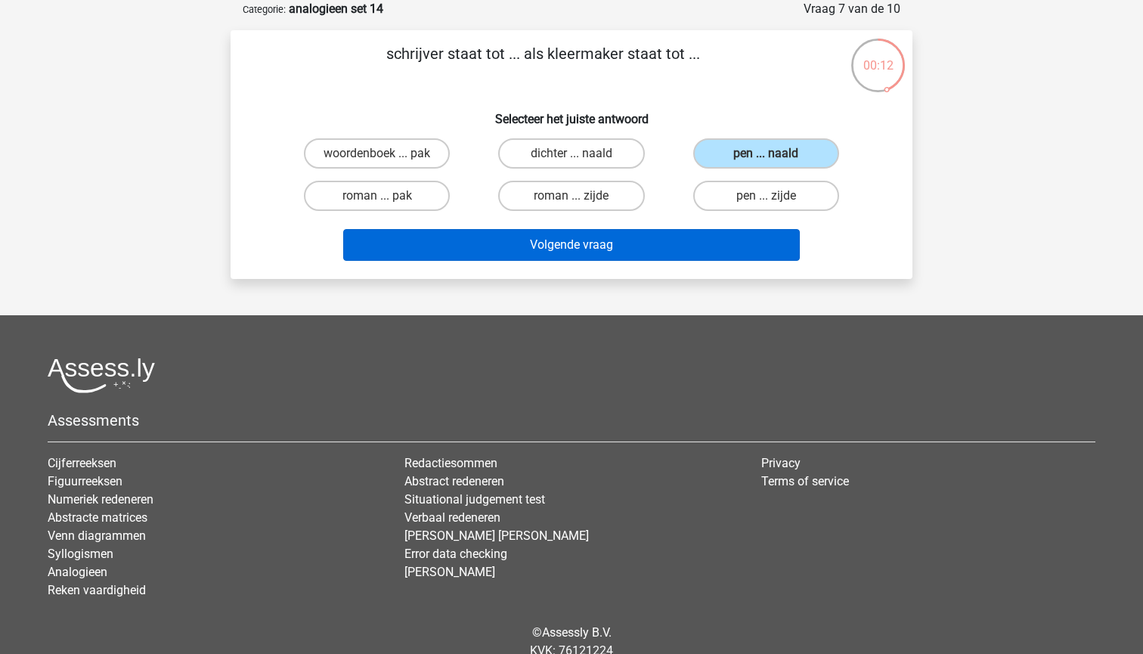
click at [736, 248] on button "Volgende vraag" at bounding box center [571, 245] width 457 height 32
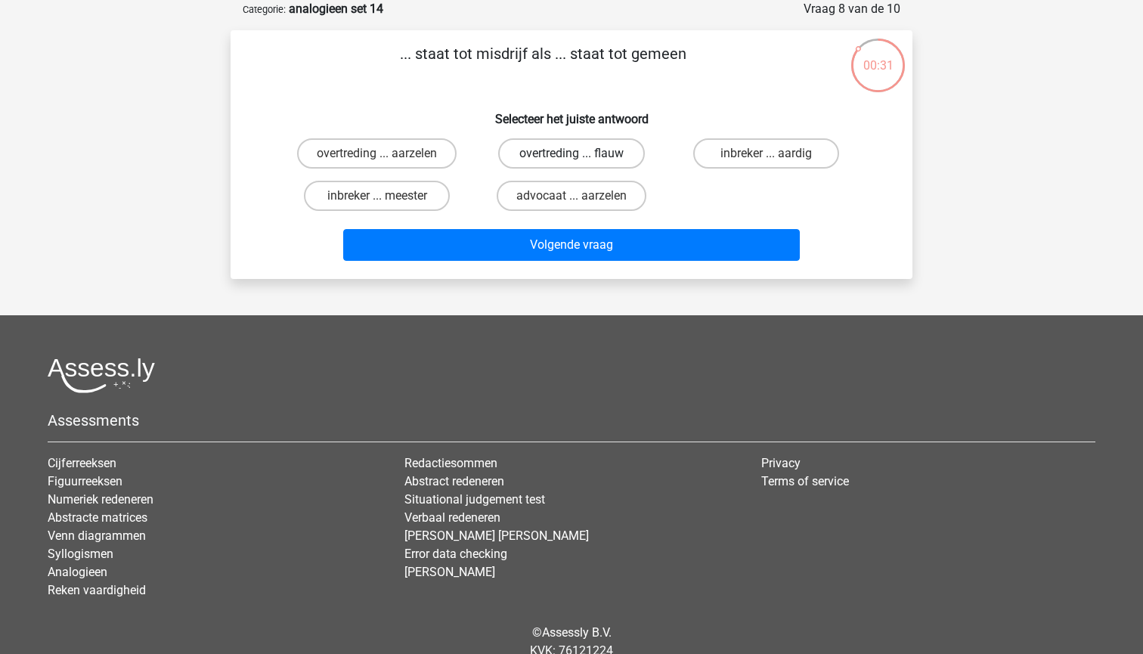
click at [550, 153] on label "overtreding ... flauw" at bounding box center [571, 153] width 146 height 30
click at [572, 153] on input "overtreding ... flauw" at bounding box center [577, 158] width 10 height 10
radio input "true"
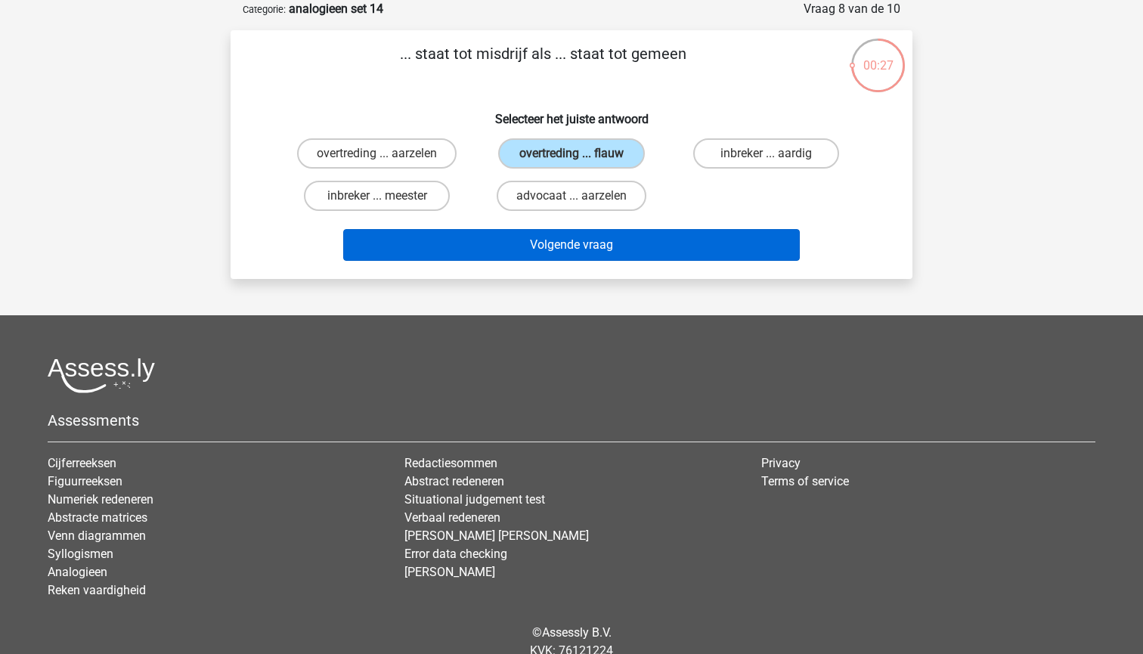
click at [609, 233] on button "Volgende vraag" at bounding box center [571, 245] width 457 height 32
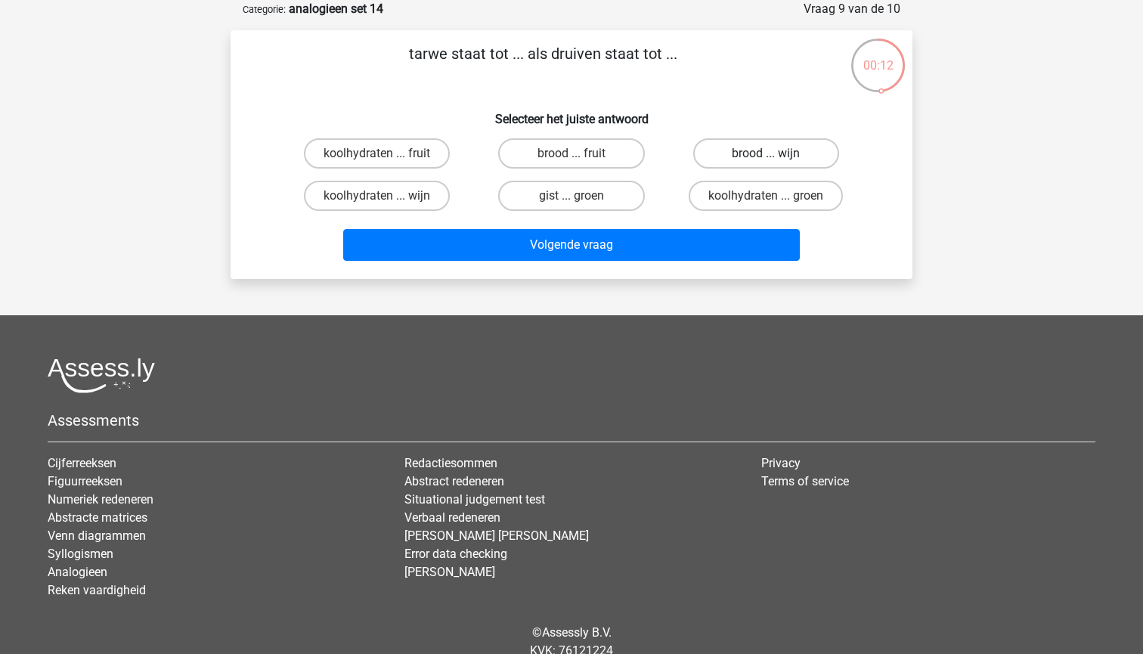
click at [797, 157] on label "brood ... wijn" at bounding box center [766, 153] width 146 height 30
click at [776, 157] on input "brood ... wijn" at bounding box center [771, 158] width 10 height 10
radio input "true"
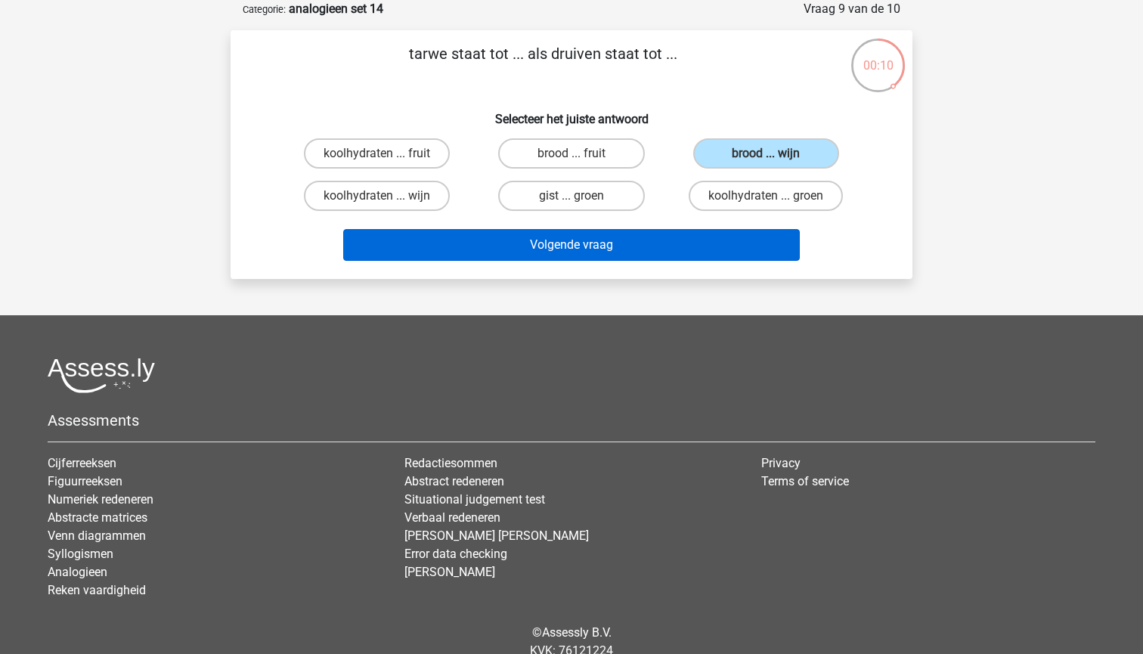
click at [725, 254] on button "Volgende vraag" at bounding box center [571, 245] width 457 height 32
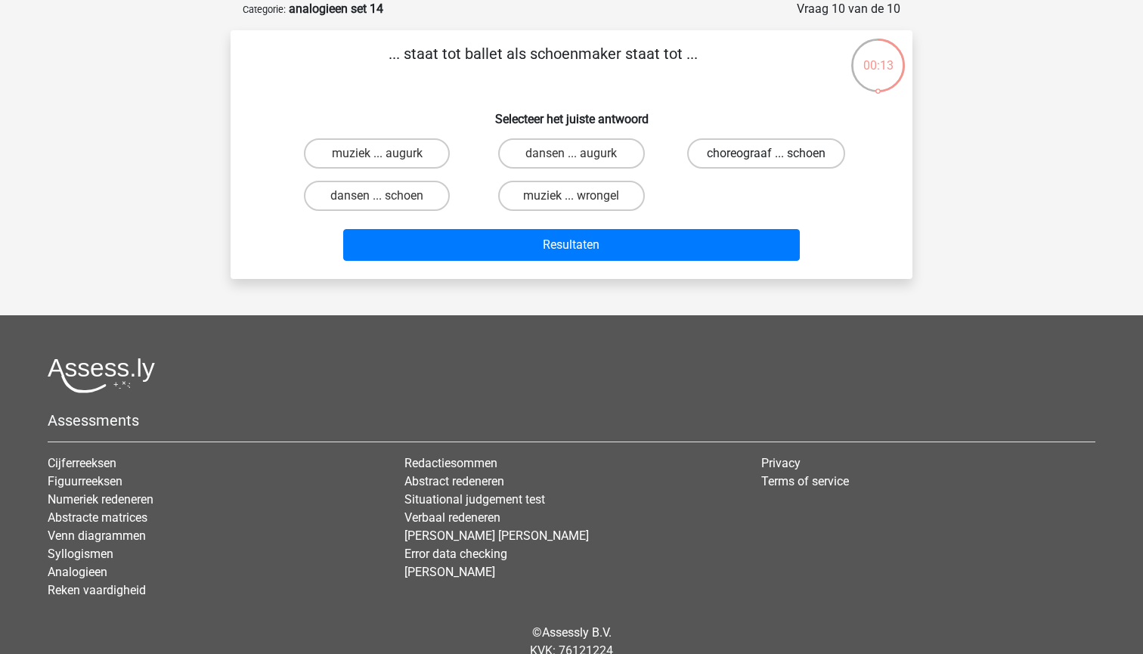
click at [739, 154] on label "choreograaf ... schoen" at bounding box center [766, 153] width 158 height 30
click at [766, 154] on input "choreograaf ... schoen" at bounding box center [771, 158] width 10 height 10
radio input "true"
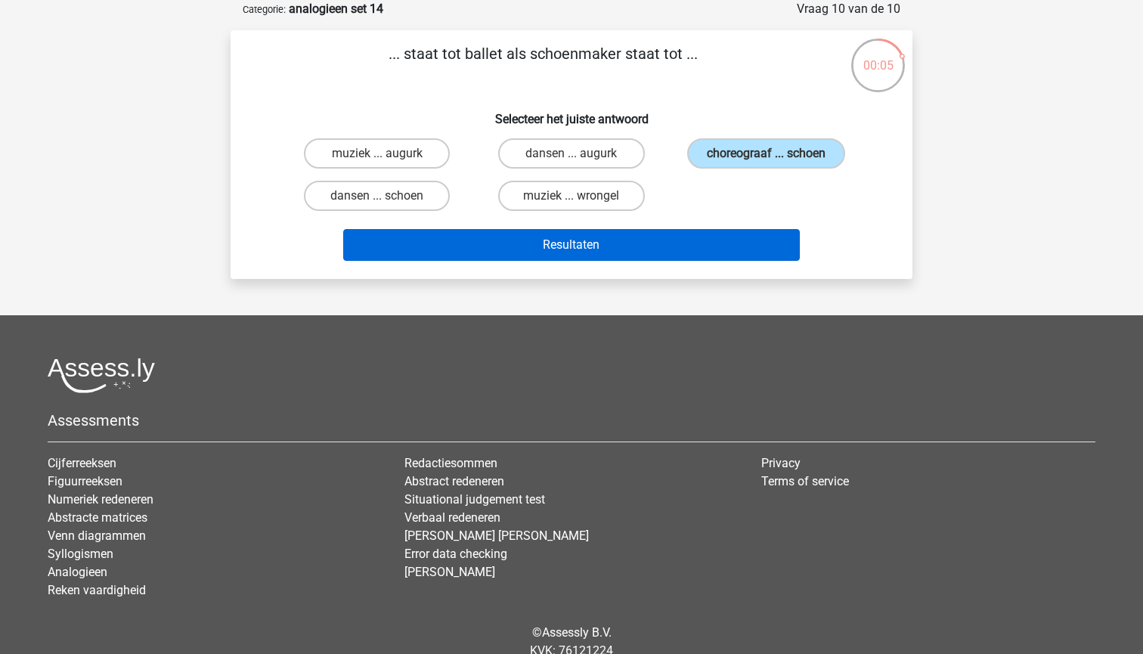
click at [675, 249] on button "Resultaten" at bounding box center [571, 245] width 457 height 32
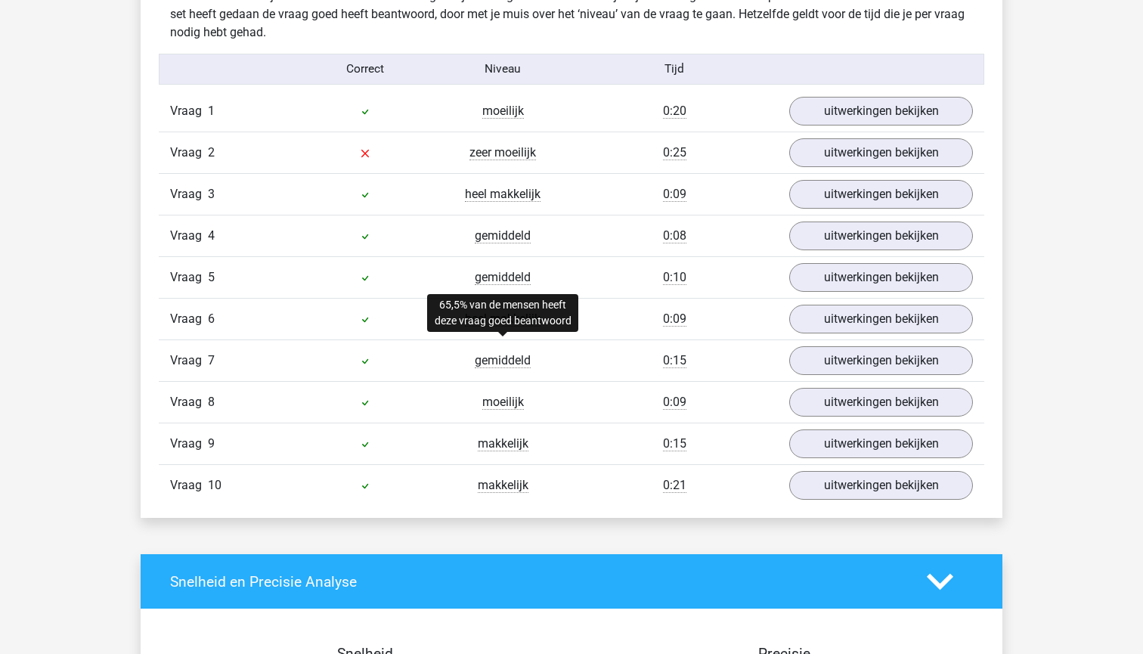
scroll to position [1216, 0]
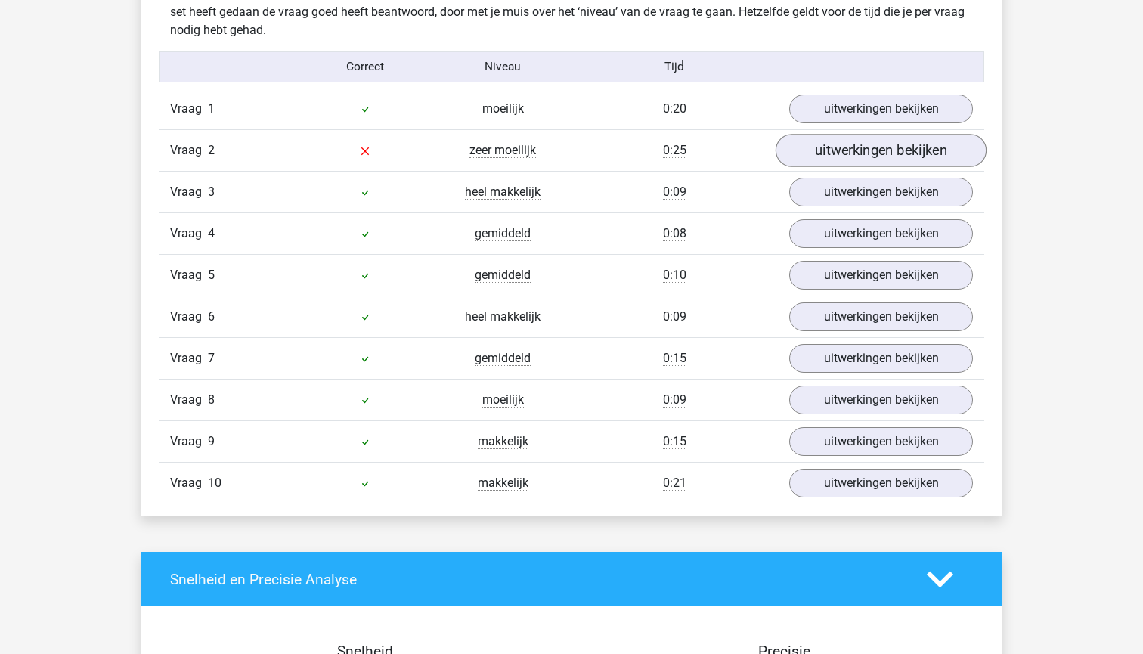
click at [848, 141] on link "uitwerkingen bekijken" at bounding box center [881, 151] width 211 height 33
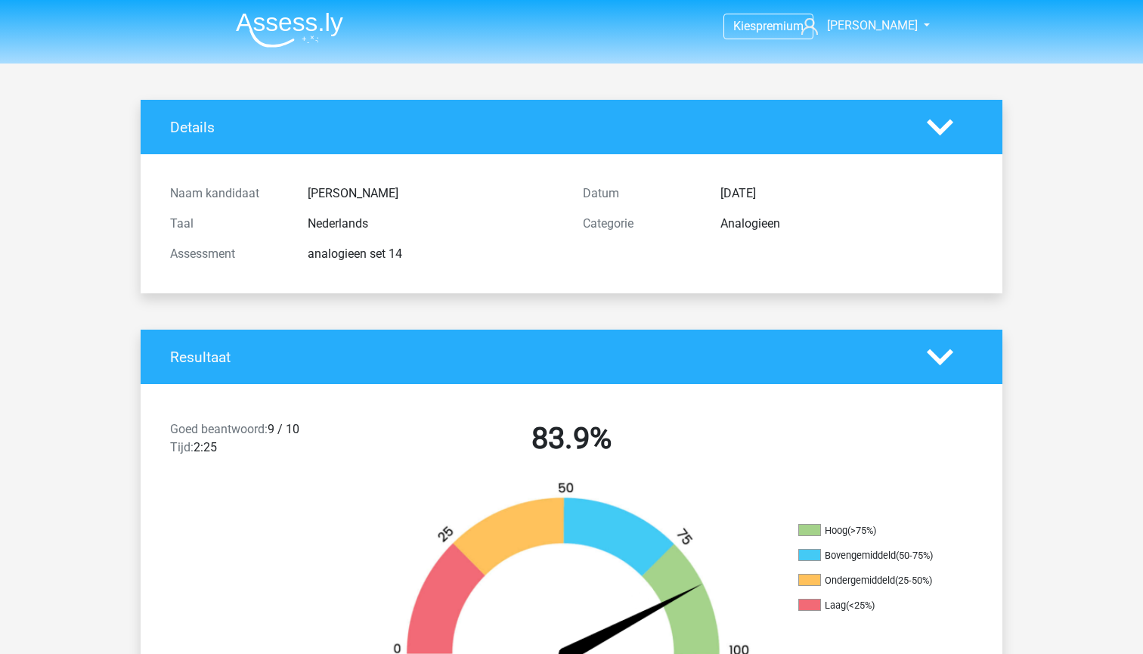
scroll to position [0, 0]
click at [895, 29] on span "[PERSON_NAME]" at bounding box center [872, 25] width 91 height 14
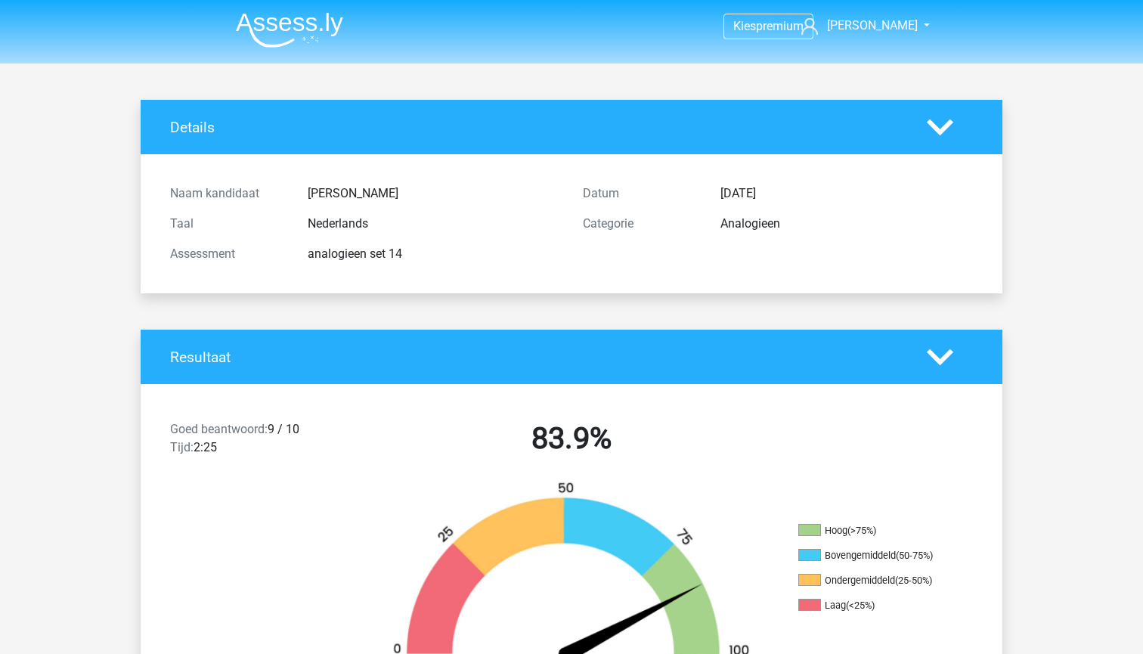
click at [305, 37] on img at bounding box center [289, 30] width 107 height 36
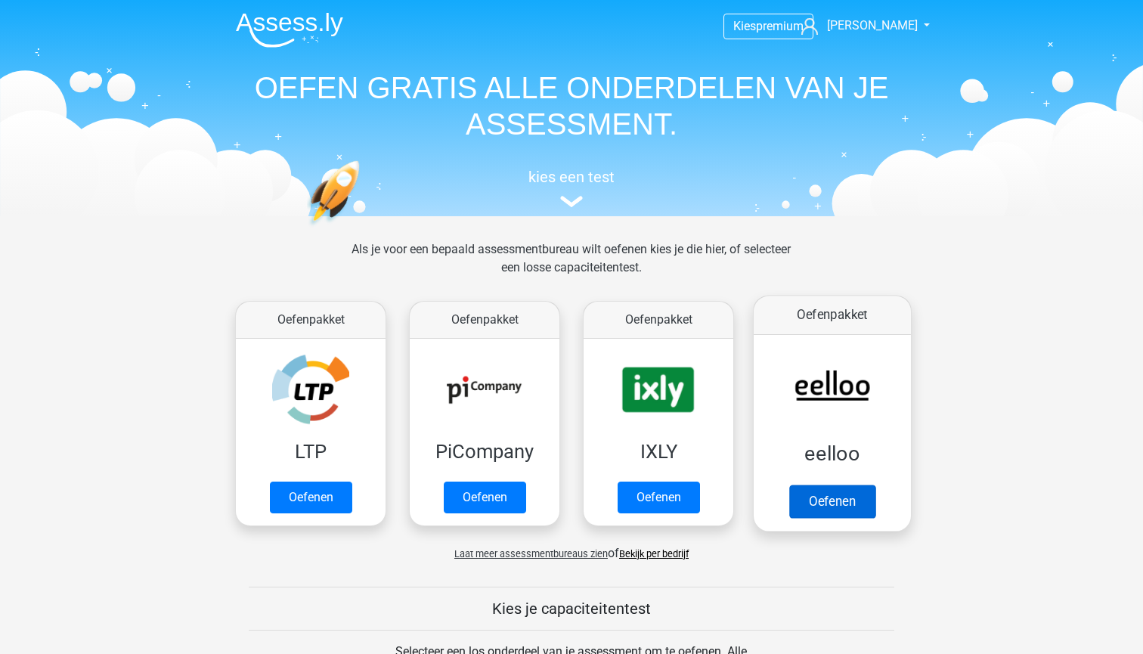
click at [866, 485] on link "Oefenen" at bounding box center [832, 501] width 86 height 33
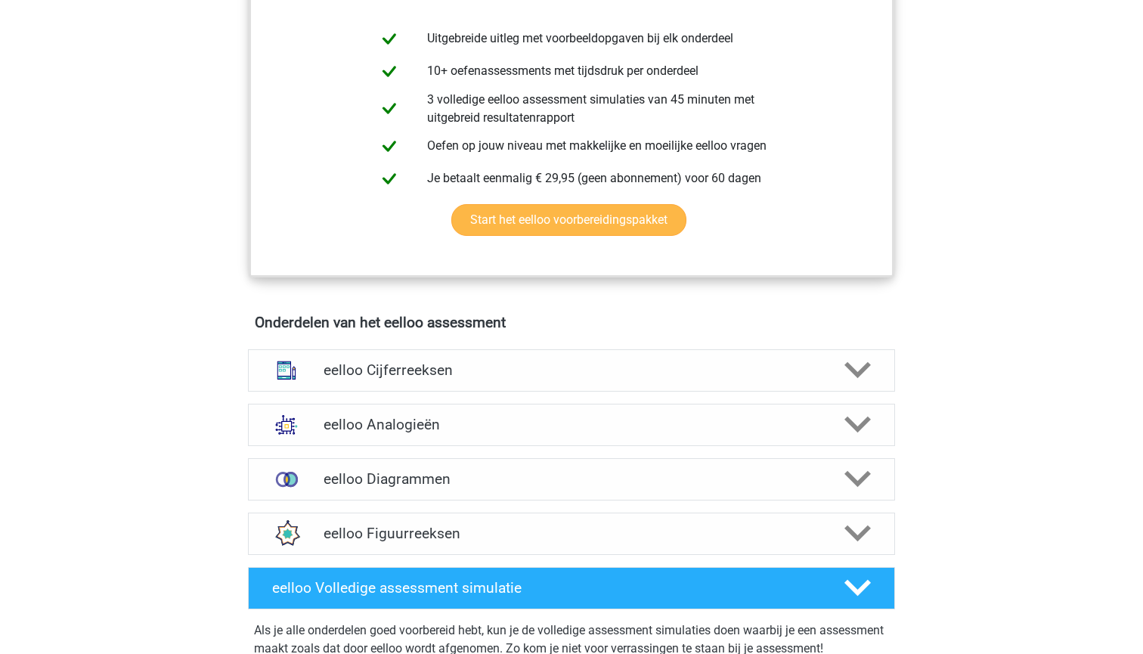
scroll to position [939, 0]
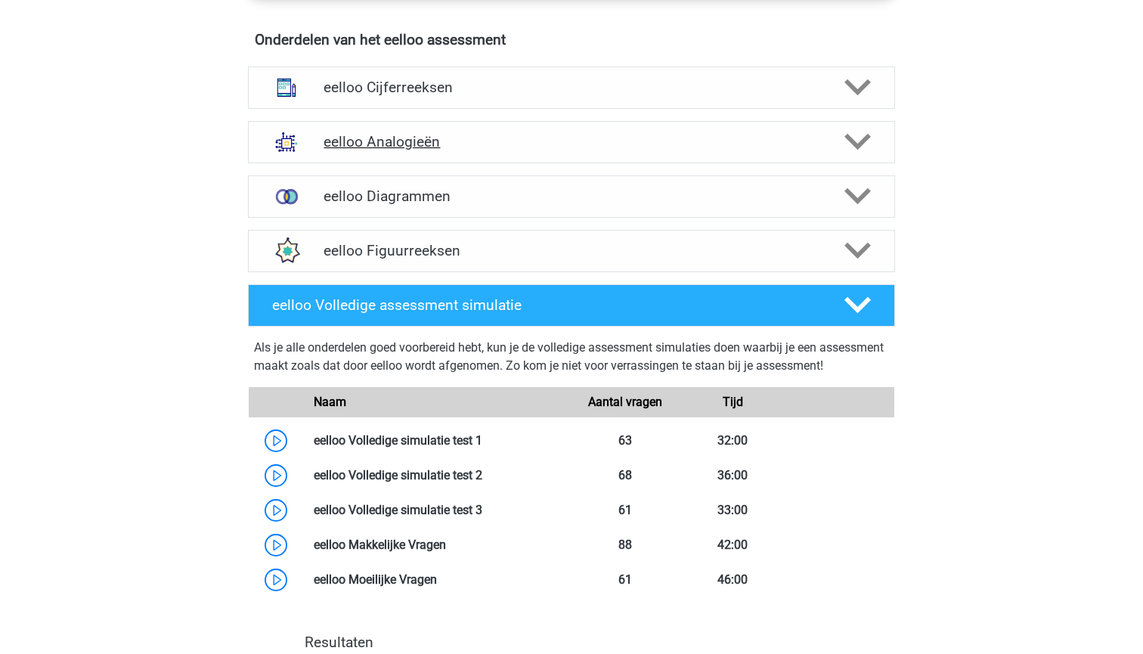
click at [673, 147] on h4 "eelloo Analogieën" at bounding box center [571, 141] width 495 height 17
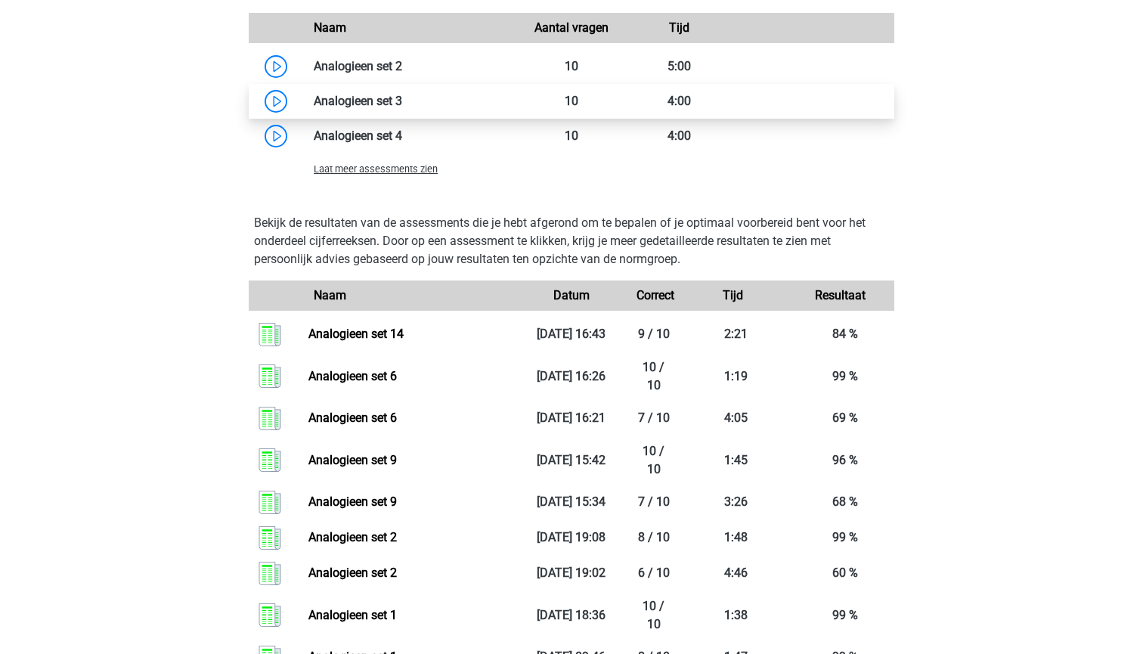
scroll to position [1864, 0]
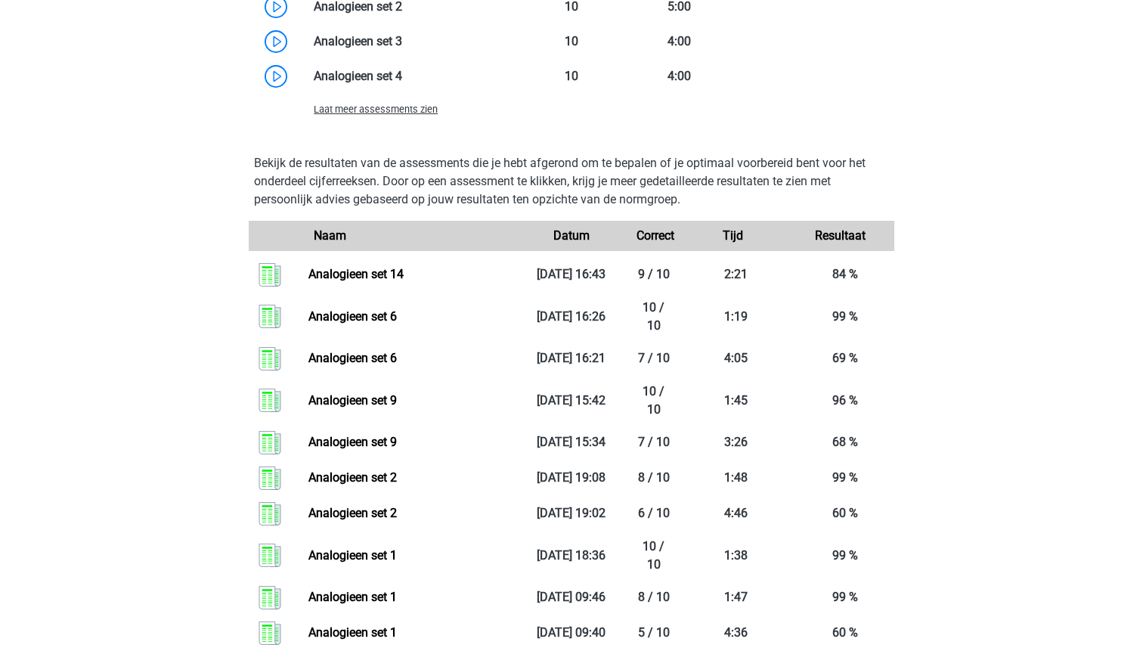
click at [421, 115] on span "Laat meer assessments zien" at bounding box center [376, 109] width 124 height 11
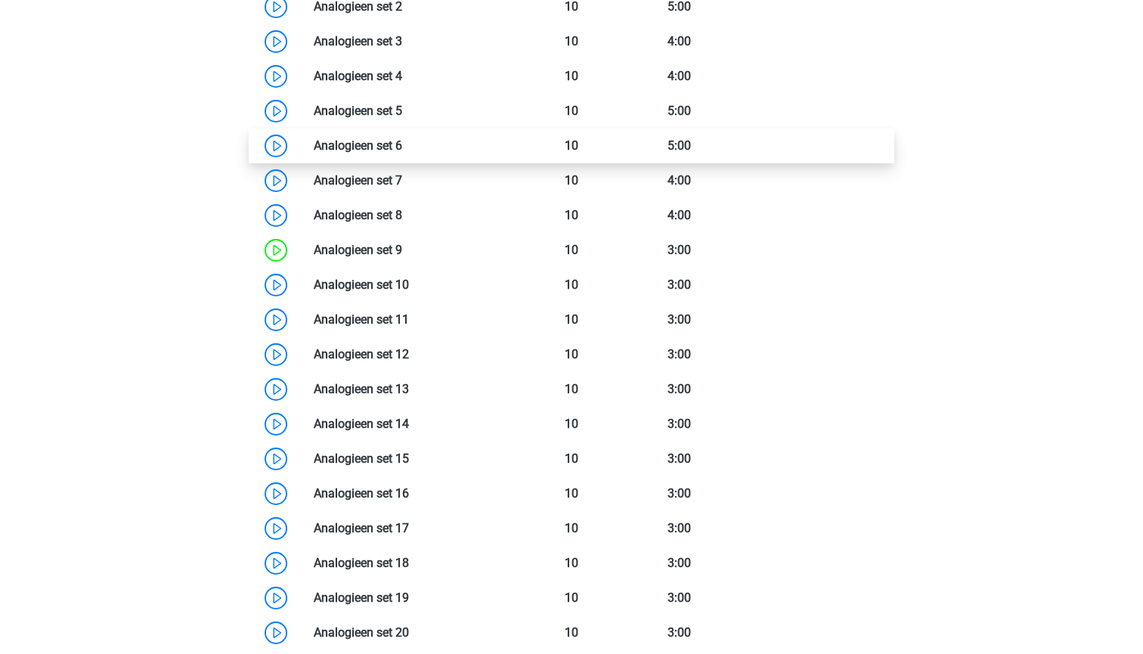
click at [402, 153] on link at bounding box center [402, 145] width 0 height 14
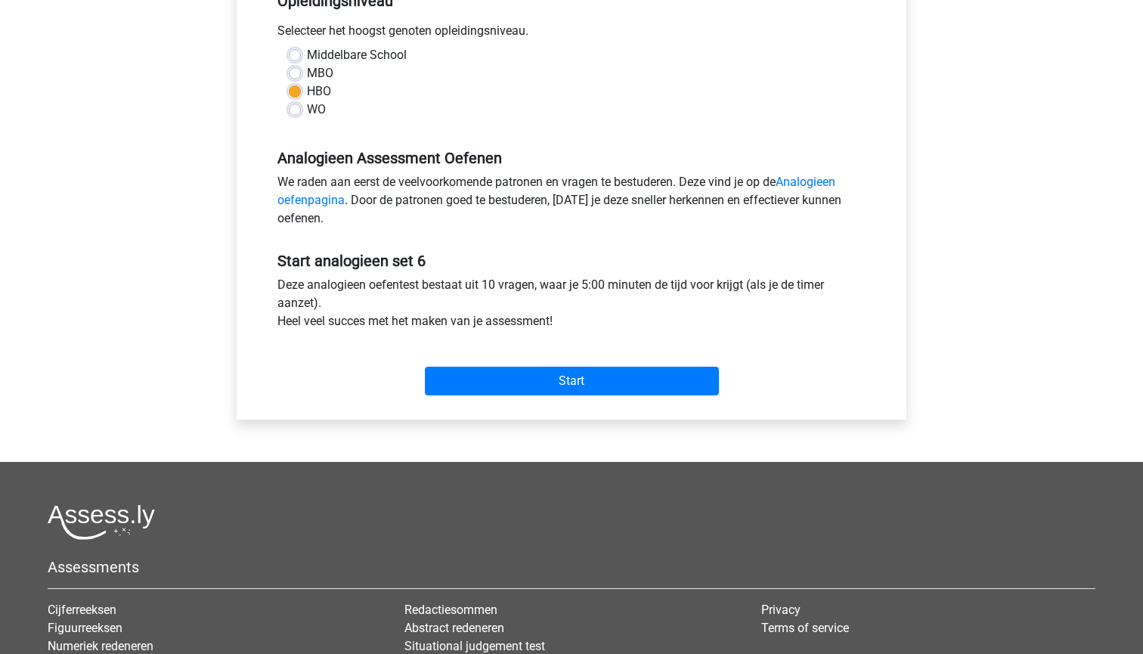
scroll to position [352, 0]
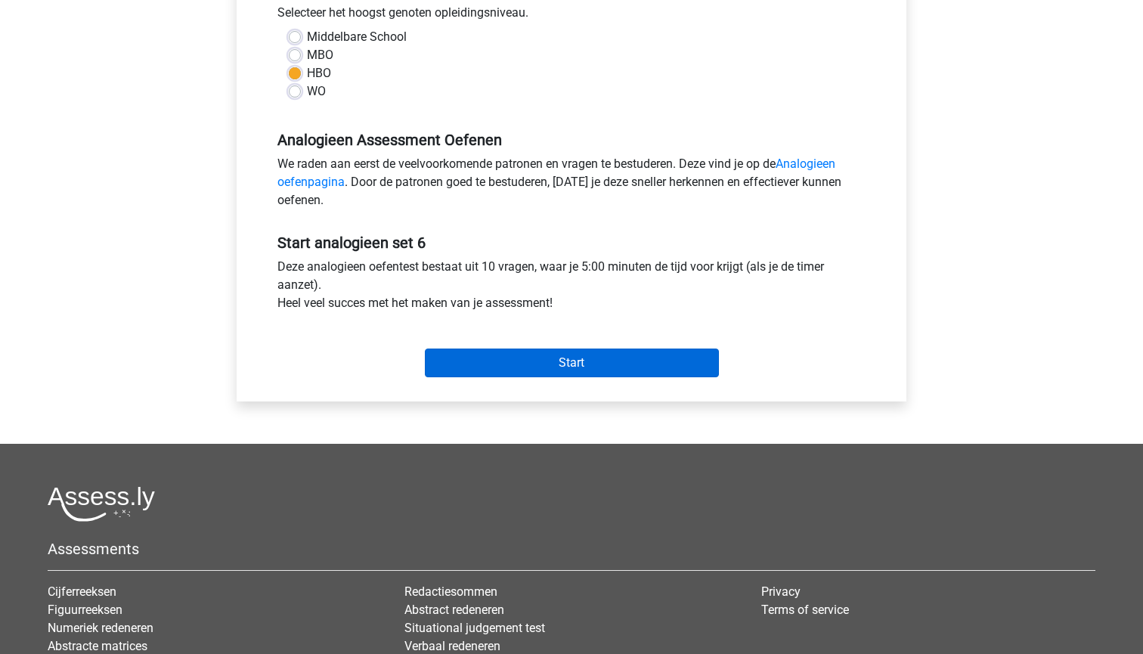
click at [558, 353] on input "Start" at bounding box center [572, 363] width 294 height 29
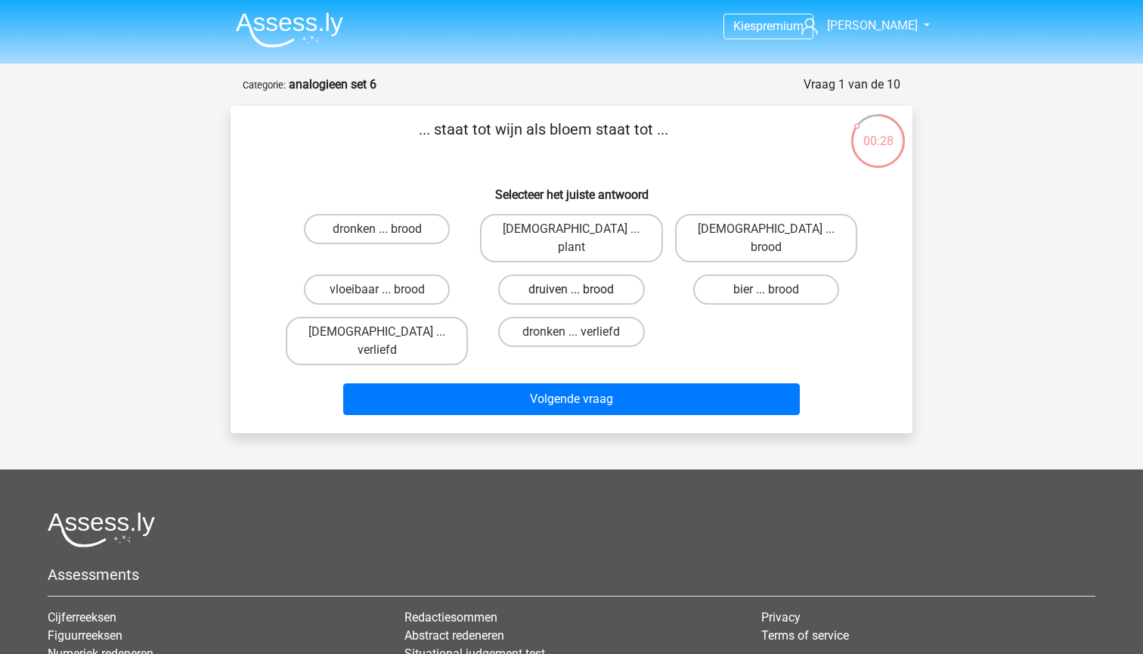
click at [590, 274] on label "druiven ... brood" at bounding box center [571, 289] width 146 height 30
click at [581, 290] on input "druiven ... brood" at bounding box center [577, 295] width 10 height 10
radio input "true"
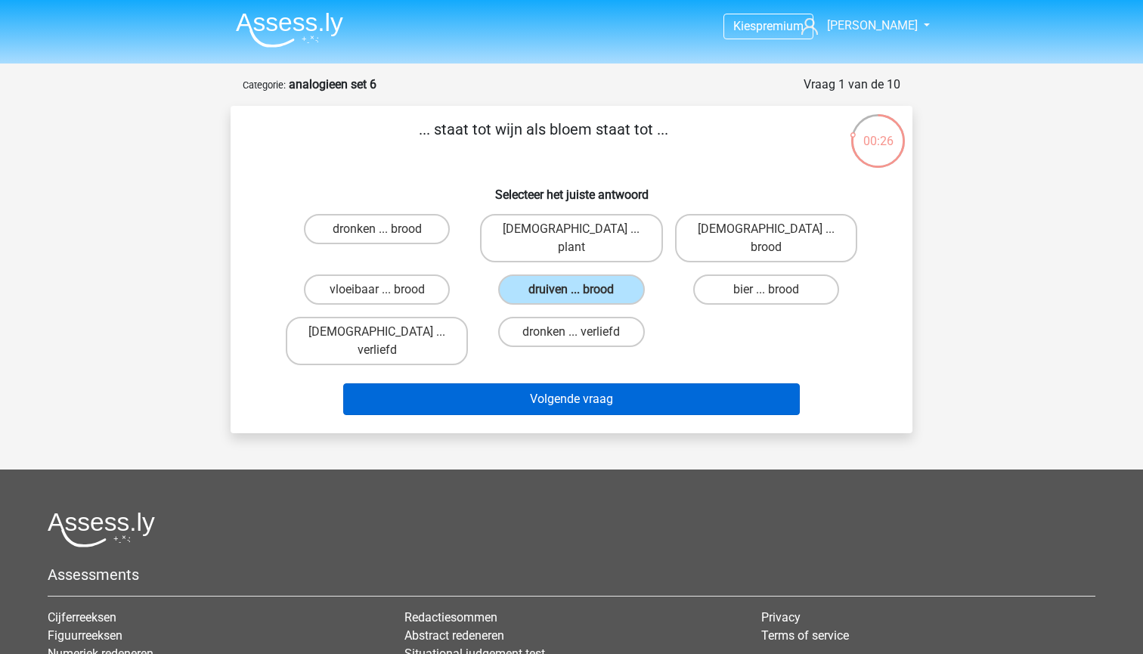
click at [574, 383] on button "Volgende vraag" at bounding box center [571, 399] width 457 height 32
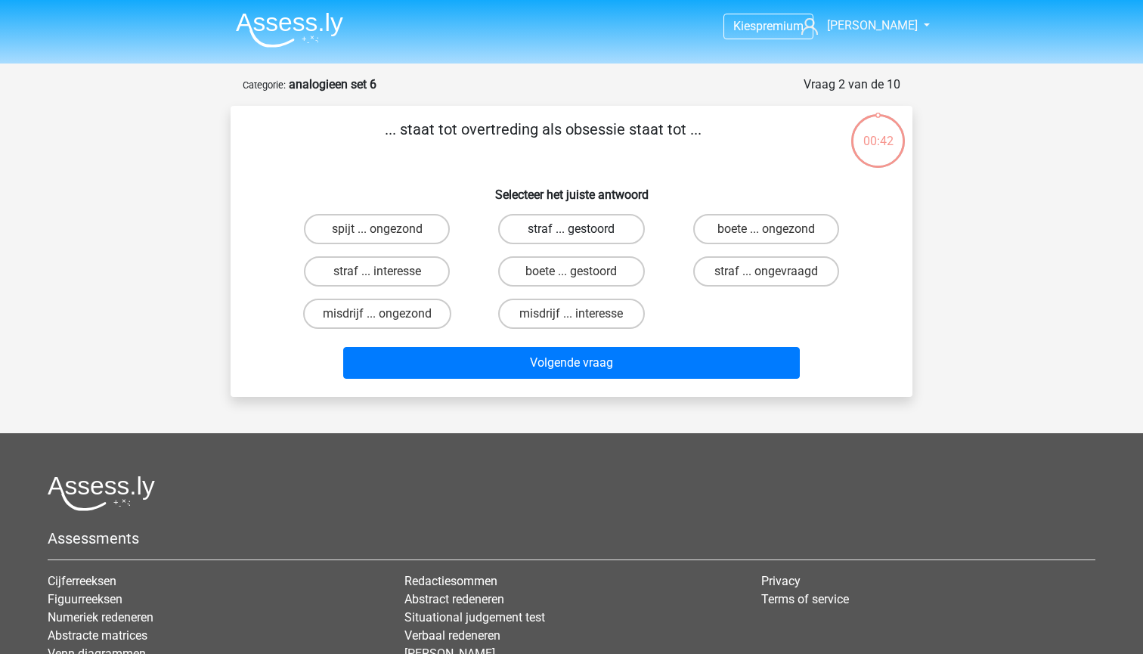
scroll to position [76, 0]
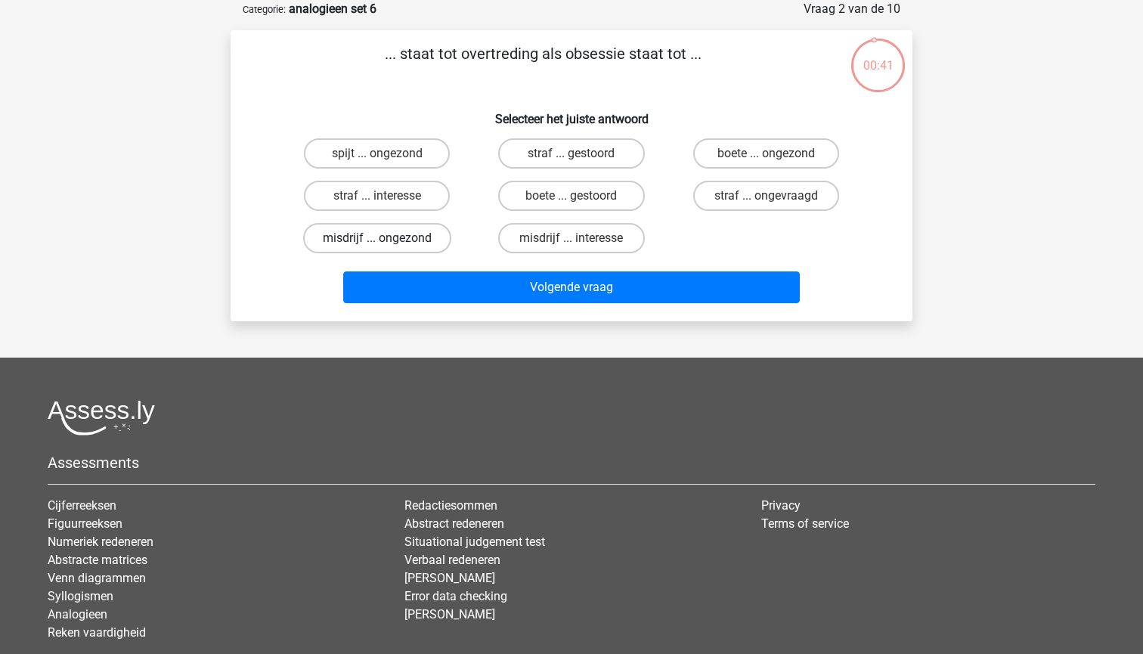
click at [391, 238] on label "misdrijf ... ongezond" at bounding box center [377, 238] width 148 height 30
click at [387, 238] on input "misdrijf ... ongezond" at bounding box center [382, 243] width 10 height 10
radio input "true"
click at [531, 241] on label "misdrijf ... interesse" at bounding box center [571, 238] width 146 height 30
click at [572, 241] on input "misdrijf ... interesse" at bounding box center [577, 243] width 10 height 10
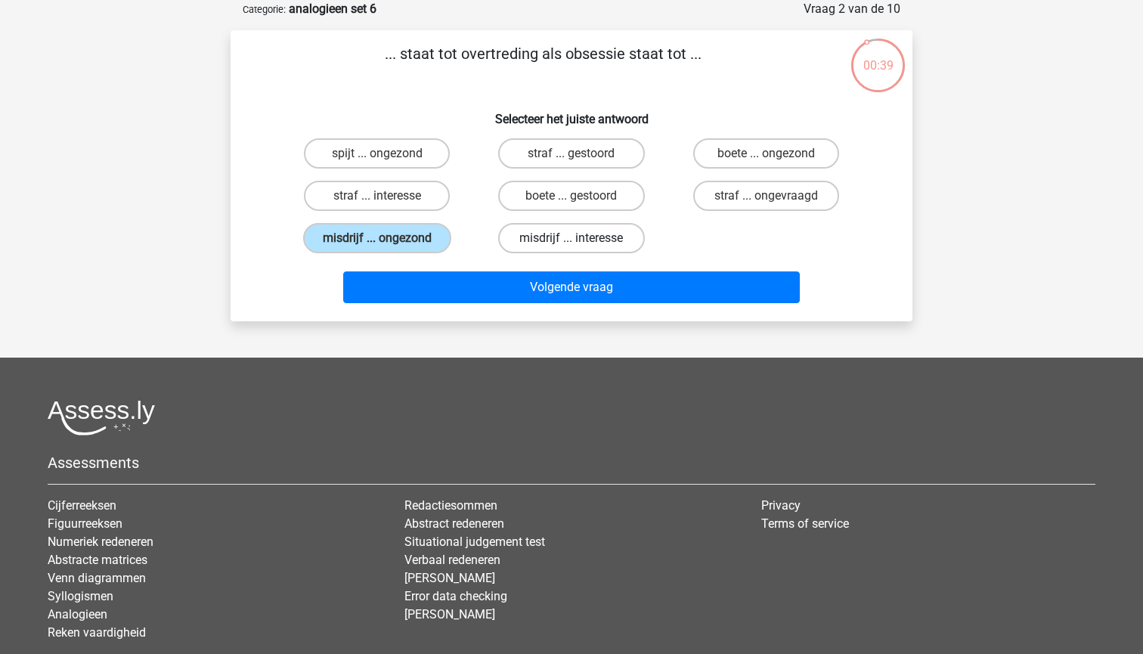
radio input "true"
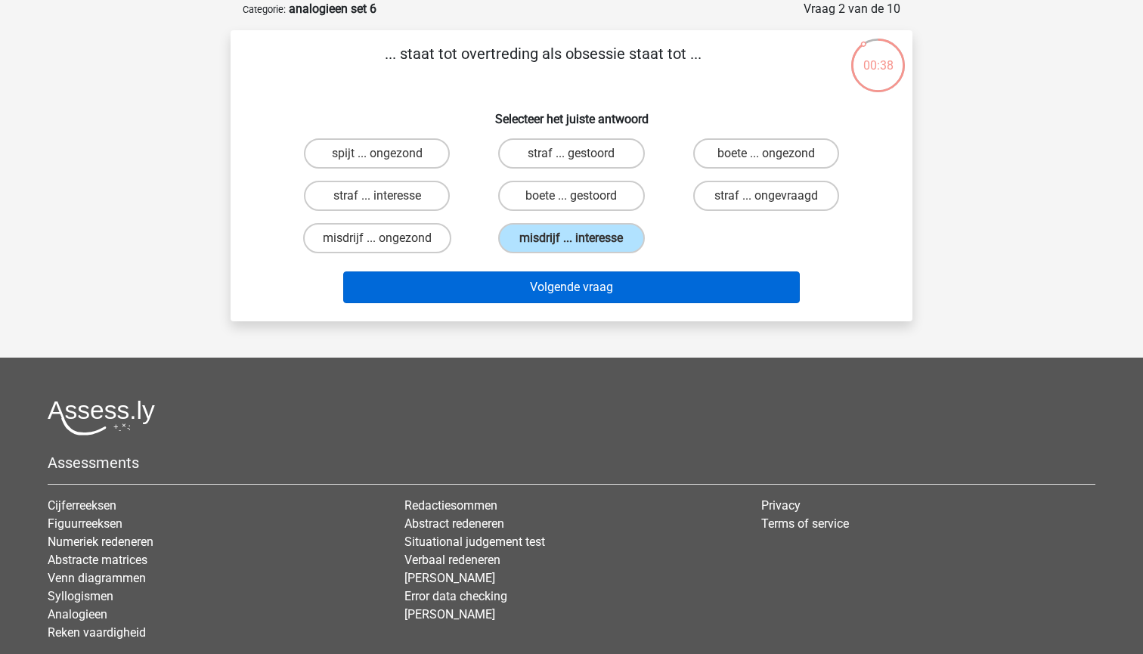
click at [527, 280] on button "Volgende vraag" at bounding box center [571, 287] width 457 height 32
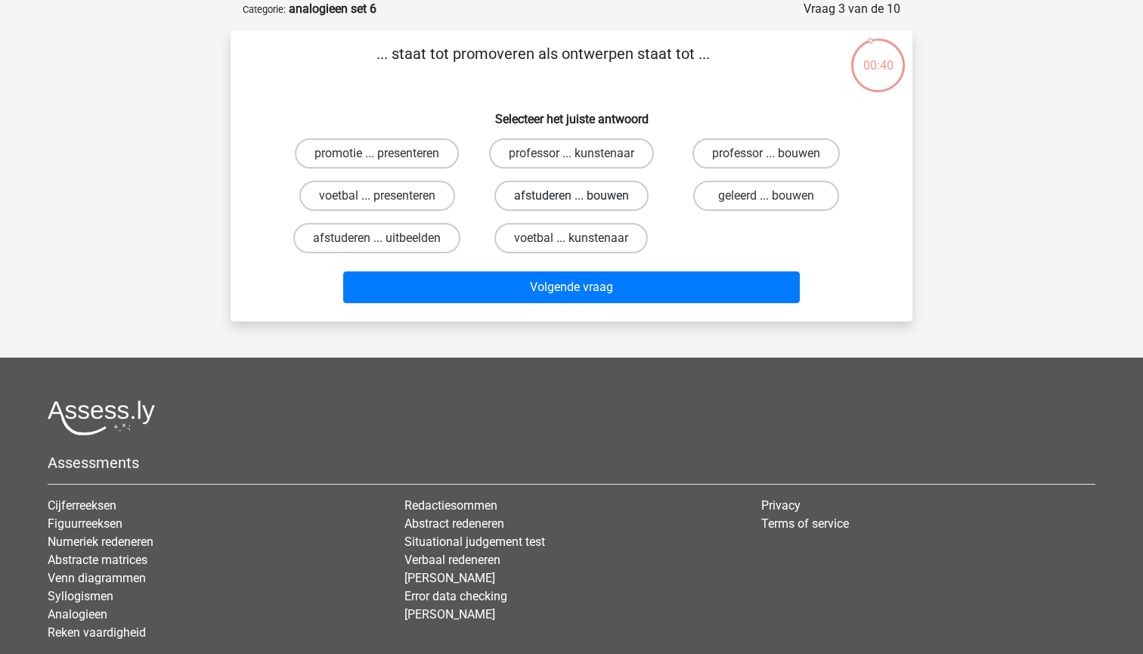
click at [605, 200] on label "afstuderen ... bouwen" at bounding box center [571, 196] width 154 height 30
click at [581, 200] on input "afstuderen ... bouwen" at bounding box center [577, 201] width 10 height 10
radio input "true"
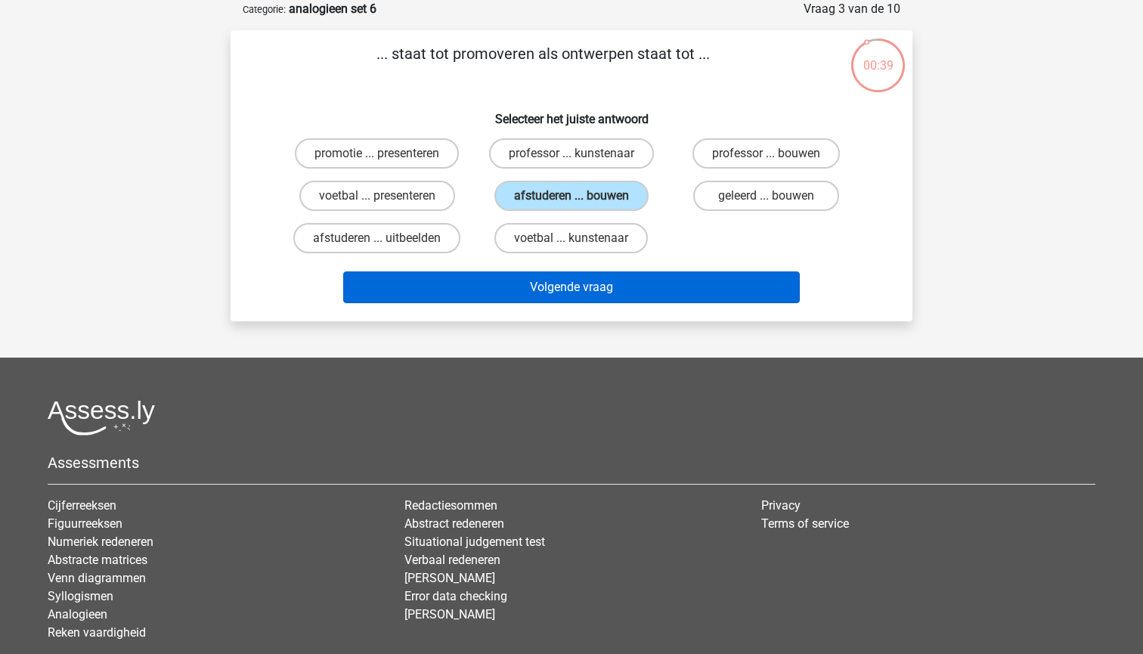
click at [600, 288] on button "Volgende vraag" at bounding box center [571, 287] width 457 height 32
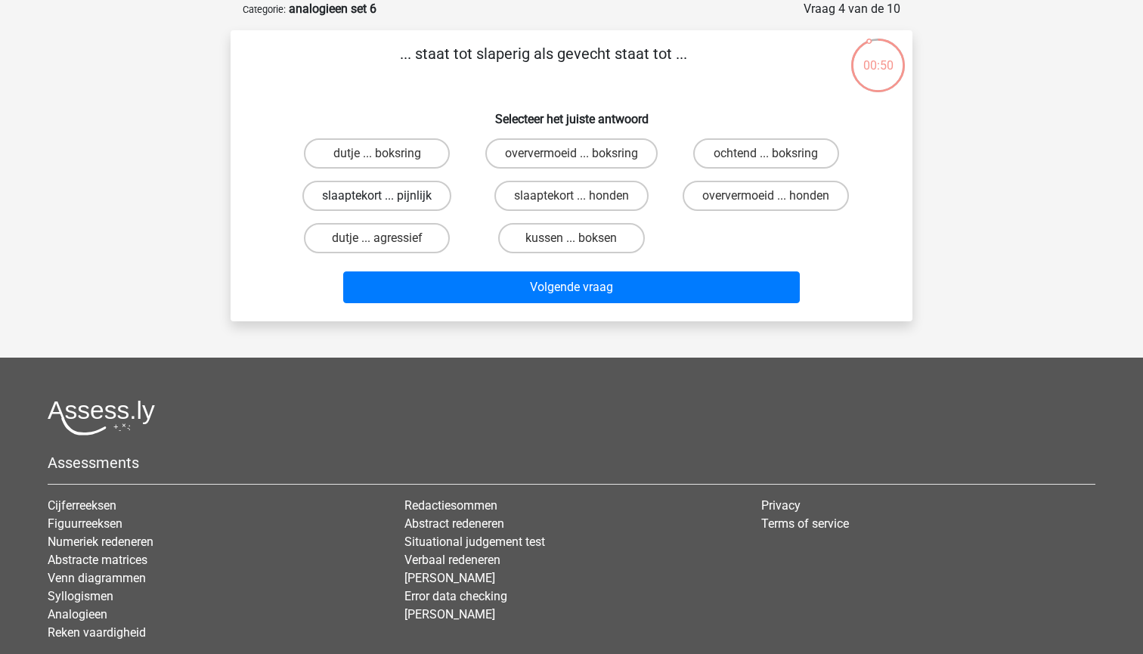
click at [406, 197] on label "slaaptekort ... pijnlijk" at bounding box center [376, 196] width 149 height 30
click at [387, 197] on input "slaaptekort ... pijnlijk" at bounding box center [382, 201] width 10 height 10
radio input "true"
click at [404, 239] on label "dutje ... agressief" at bounding box center [377, 238] width 146 height 30
click at [387, 239] on input "dutje ... agressief" at bounding box center [382, 243] width 10 height 10
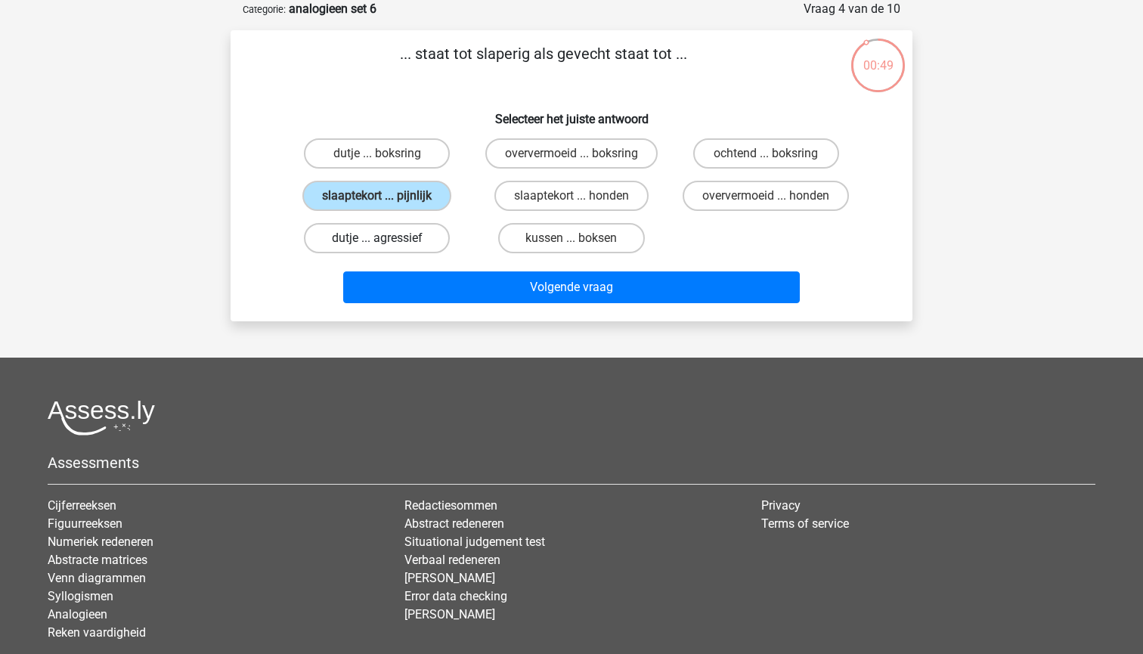
radio input "true"
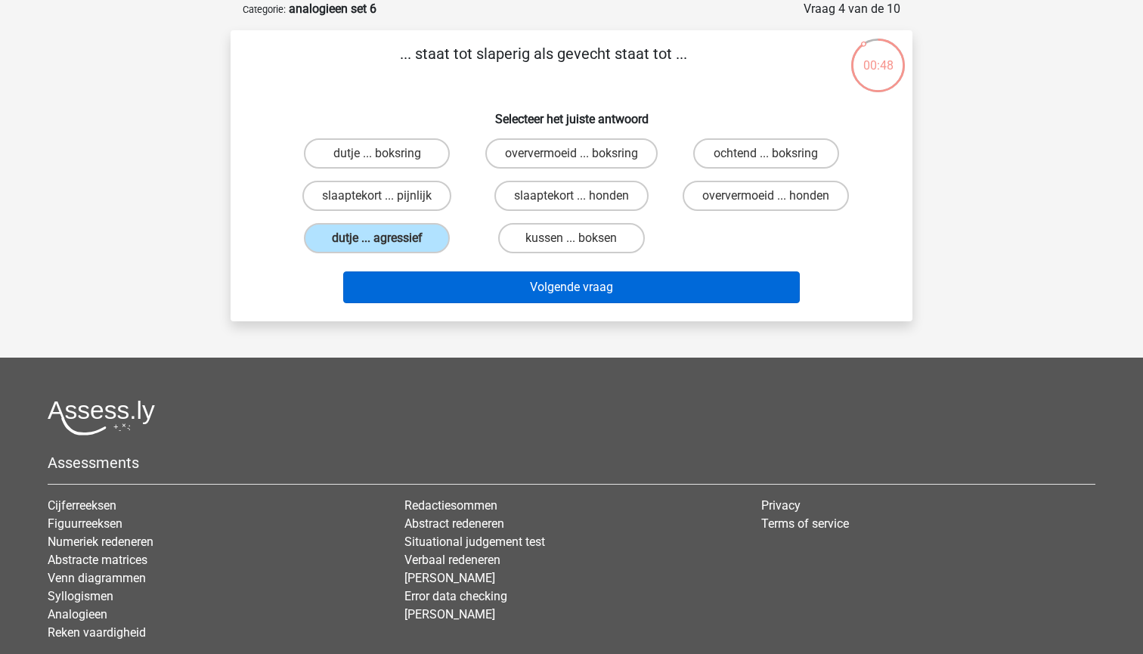
click at [441, 283] on button "Volgende vraag" at bounding box center [571, 287] width 457 height 32
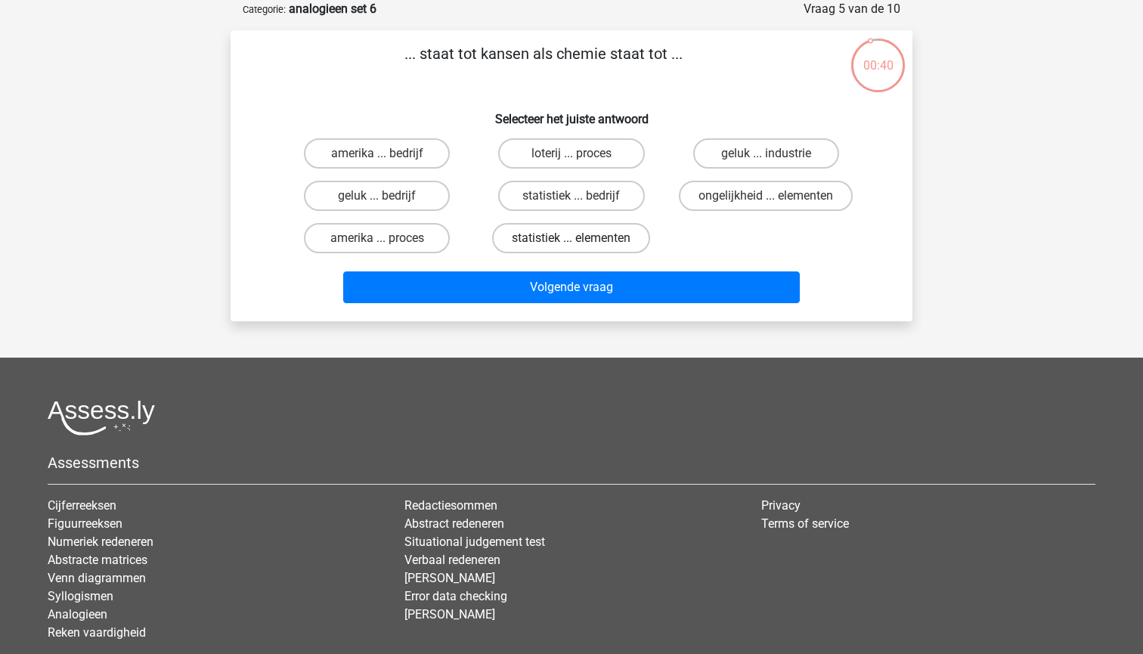
click at [596, 244] on label "statistiek ... elementen" at bounding box center [571, 238] width 158 height 30
click at [581, 244] on input "statistiek ... elementen" at bounding box center [577, 243] width 10 height 10
radio input "true"
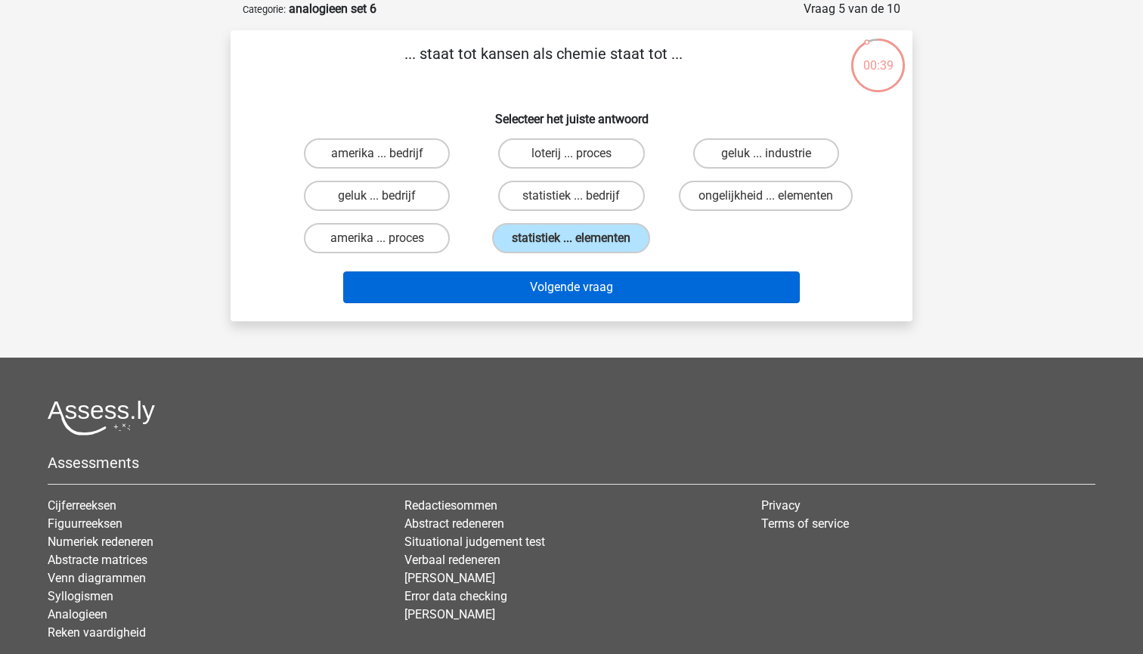
click at [588, 275] on button "Volgende vraag" at bounding box center [571, 287] width 457 height 32
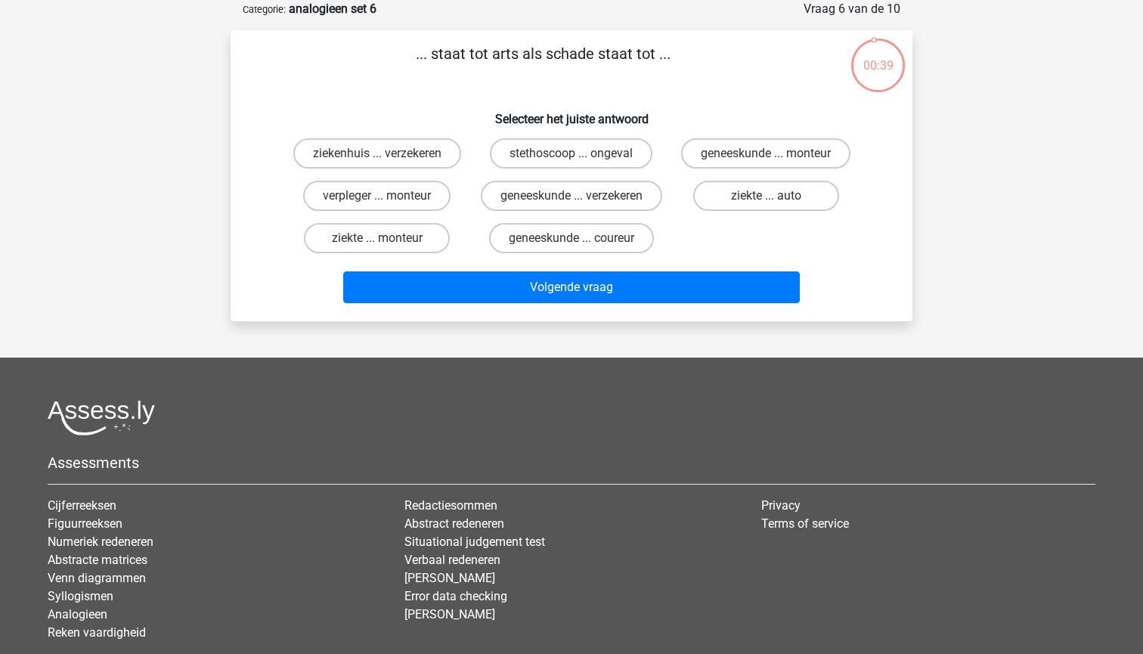
click at [755, 211] on div "ziekte ... auto" at bounding box center [766, 196] width 182 height 30
click at [756, 206] on label "ziekte ... auto" at bounding box center [766, 196] width 146 height 30
click at [766, 206] on input "ziekte ... auto" at bounding box center [771, 201] width 10 height 10
radio input "true"
click at [711, 289] on div "Volgende vraag" at bounding box center [572, 284] width 634 height 50
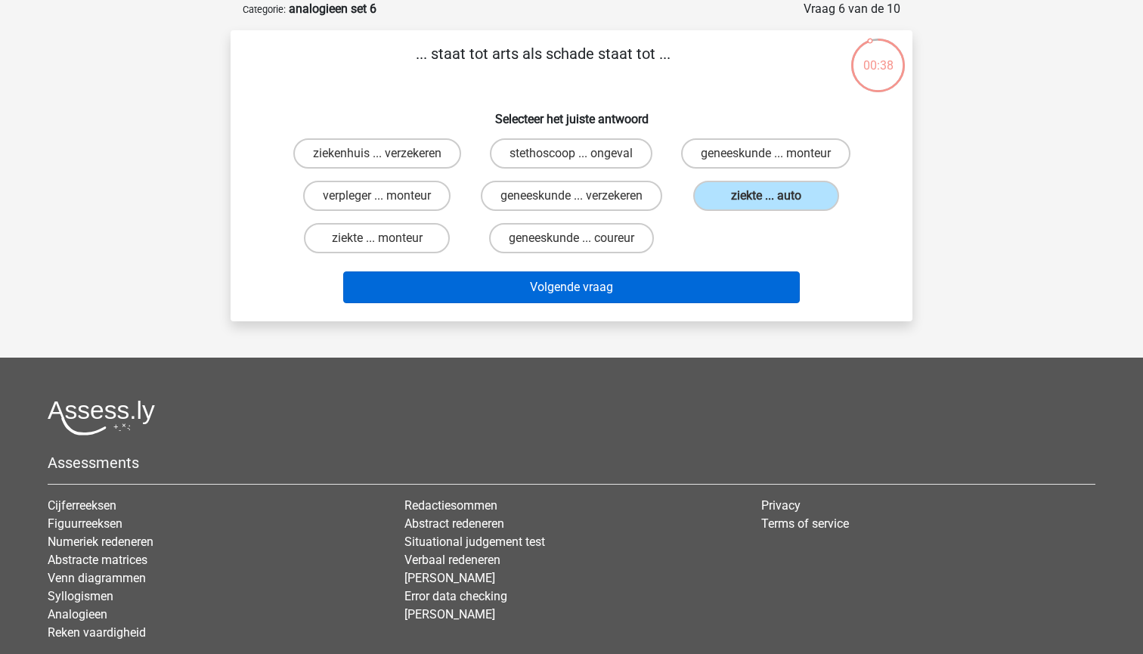
click at [710, 295] on button "Volgende vraag" at bounding box center [571, 287] width 457 height 32
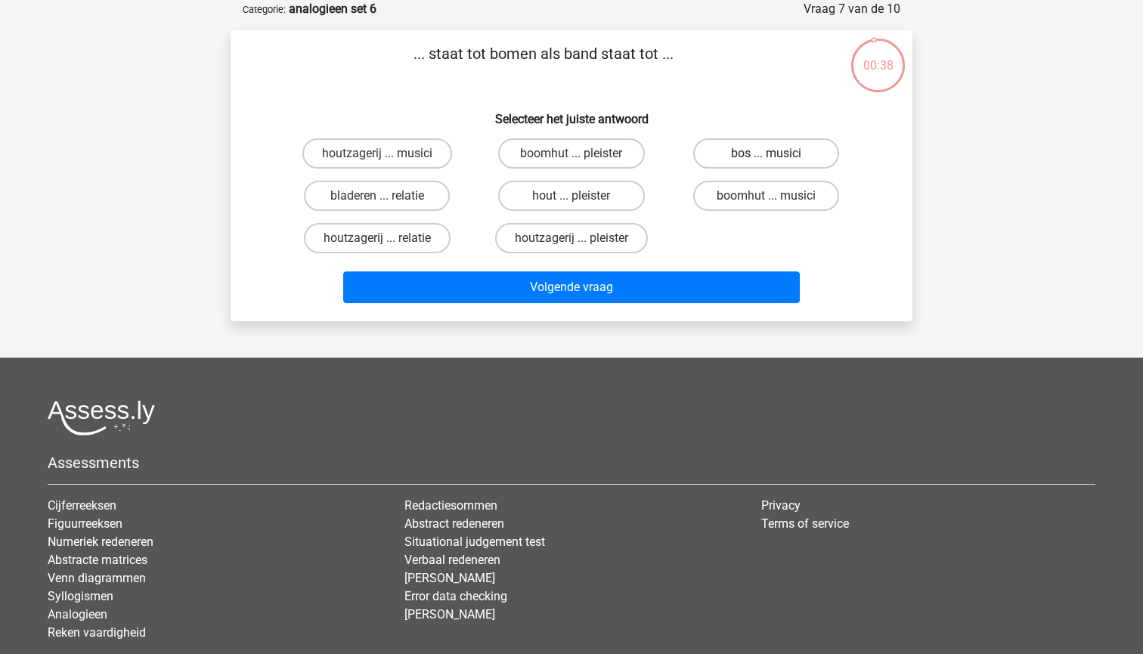
click at [760, 144] on label "bos ... musici" at bounding box center [766, 153] width 146 height 30
click at [766, 153] on input "bos ... musici" at bounding box center [771, 158] width 10 height 10
radio input "true"
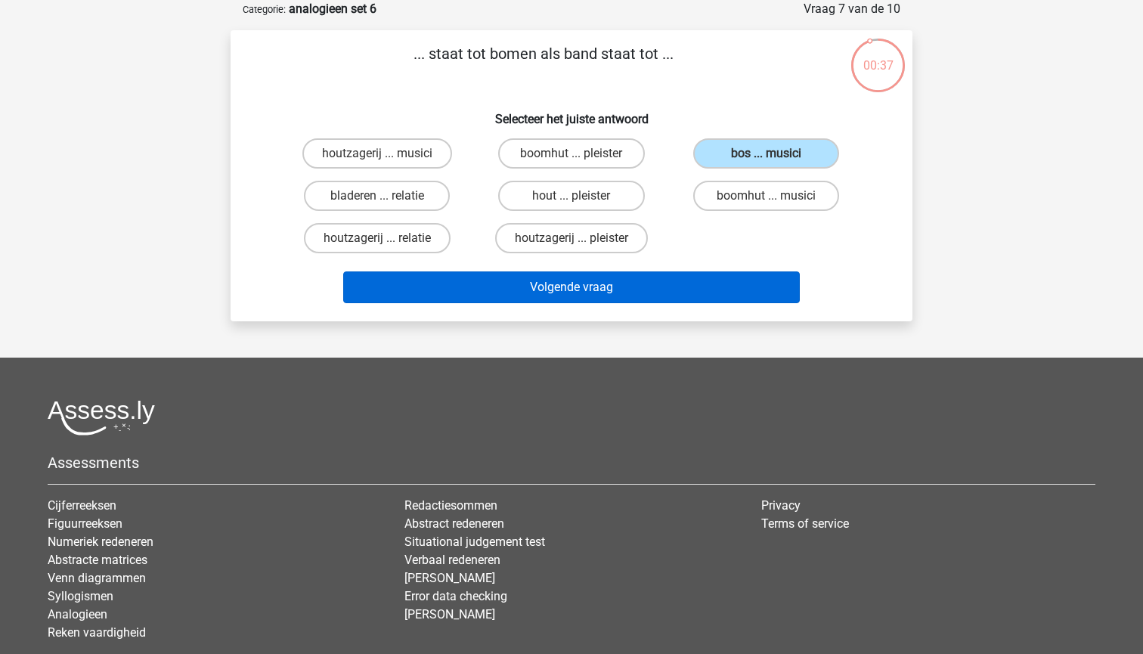
click at [668, 287] on button "Volgende vraag" at bounding box center [571, 287] width 457 height 32
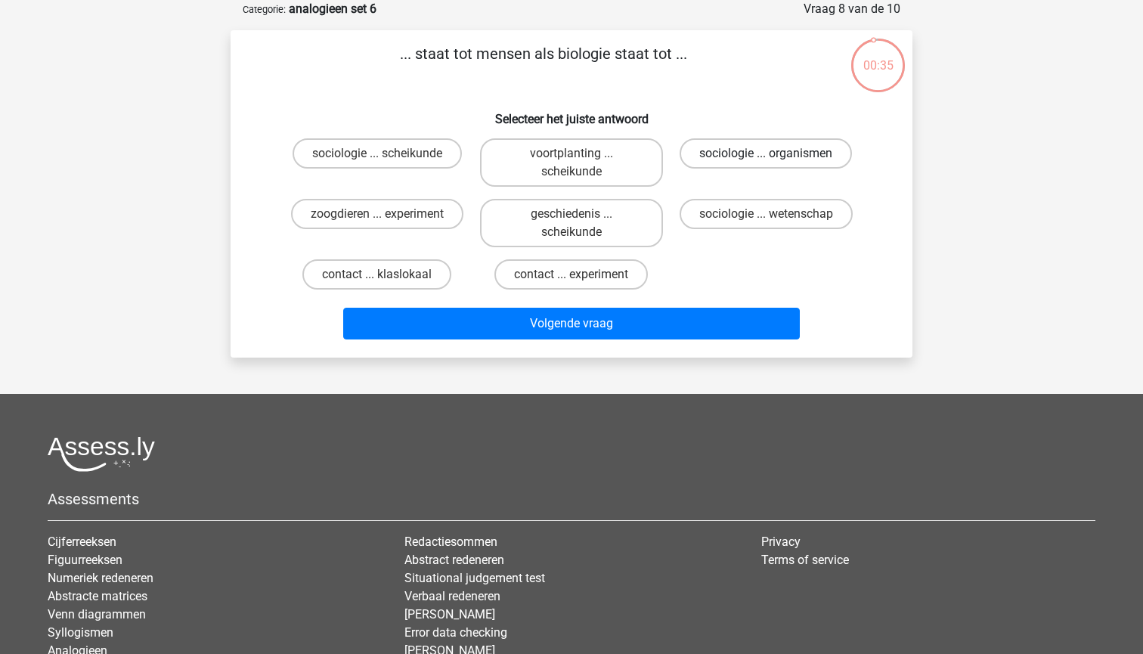
click at [757, 159] on label "sociologie ... organismen" at bounding box center [766, 153] width 172 height 30
click at [766, 159] on input "sociologie ... organismen" at bounding box center [771, 158] width 10 height 10
radio input "true"
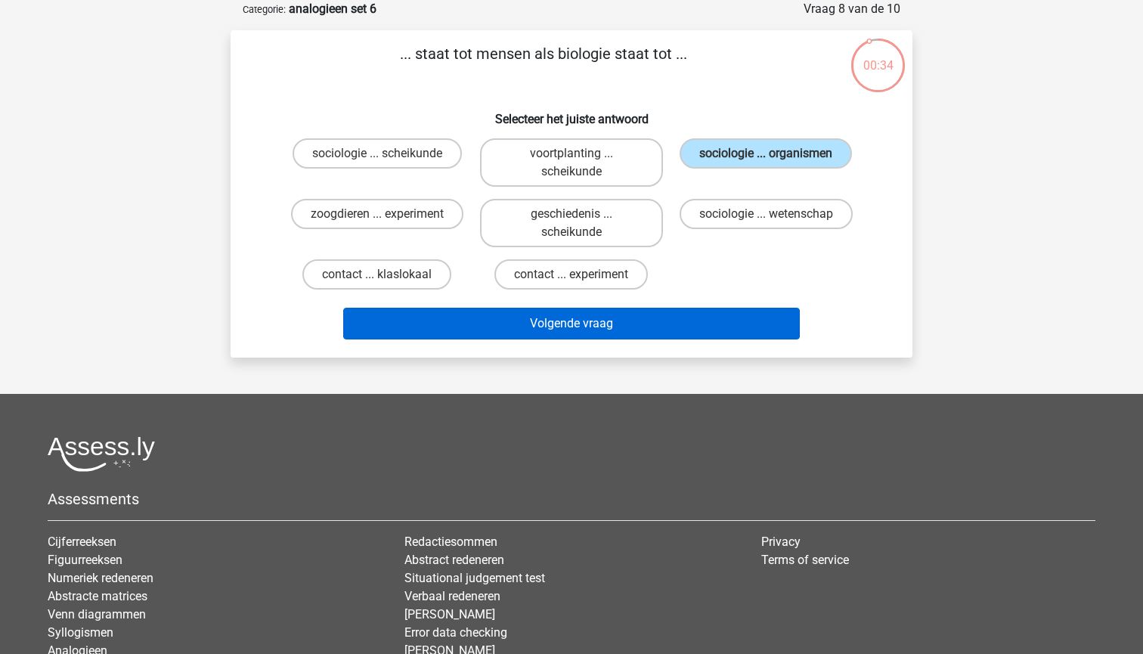
click at [659, 327] on button "Volgende vraag" at bounding box center [571, 324] width 457 height 32
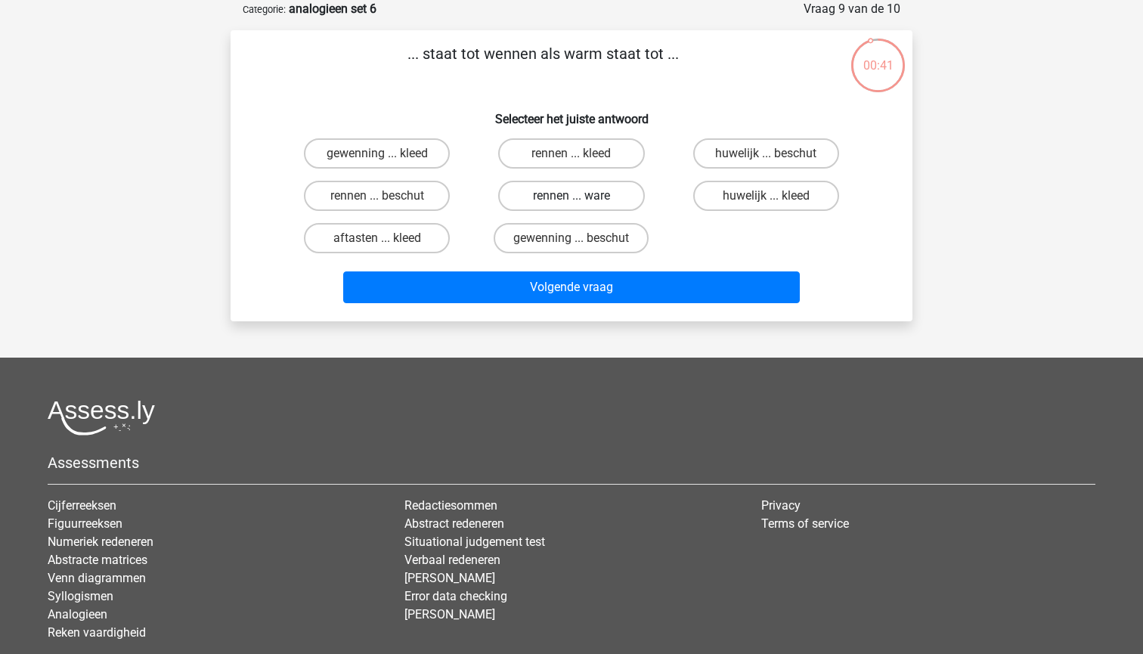
click at [562, 196] on label "rennen ... ware" at bounding box center [571, 196] width 146 height 30
click at [572, 196] on input "rennen ... ware" at bounding box center [577, 201] width 10 height 10
radio input "true"
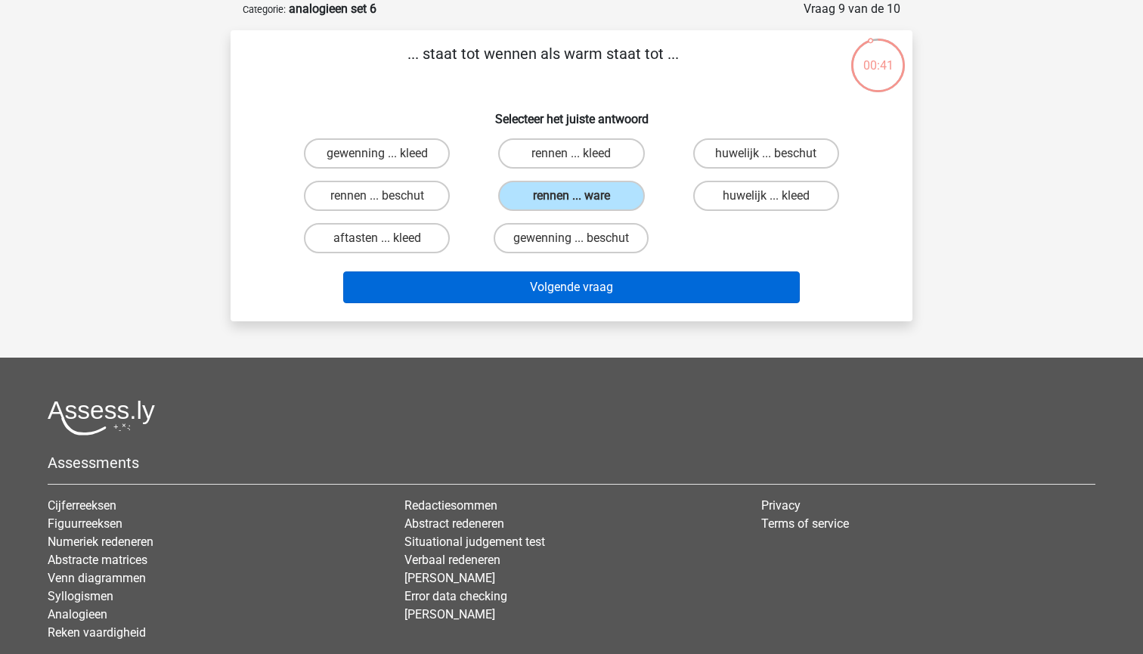
click at [528, 284] on button "Volgende vraag" at bounding box center [571, 287] width 457 height 32
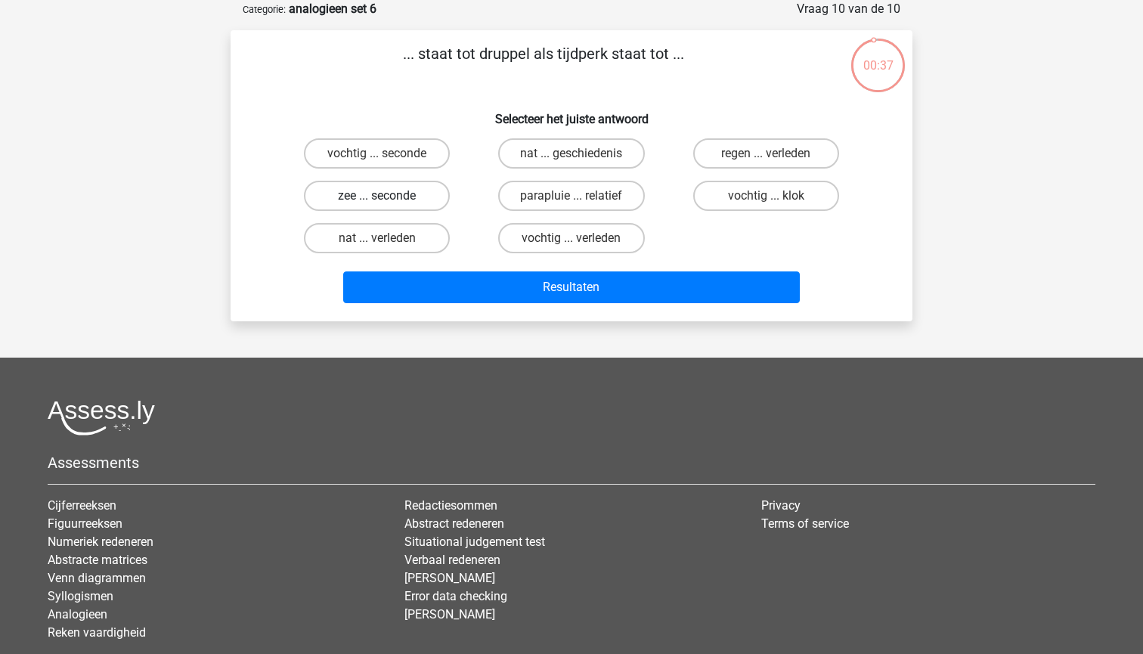
click at [374, 183] on label "zee ... seconde" at bounding box center [377, 196] width 146 height 30
click at [377, 196] on input "zee ... seconde" at bounding box center [382, 201] width 10 height 10
radio input "true"
click at [410, 314] on div "... staat tot druppel als tijdperk staat tot ... Selecteer het juiste antwoord …" at bounding box center [572, 175] width 682 height 291
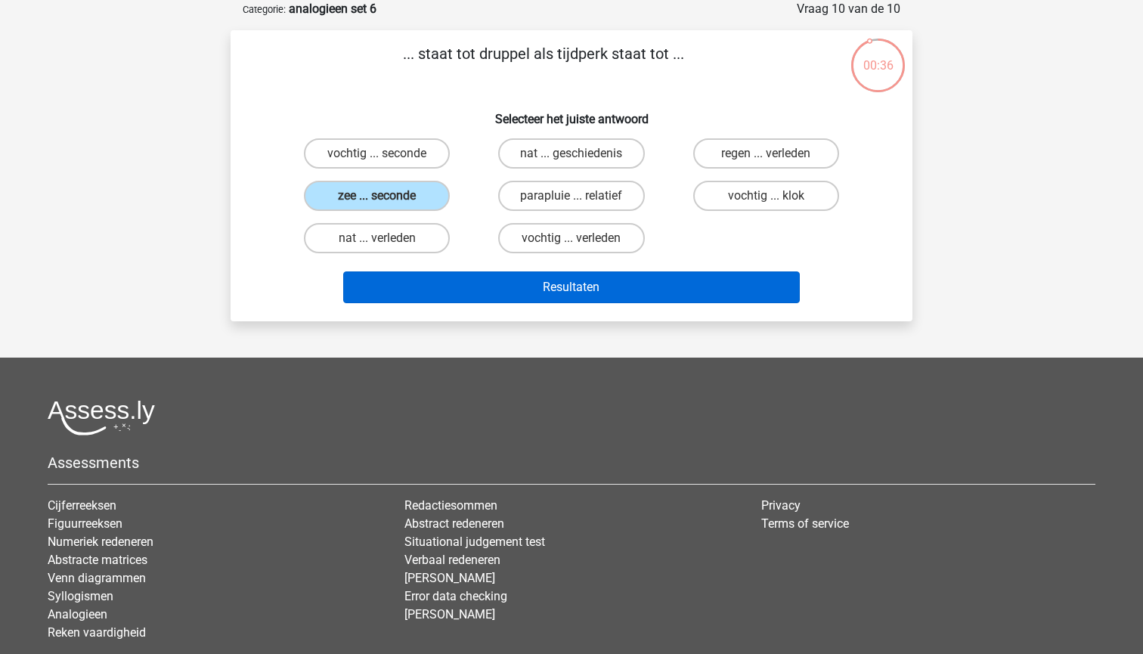
click at [410, 292] on button "Resultaten" at bounding box center [571, 287] width 457 height 32
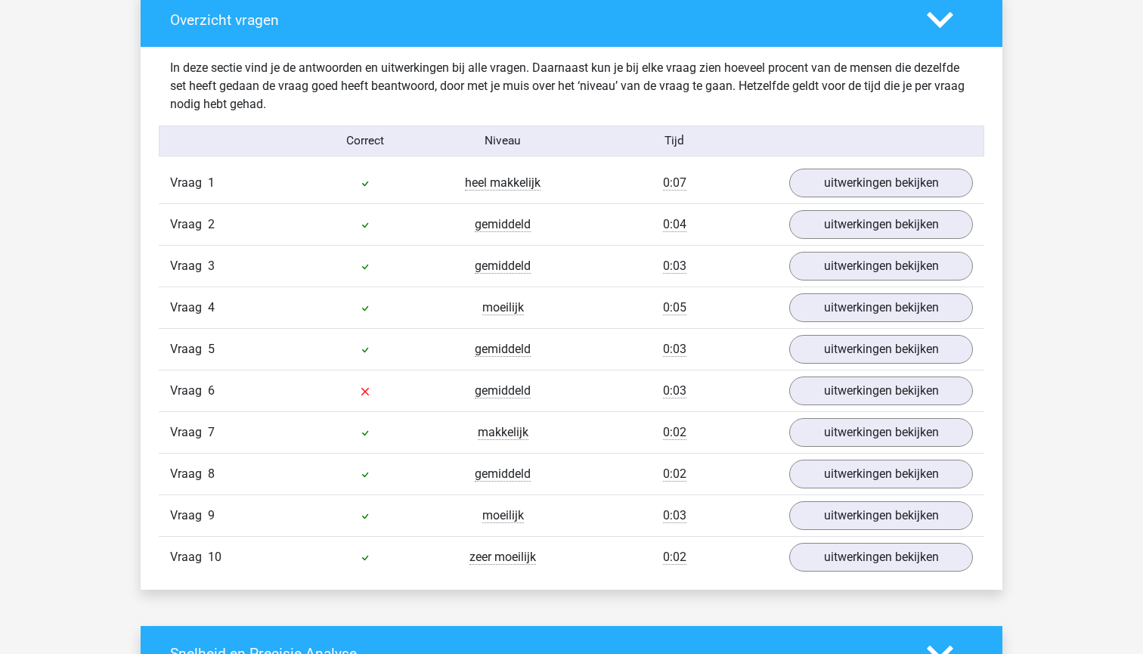
scroll to position [1153, 0]
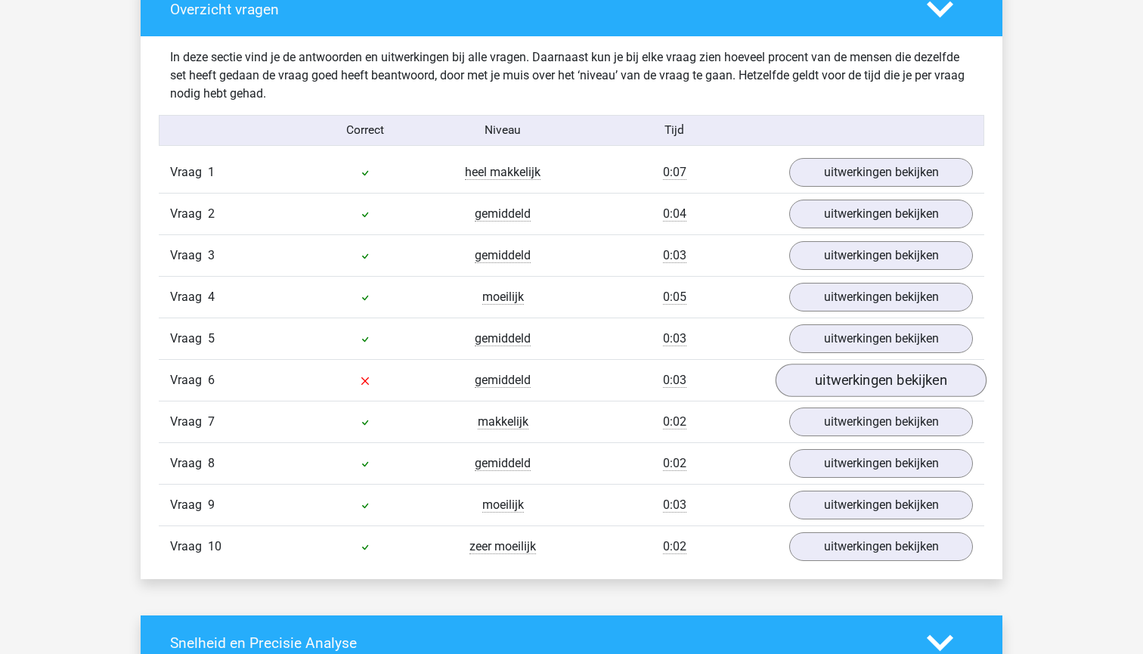
click at [860, 370] on link "uitwerkingen bekijken" at bounding box center [881, 380] width 211 height 33
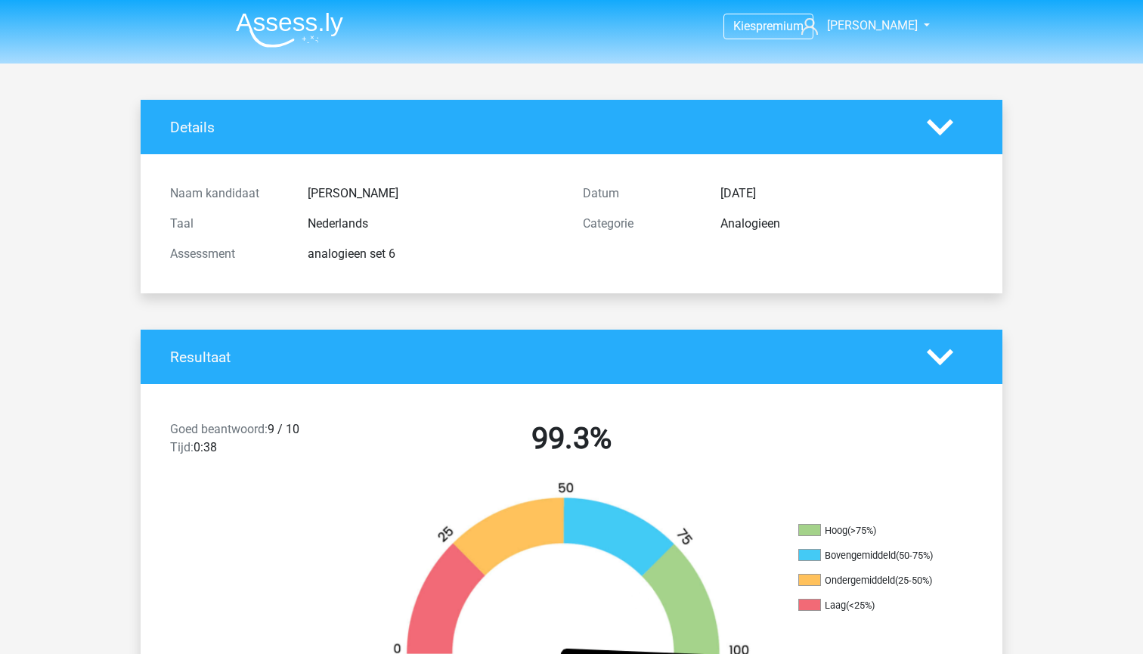
scroll to position [0, 0]
click at [288, 21] on img at bounding box center [289, 30] width 107 height 36
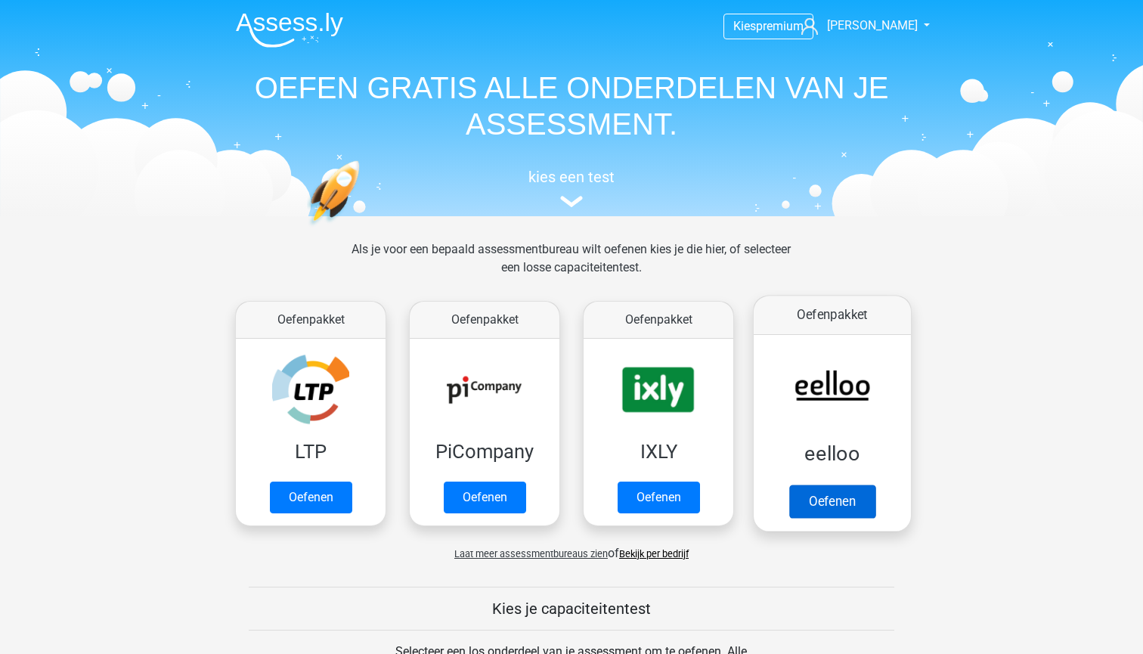
click at [844, 485] on link "Oefenen" at bounding box center [832, 501] width 86 height 33
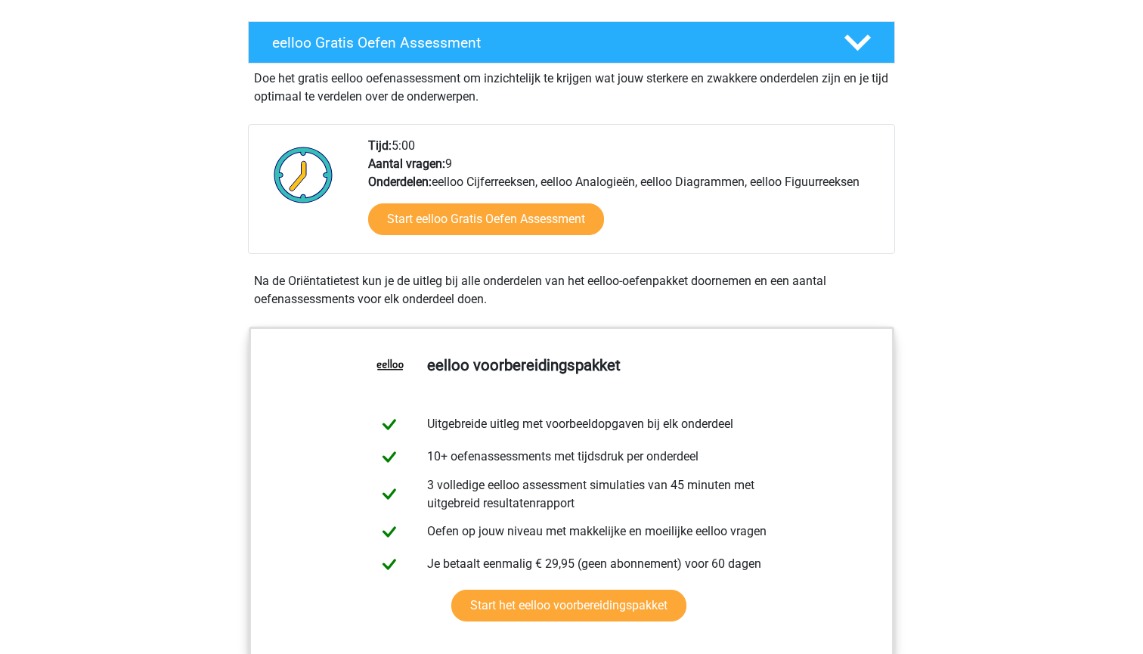
scroll to position [632, 0]
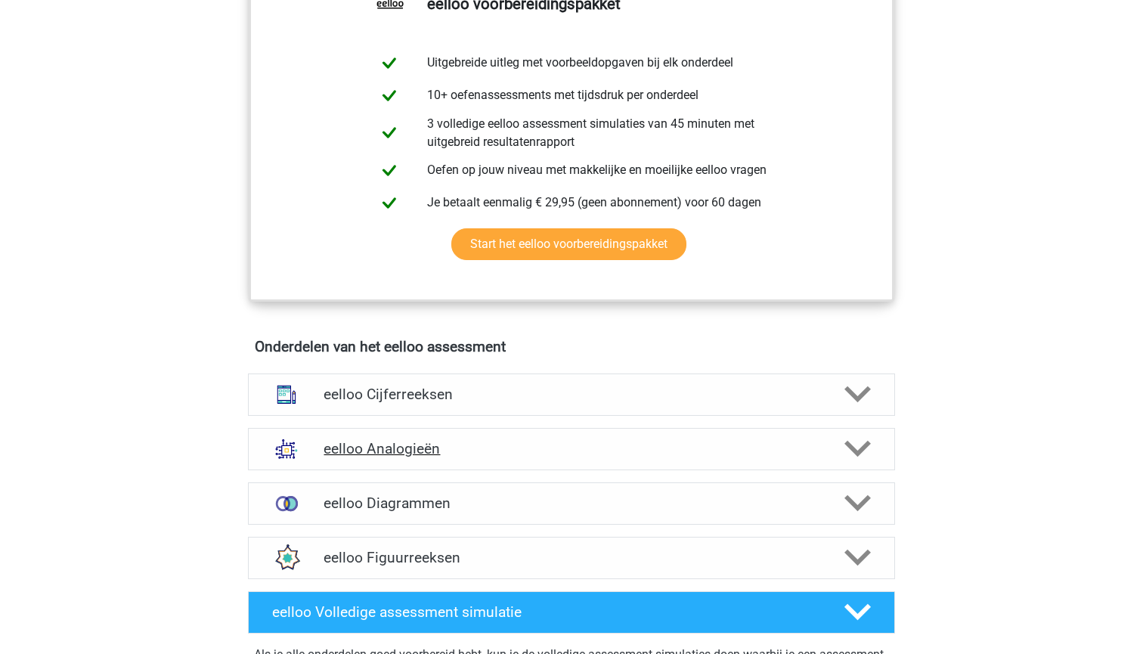
click at [574, 457] on h4 "eelloo Analogieën" at bounding box center [571, 448] width 495 height 17
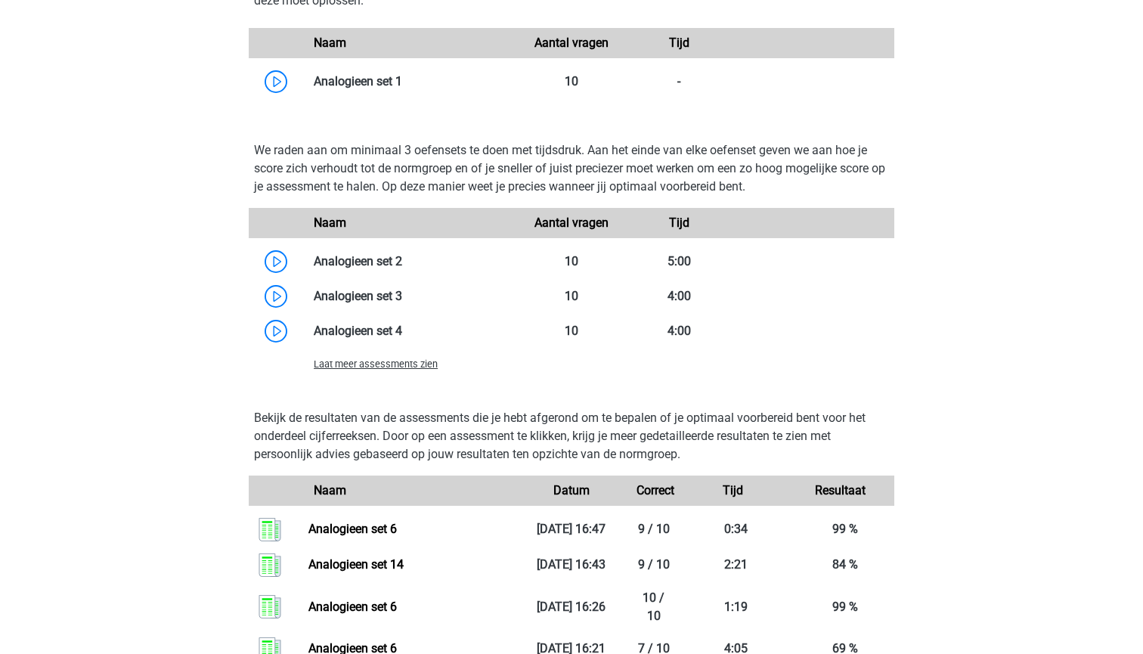
scroll to position [1650, 0]
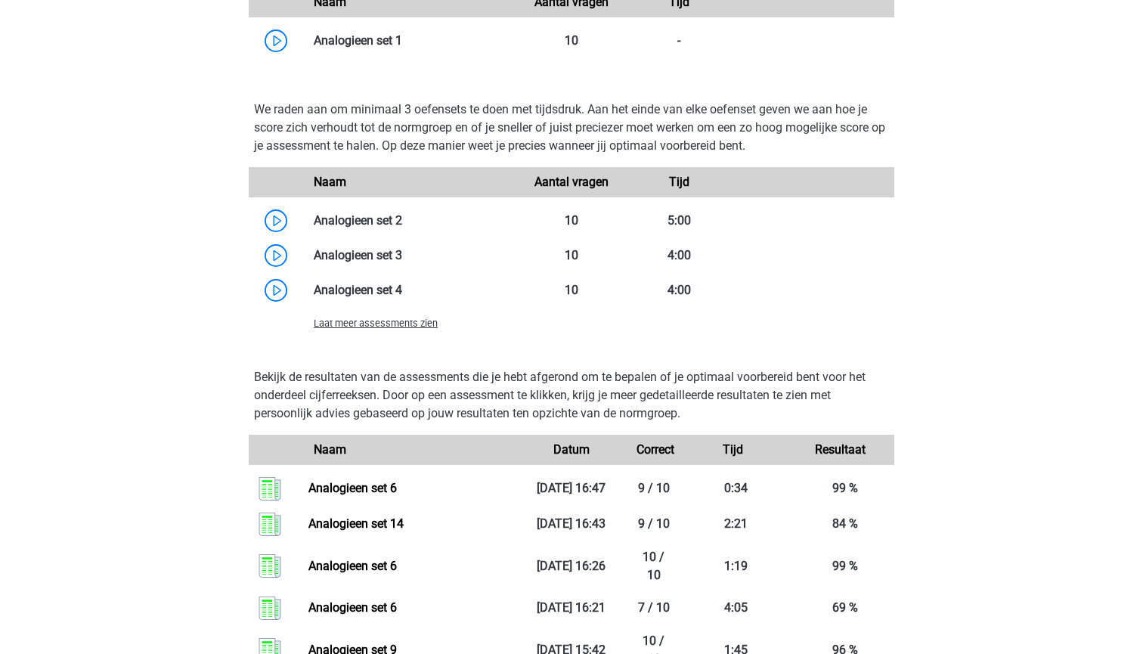
click at [417, 329] on span "Laat meer assessments zien" at bounding box center [376, 323] width 124 height 11
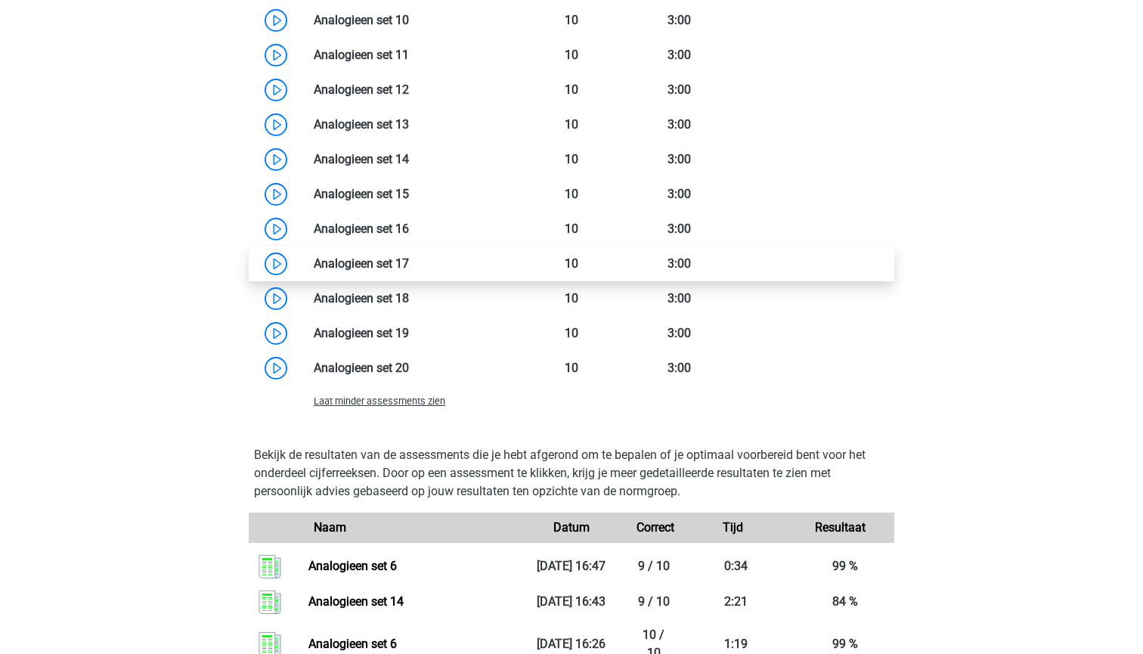
scroll to position [2146, 0]
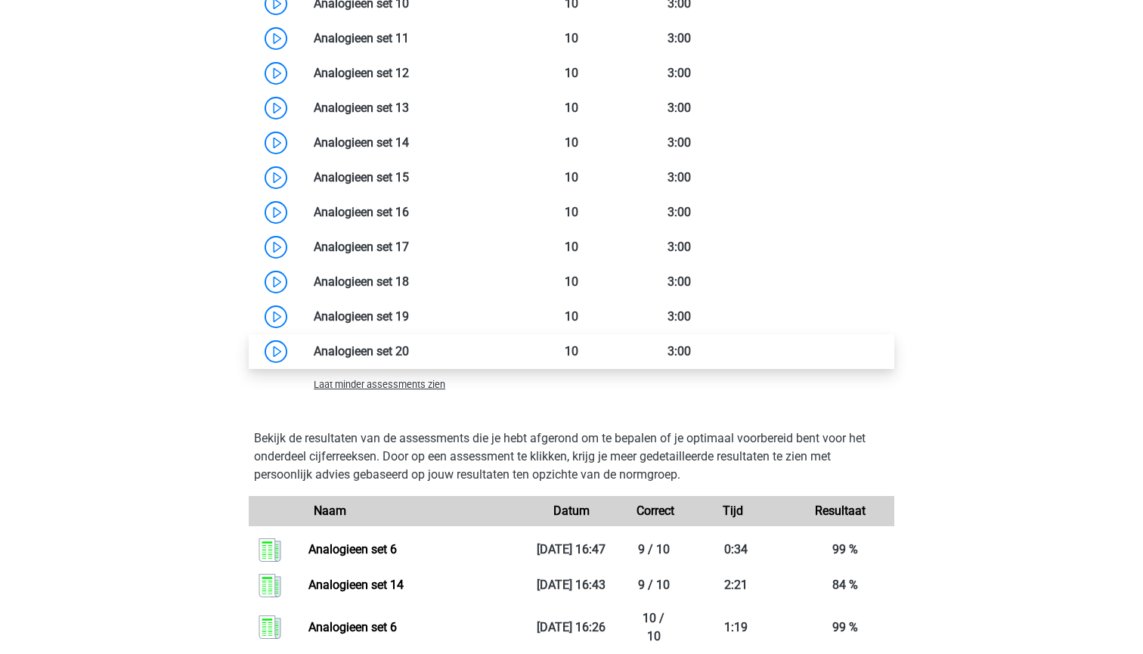
click at [409, 358] on link at bounding box center [409, 351] width 0 height 14
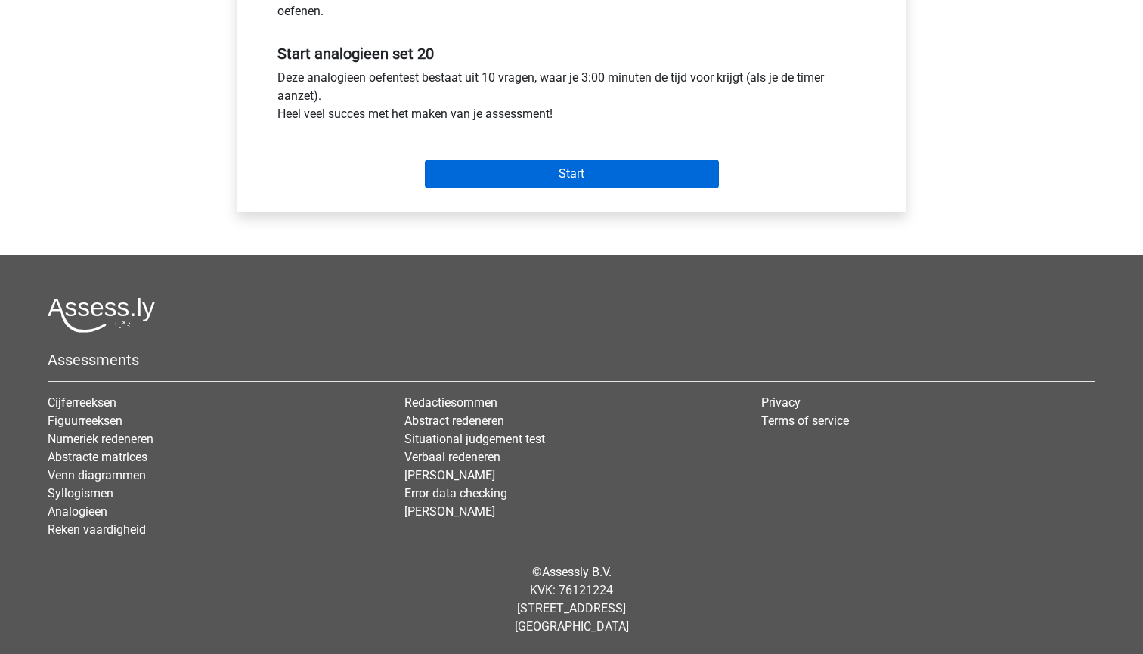
scroll to position [541, 0]
click at [609, 177] on input "Start" at bounding box center [572, 174] width 294 height 29
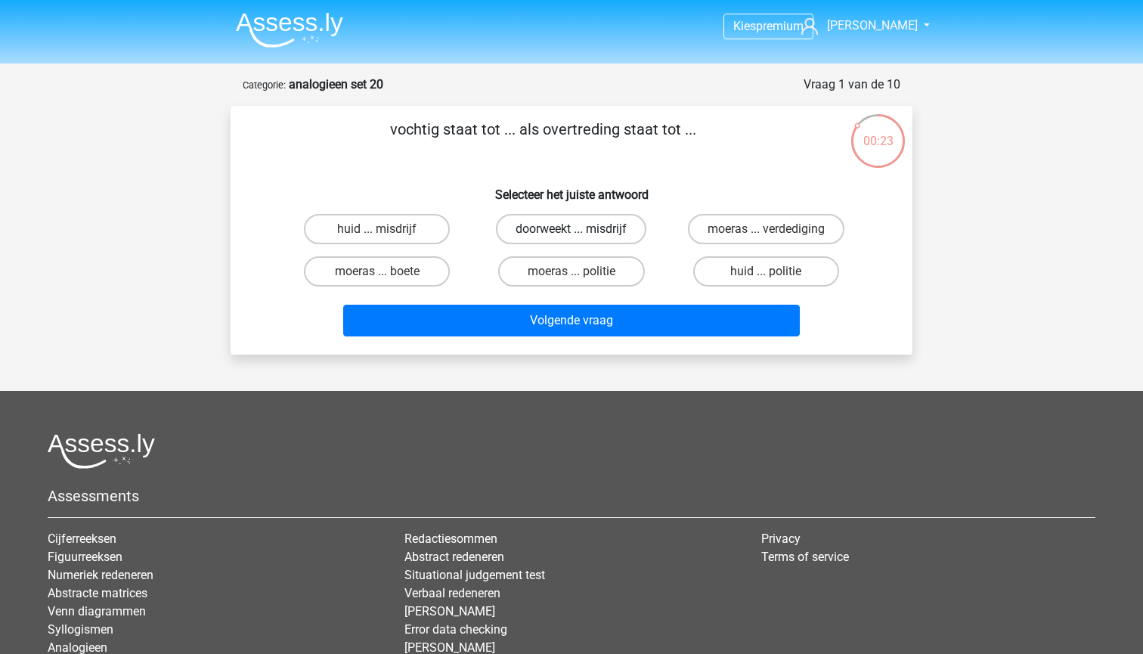
click at [600, 231] on label "doorweekt ... misdrijf" at bounding box center [571, 229] width 150 height 30
click at [581, 231] on input "doorweekt ... misdrijf" at bounding box center [577, 234] width 10 height 10
radio input "true"
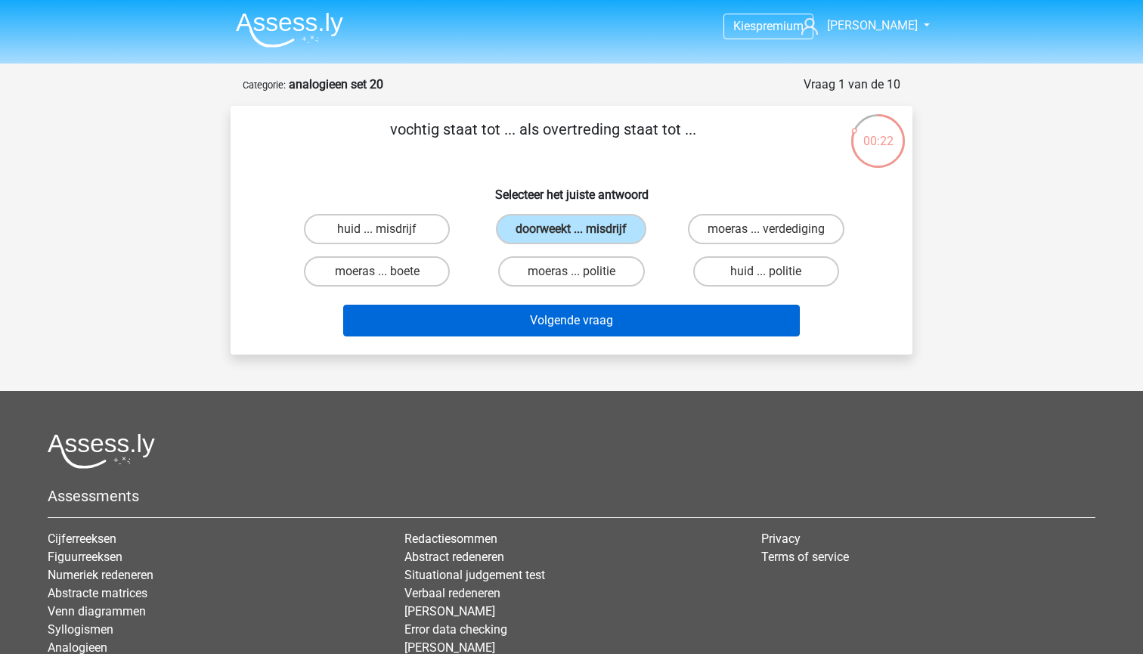
click at [593, 324] on button "Volgende vraag" at bounding box center [571, 321] width 457 height 32
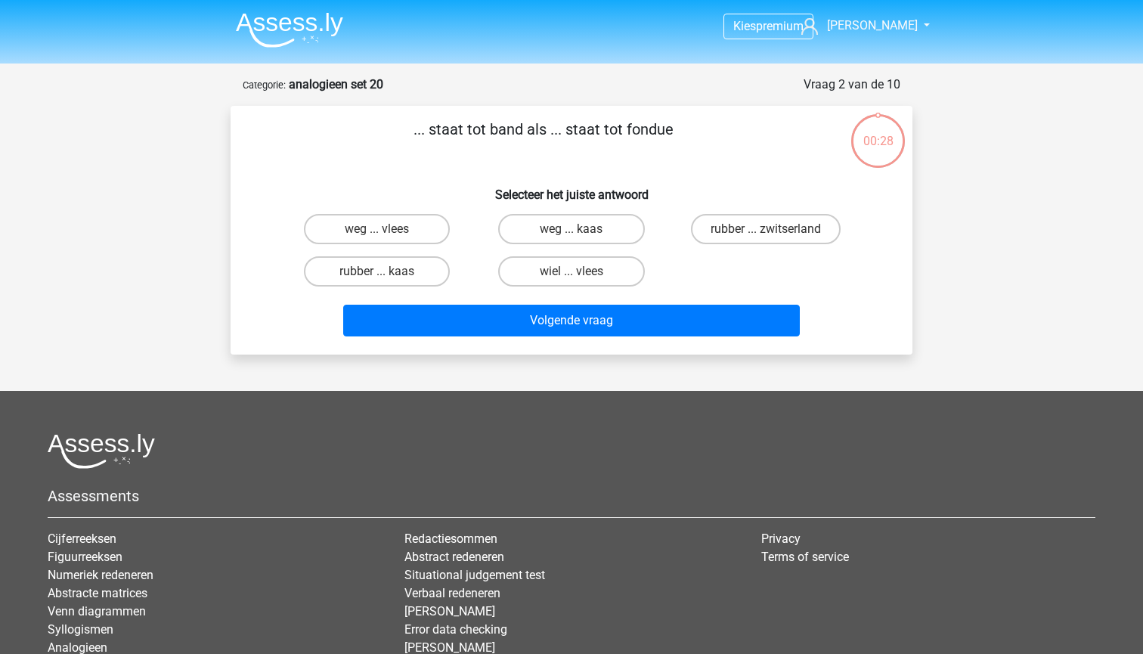
scroll to position [76, 0]
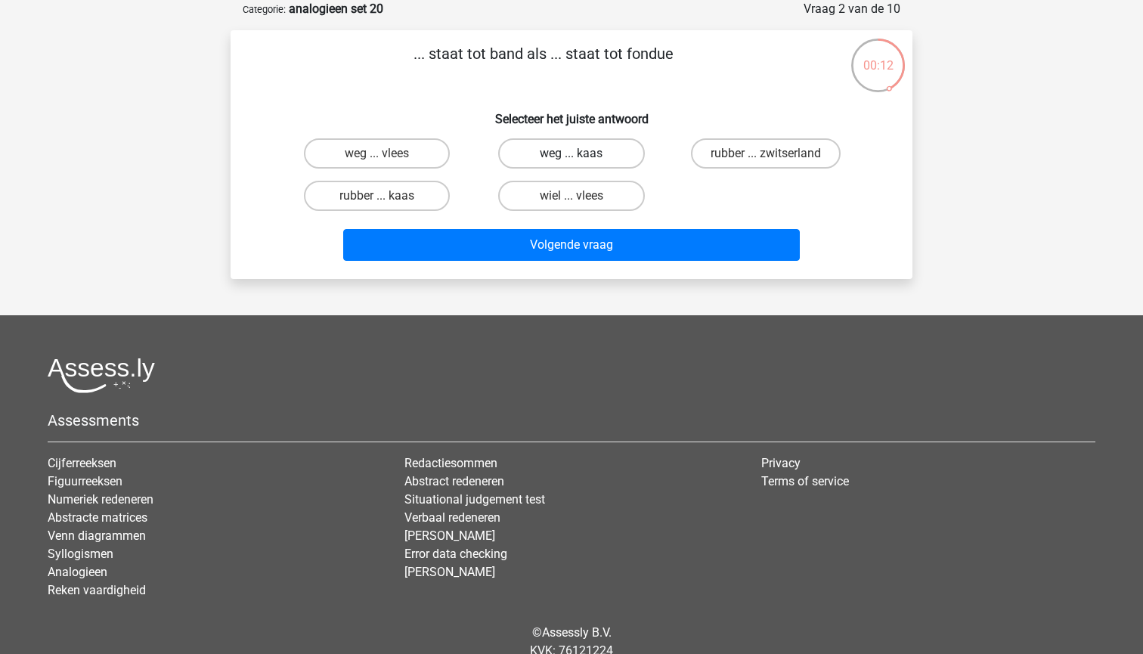
click at [615, 157] on label "weg ... kaas" at bounding box center [571, 153] width 146 height 30
click at [581, 157] on input "weg ... kaas" at bounding box center [577, 158] width 10 height 10
radio input "true"
click at [427, 197] on label "rubber ... kaas" at bounding box center [377, 196] width 146 height 30
click at [387, 197] on input "rubber ... kaas" at bounding box center [382, 201] width 10 height 10
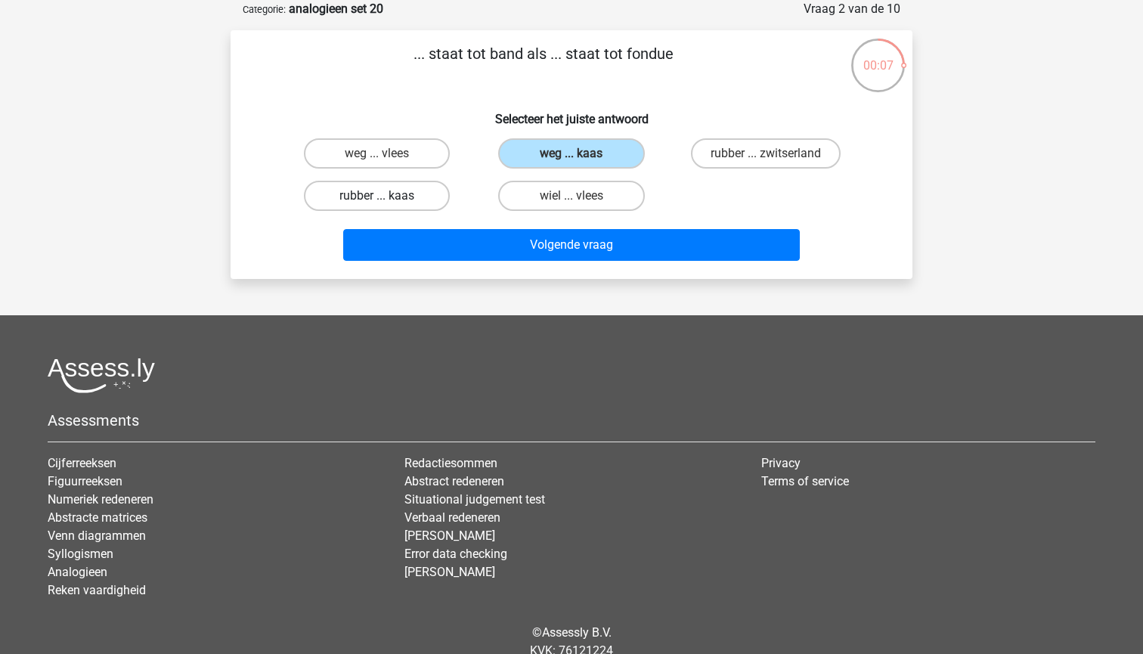
radio input "true"
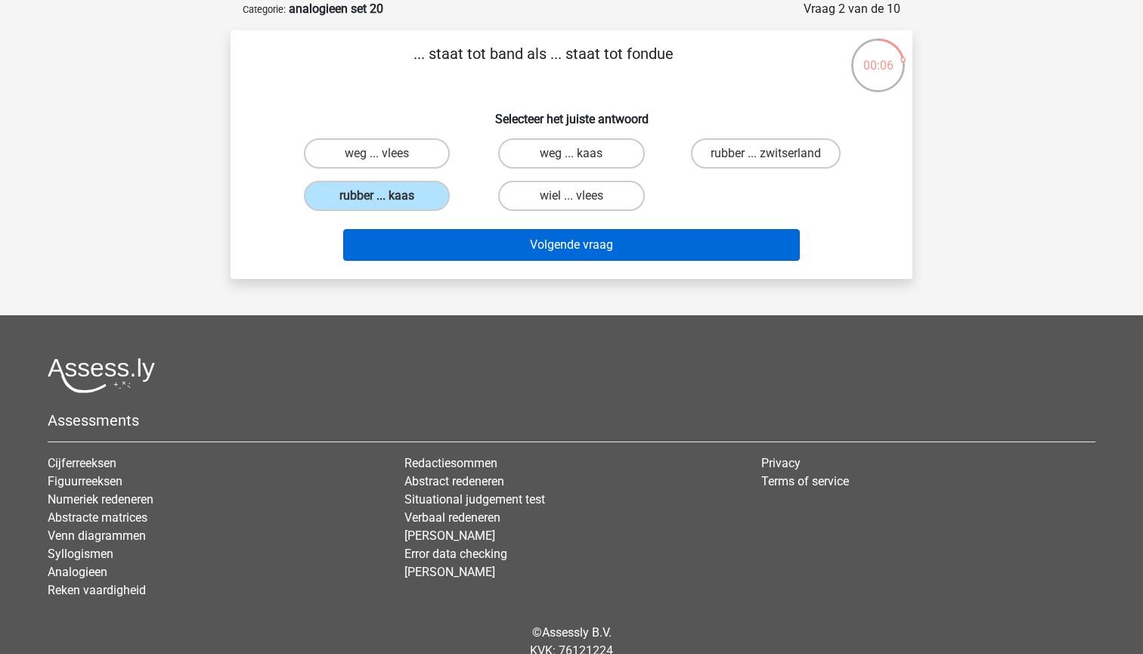
click at [473, 259] on button "Volgende vraag" at bounding box center [571, 245] width 457 height 32
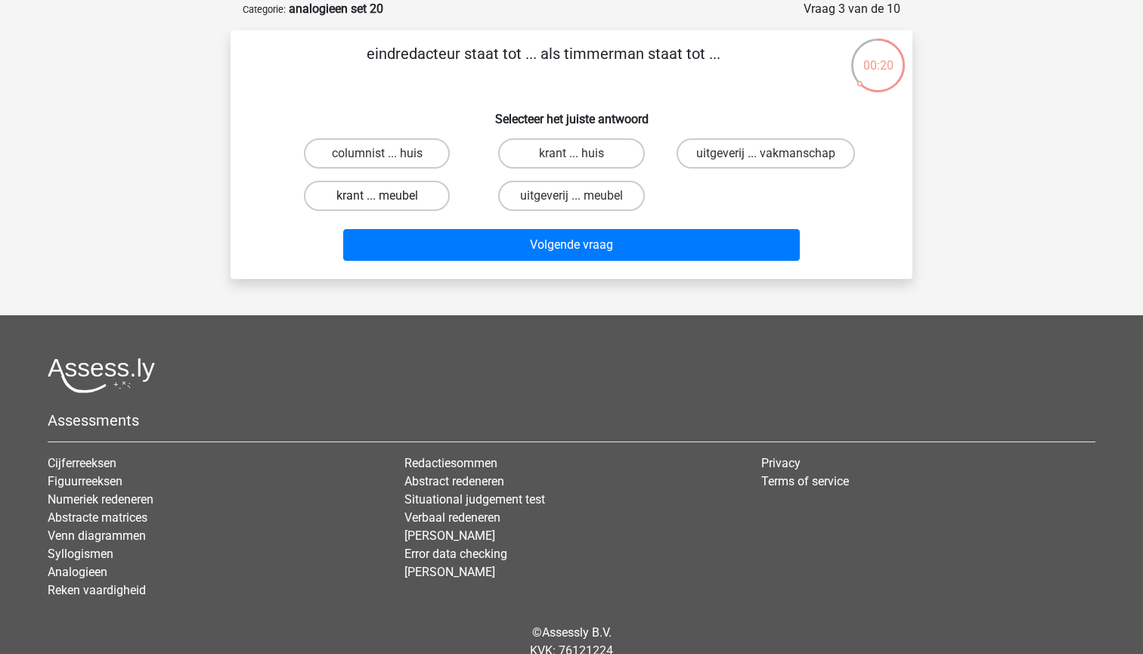
click at [431, 198] on label "krant ... meubel" at bounding box center [377, 196] width 146 height 30
click at [387, 198] on input "krant ... meubel" at bounding box center [382, 201] width 10 height 10
radio input "true"
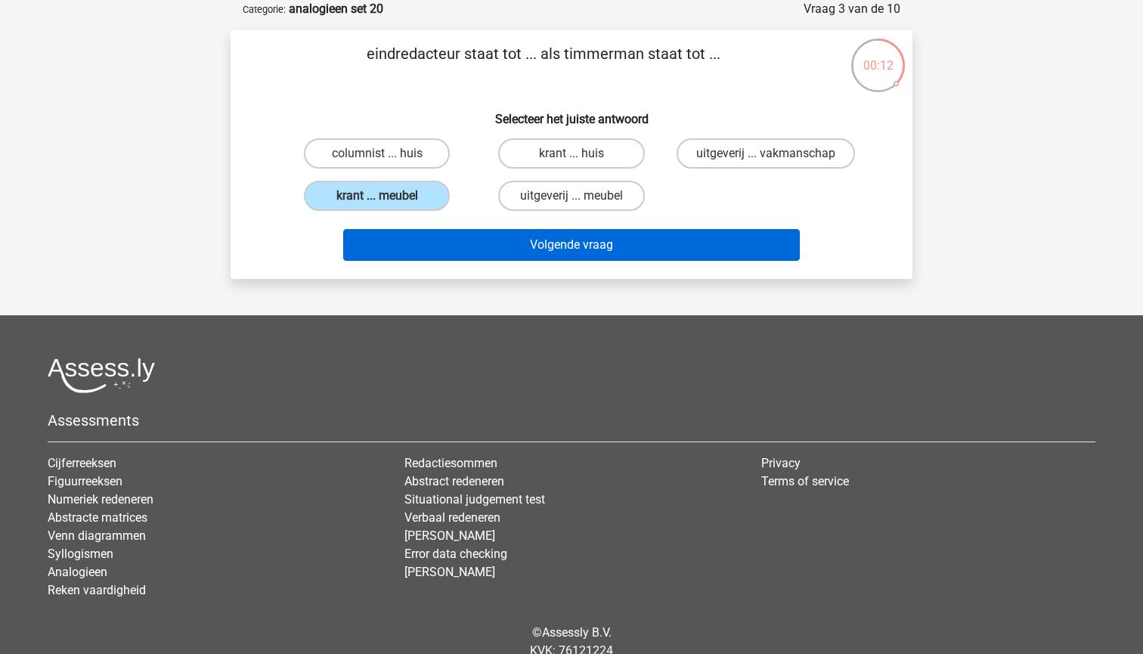
click at [659, 250] on button "Volgende vraag" at bounding box center [571, 245] width 457 height 32
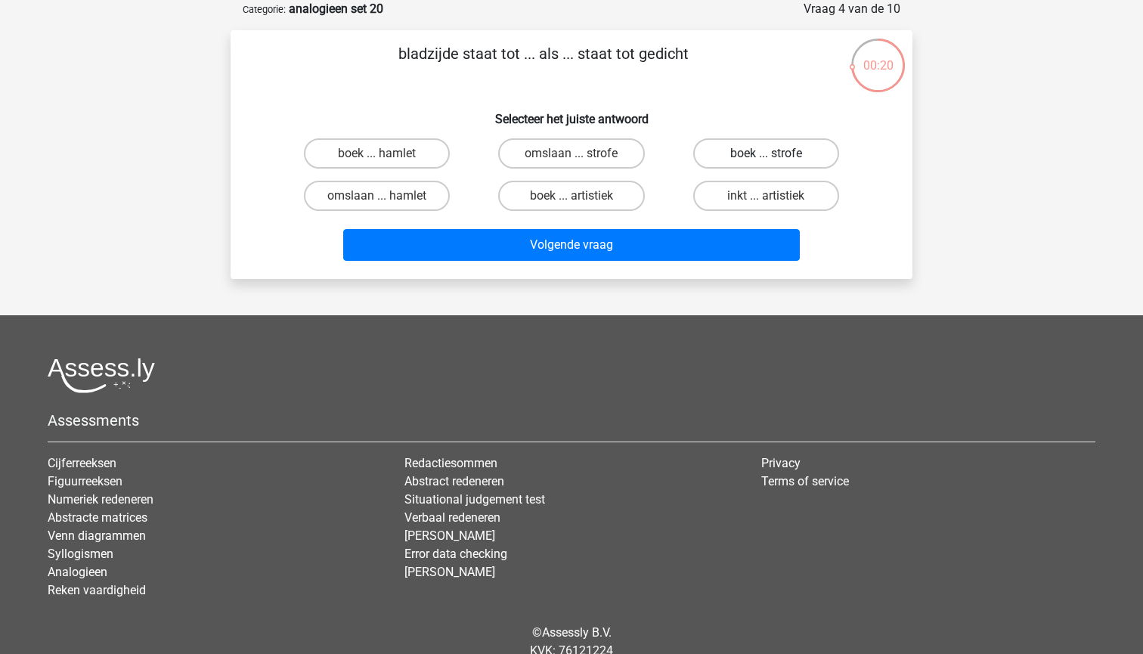
click at [795, 148] on label "boek ... strofe" at bounding box center [766, 153] width 146 height 30
click at [776, 153] on input "boek ... strofe" at bounding box center [771, 158] width 10 height 10
radio input "true"
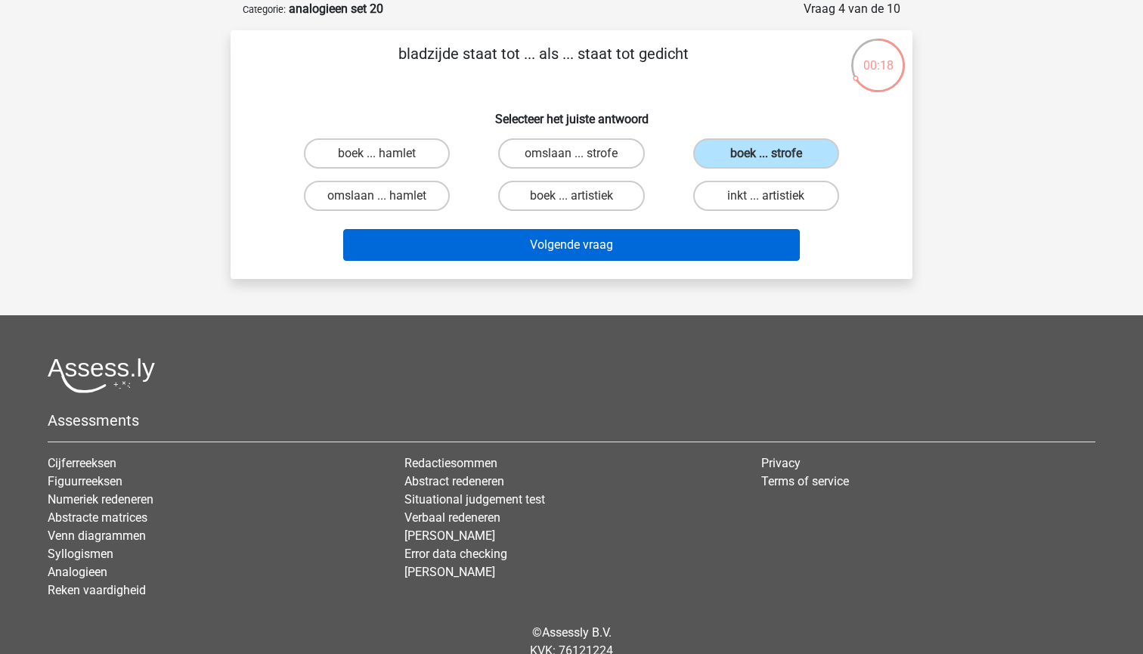
click at [618, 257] on button "Volgende vraag" at bounding box center [571, 245] width 457 height 32
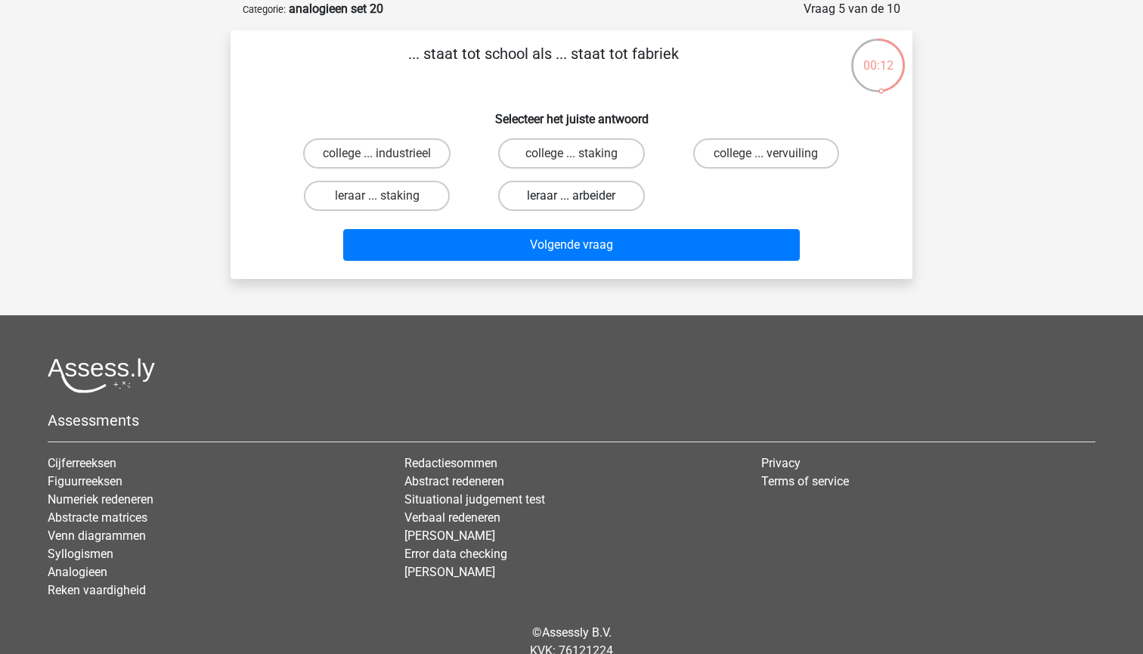
click at [583, 194] on label "leraar ... arbeider" at bounding box center [571, 196] width 146 height 30
click at [581, 196] on input "leraar ... arbeider" at bounding box center [577, 201] width 10 height 10
radio input "true"
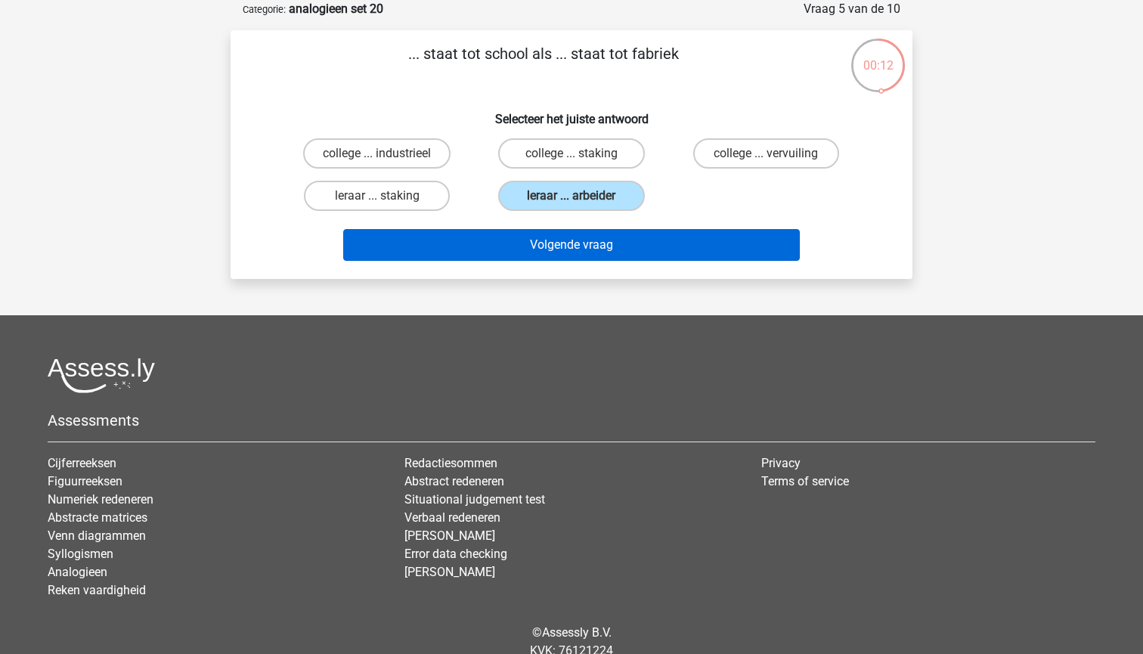
click at [575, 240] on button "Volgende vraag" at bounding box center [571, 245] width 457 height 32
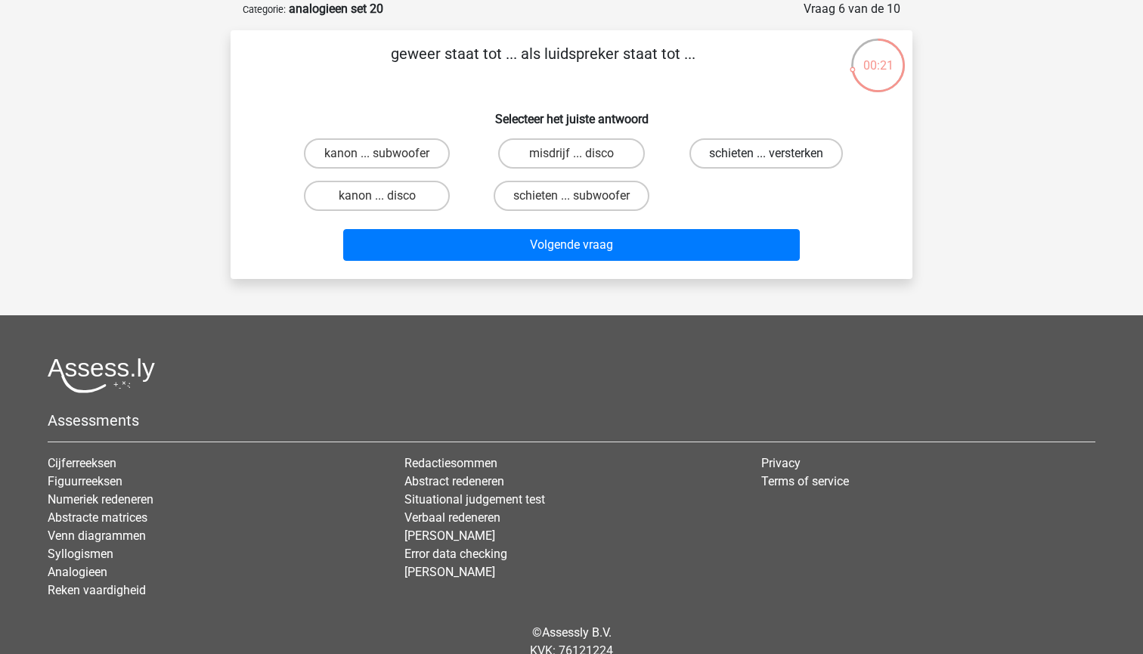
click at [724, 157] on label "schieten ... versterken" at bounding box center [766, 153] width 153 height 30
click at [766, 157] on input "schieten ... versterken" at bounding box center [771, 158] width 10 height 10
radio input "true"
click at [593, 157] on label "misdrijf ... disco" at bounding box center [571, 153] width 146 height 30
click at [581, 157] on input "misdrijf ... disco" at bounding box center [577, 158] width 10 height 10
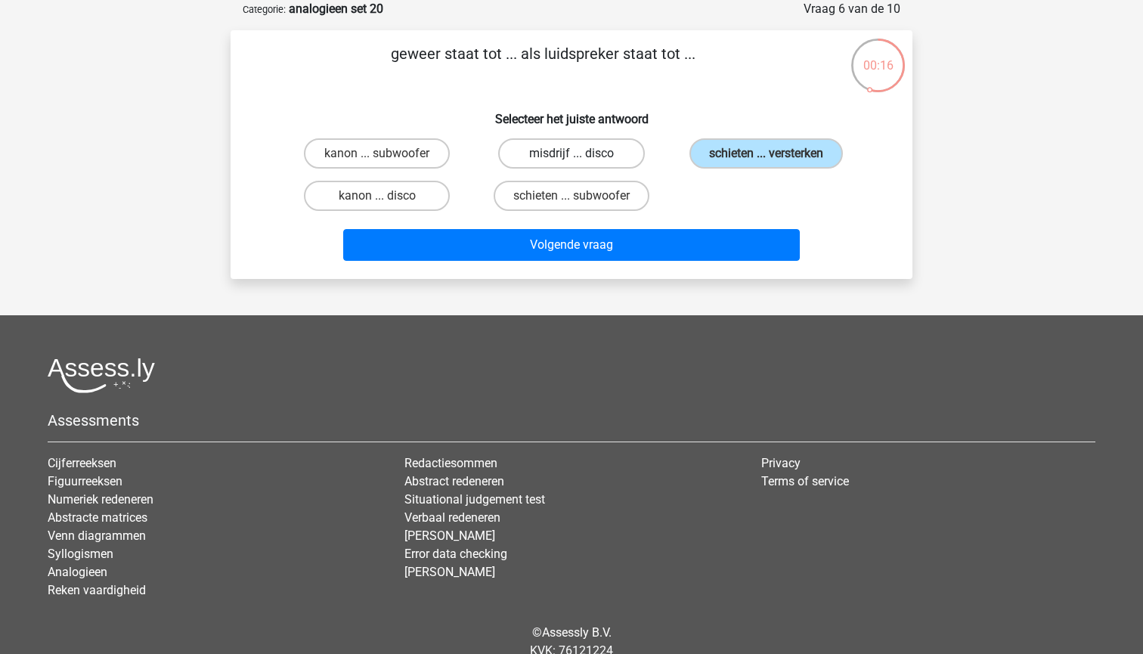
radio input "true"
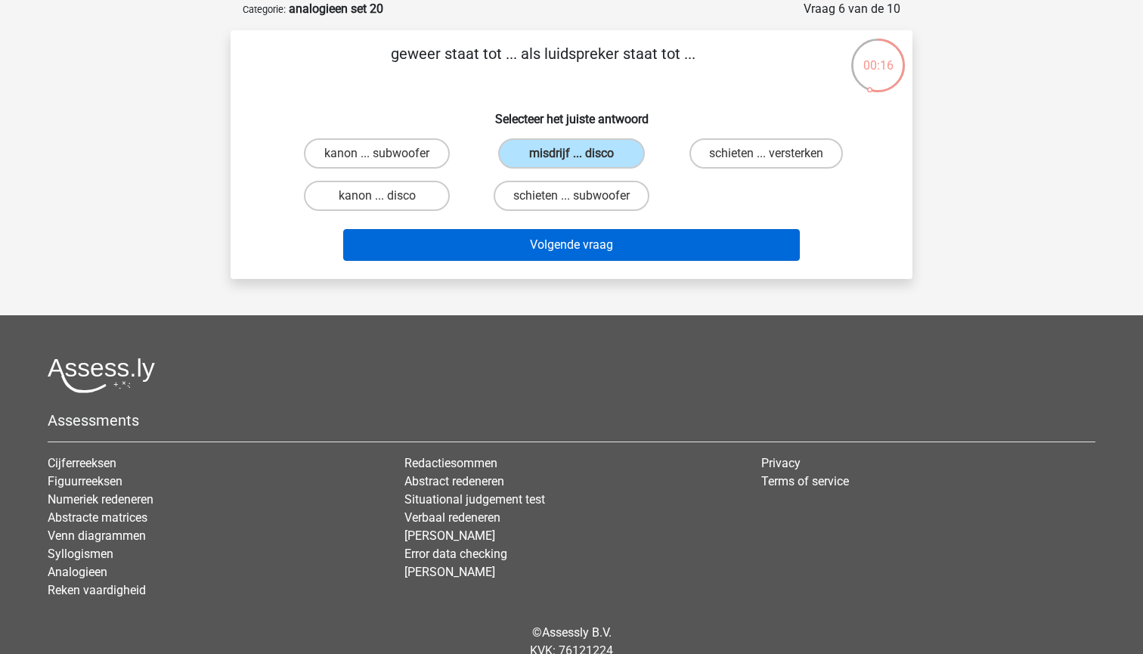
click at [603, 236] on button "Volgende vraag" at bounding box center [571, 245] width 457 height 32
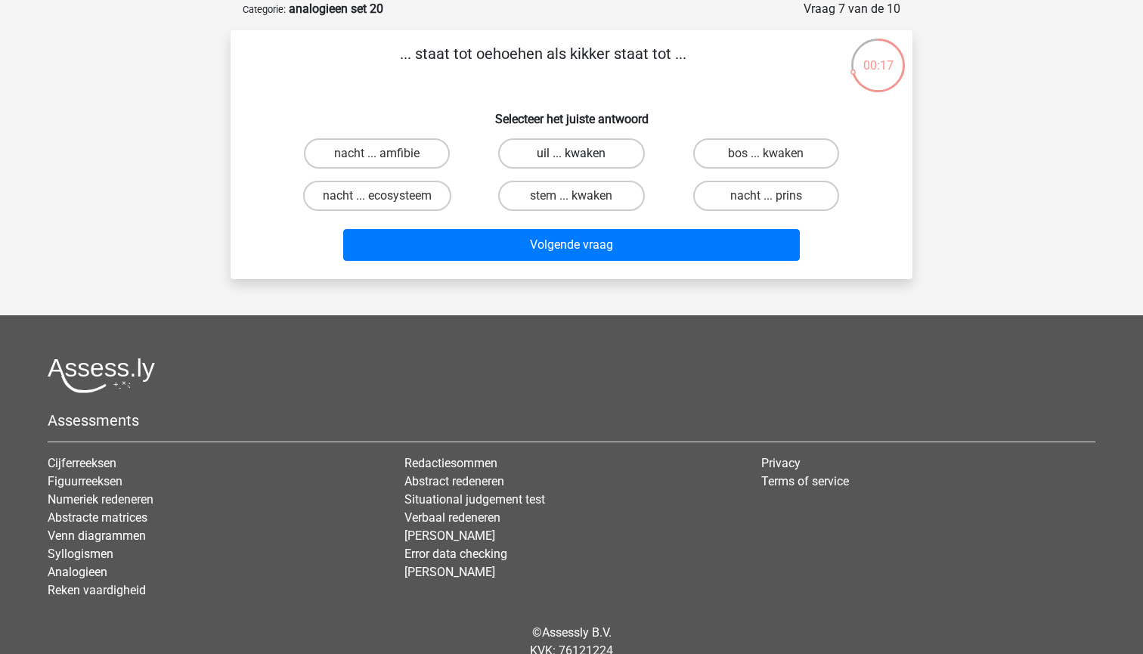
click at [583, 164] on label "uil ... kwaken" at bounding box center [571, 153] width 146 height 30
click at [581, 163] on input "uil ... kwaken" at bounding box center [577, 158] width 10 height 10
radio input "true"
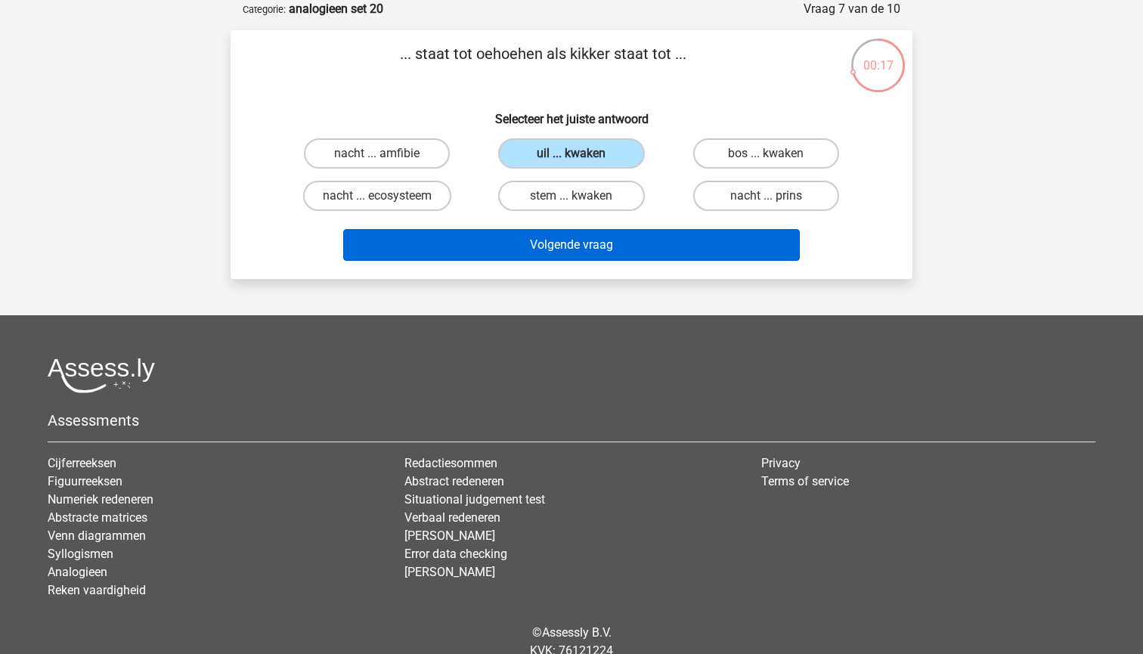
click at [579, 233] on button "Volgende vraag" at bounding box center [571, 245] width 457 height 32
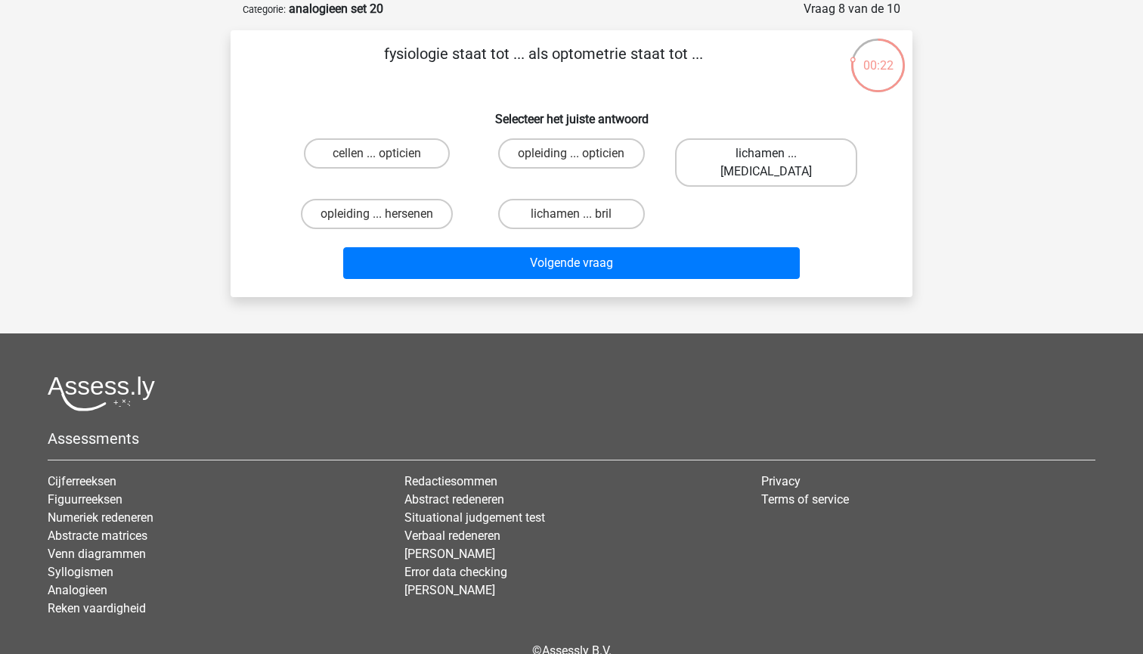
click at [780, 157] on label "lichamen ... [MEDICAL_DATA]" at bounding box center [766, 162] width 182 height 48
click at [776, 157] on input "lichamen ... [MEDICAL_DATA]" at bounding box center [771, 158] width 10 height 10
radio input "true"
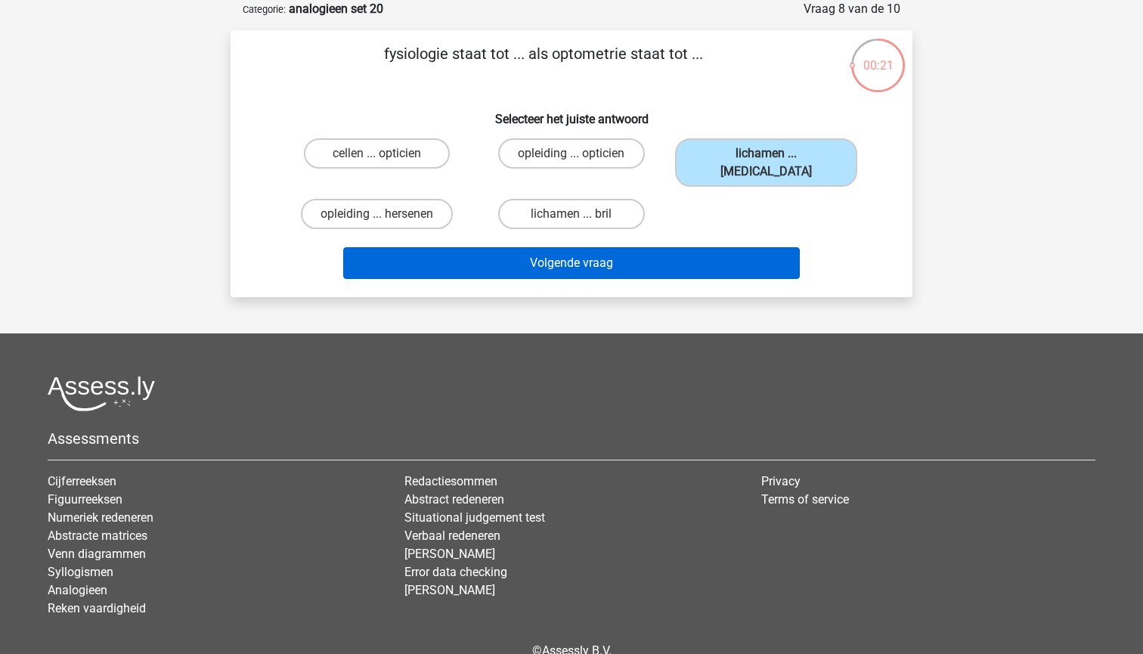
click at [728, 247] on button "Volgende vraag" at bounding box center [571, 263] width 457 height 32
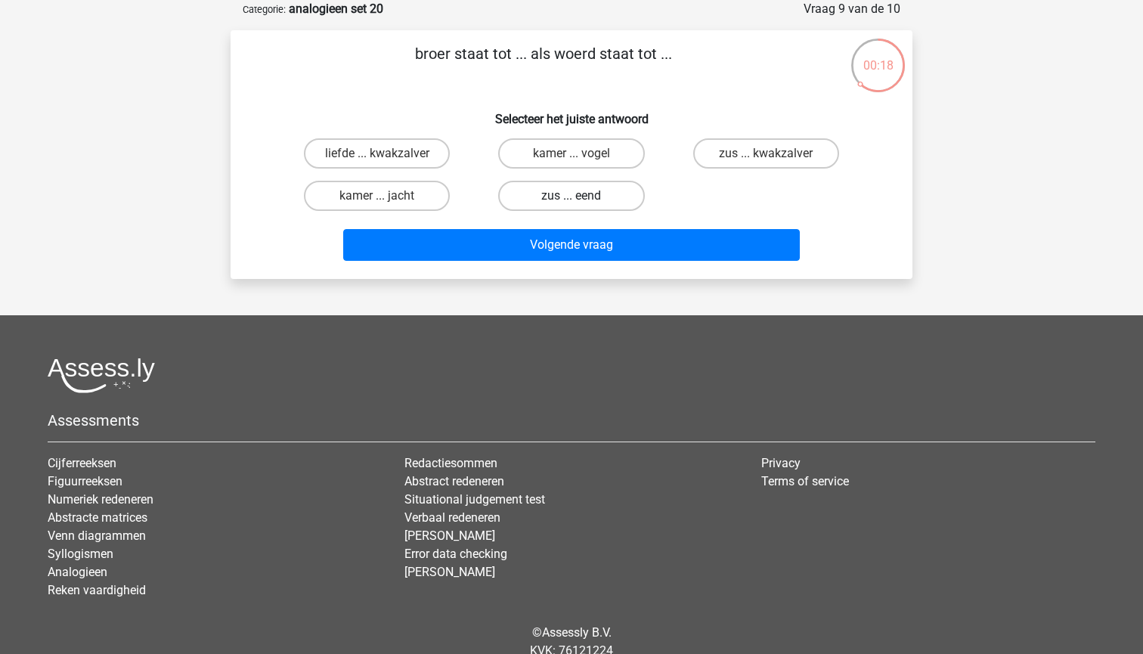
click at [597, 189] on label "zus ... eend" at bounding box center [571, 196] width 146 height 30
click at [581, 196] on input "zus ... eend" at bounding box center [577, 201] width 10 height 10
radio input "true"
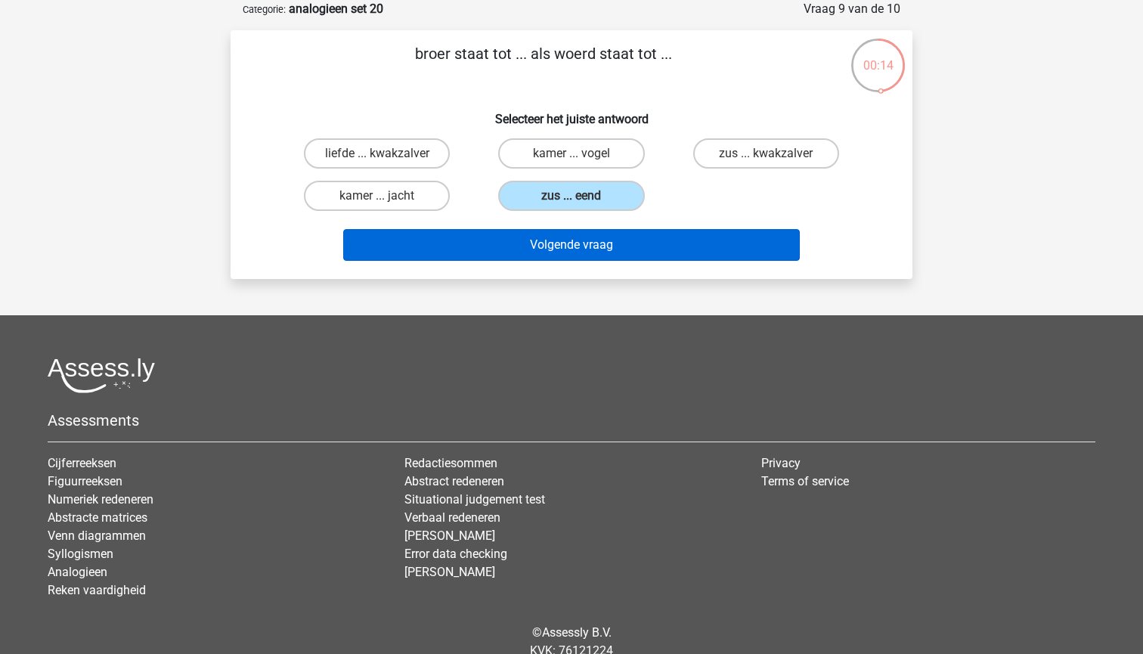
click at [642, 251] on button "Volgende vraag" at bounding box center [571, 245] width 457 height 32
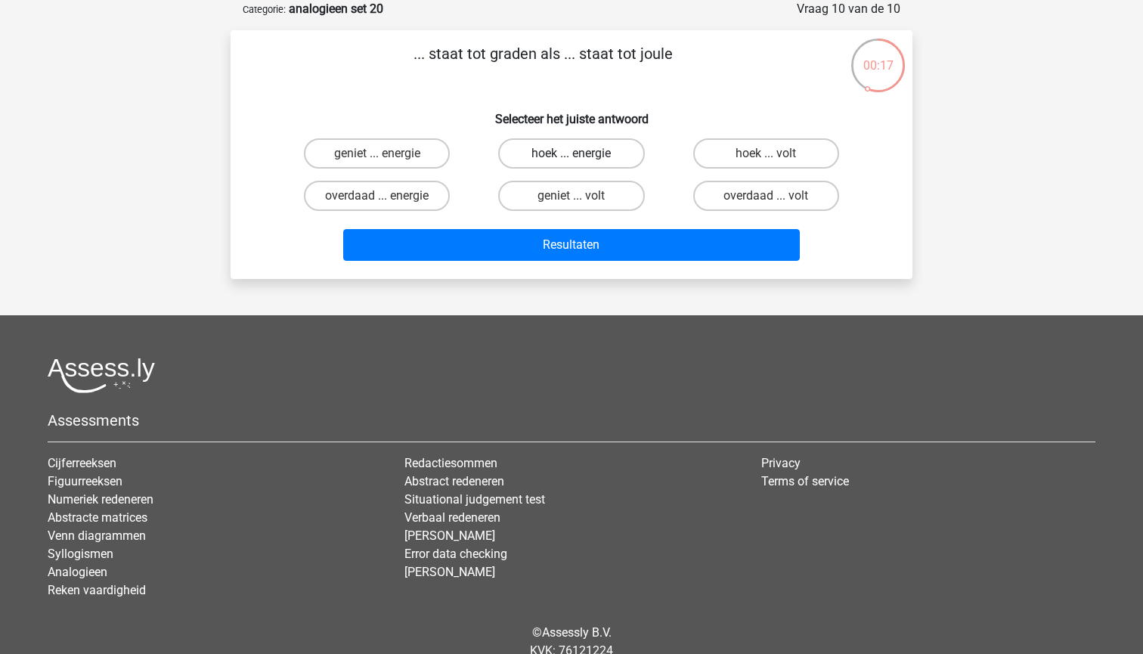
click at [615, 149] on label "hoek ... energie" at bounding box center [571, 153] width 146 height 30
click at [581, 153] on input "hoek ... energie" at bounding box center [577, 158] width 10 height 10
radio input "true"
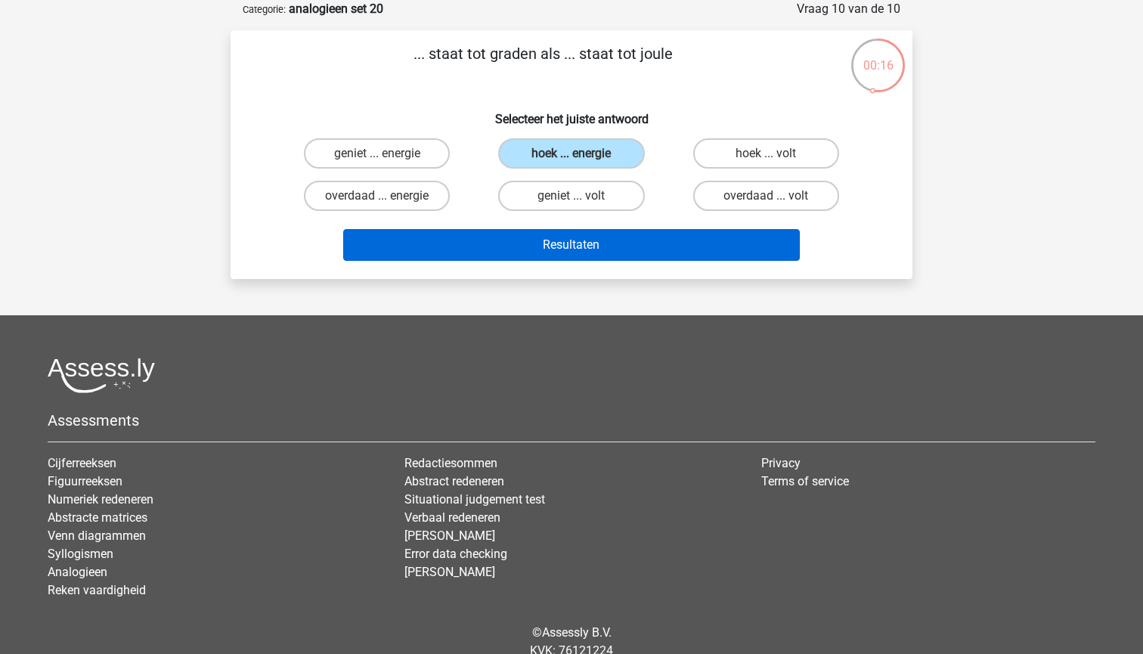
click at [621, 237] on button "Resultaten" at bounding box center [571, 245] width 457 height 32
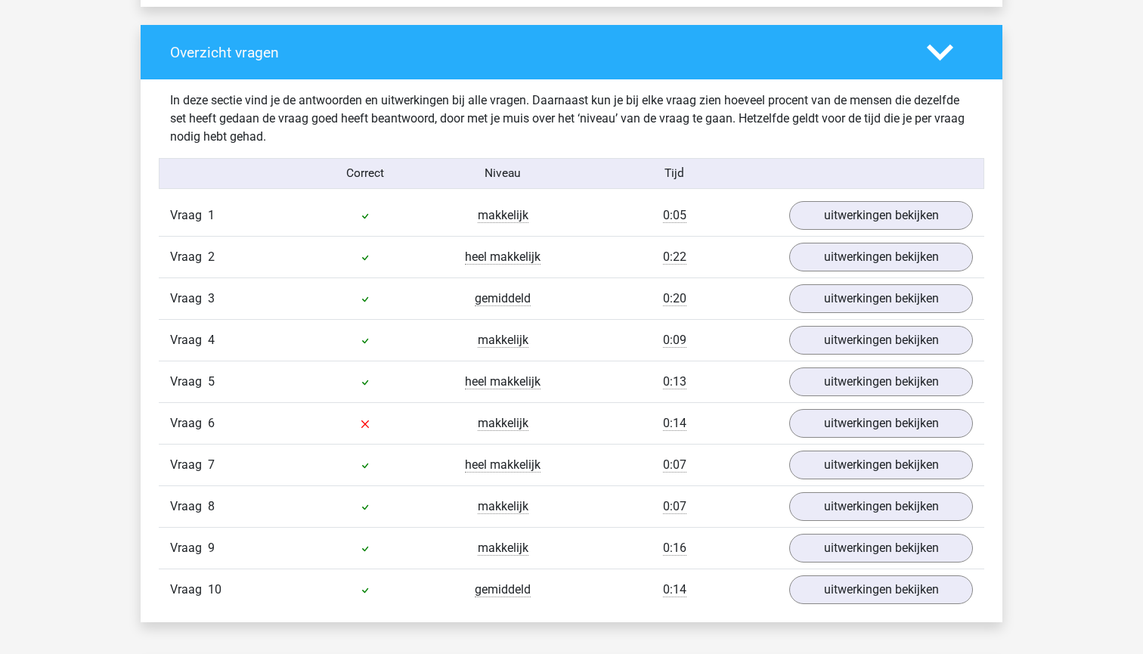
scroll to position [1111, 0]
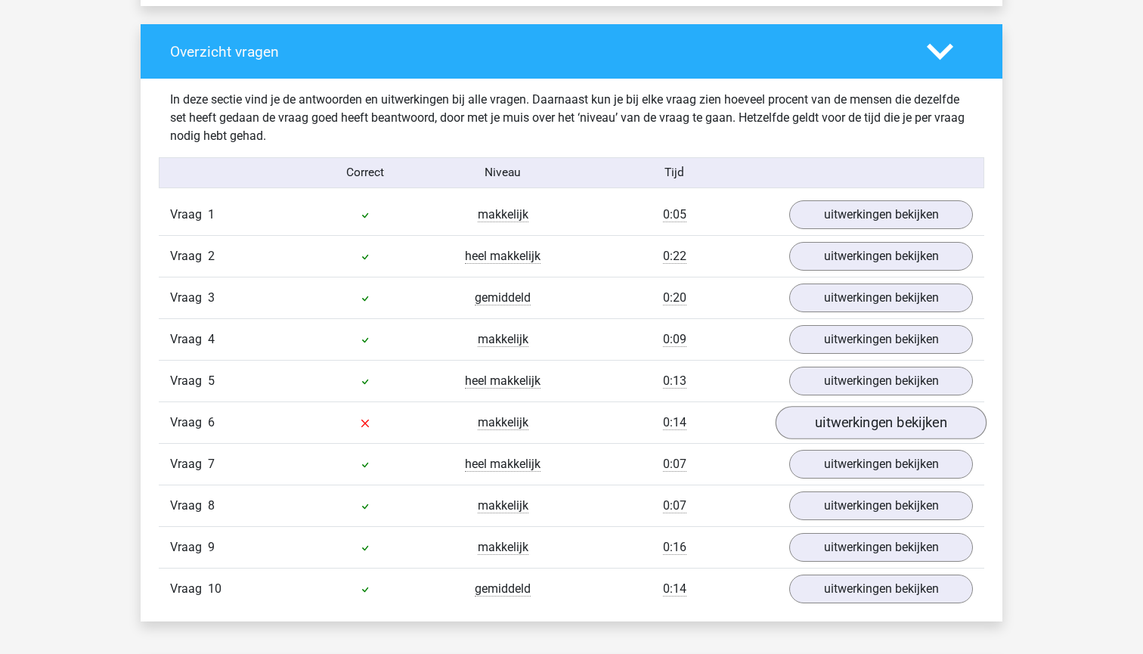
click at [830, 417] on link "uitwerkingen bekijken" at bounding box center [881, 423] width 211 height 33
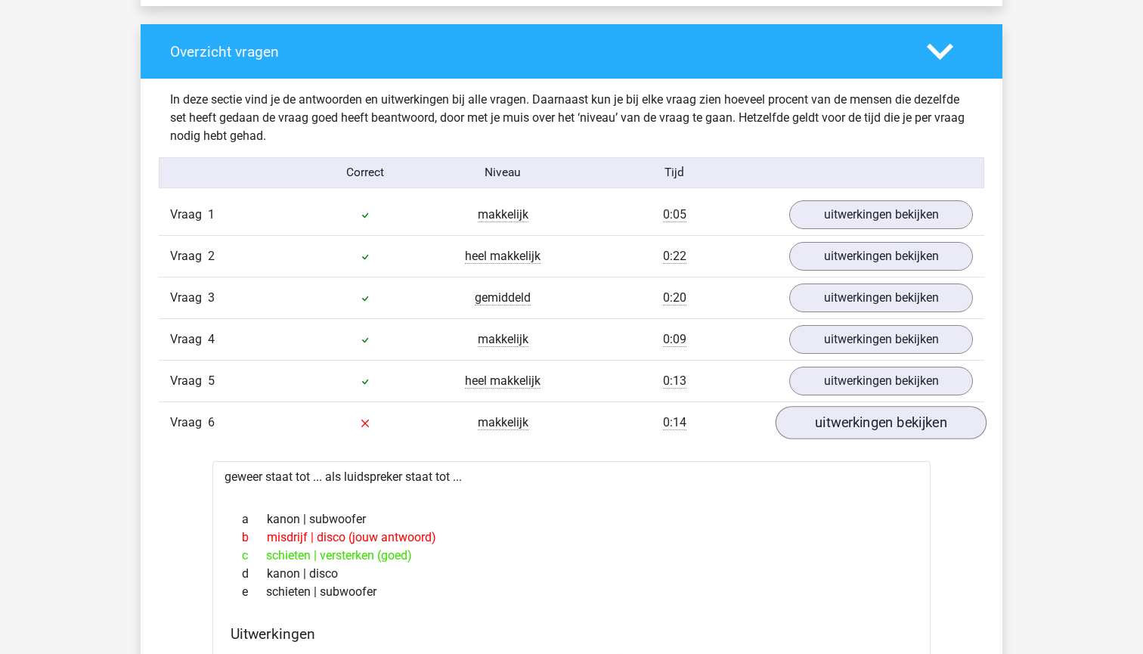
scroll to position [1171, 0]
